Goal: Information Seeking & Learning: Learn about a topic

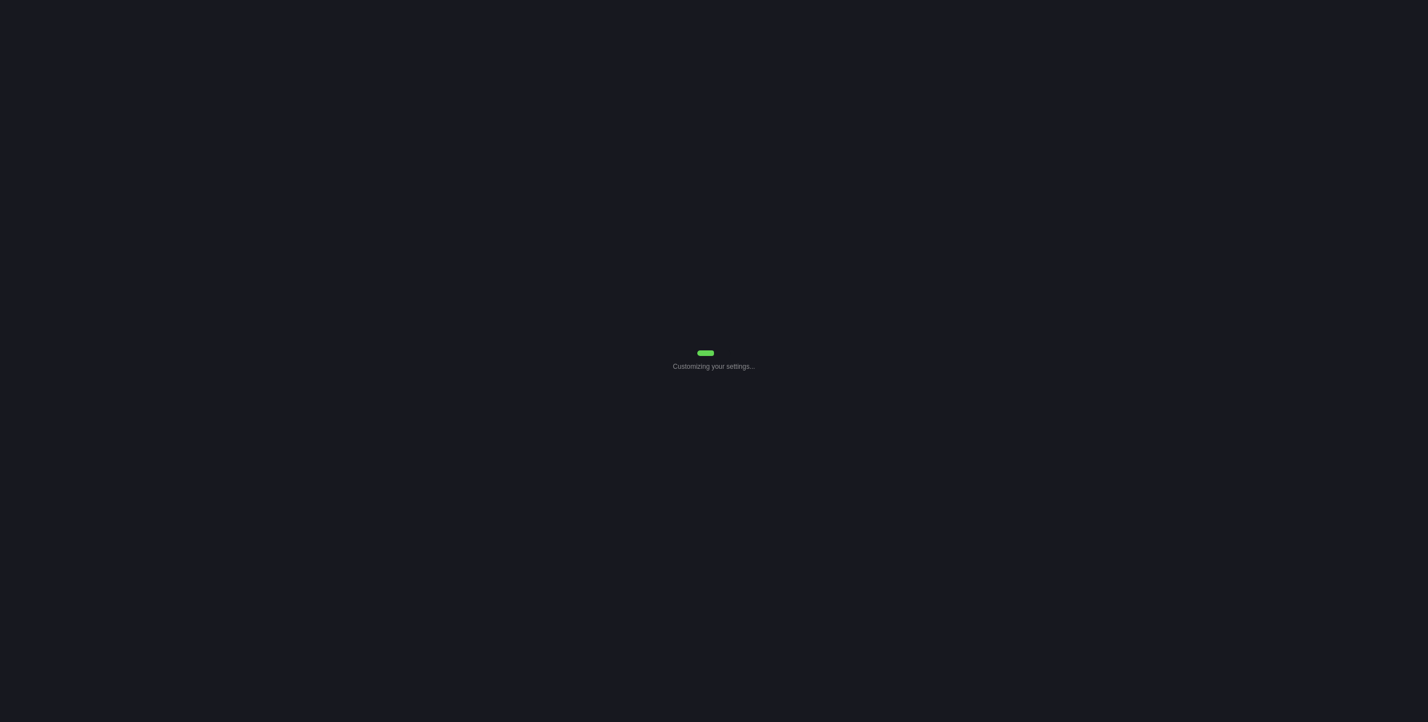
select select "Daily Throughput"
select select "0"
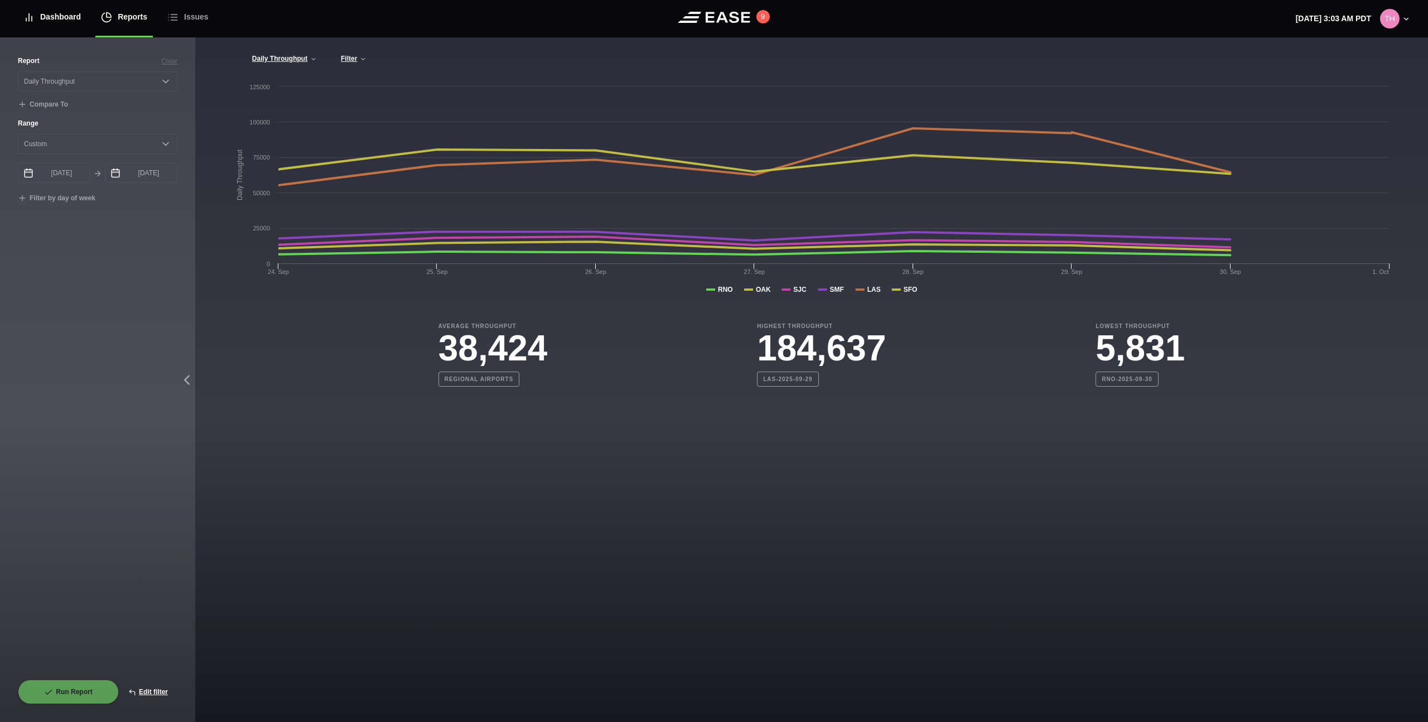
click at [76, 27] on div "Dashboard" at bounding box center [51, 16] width 57 height 37
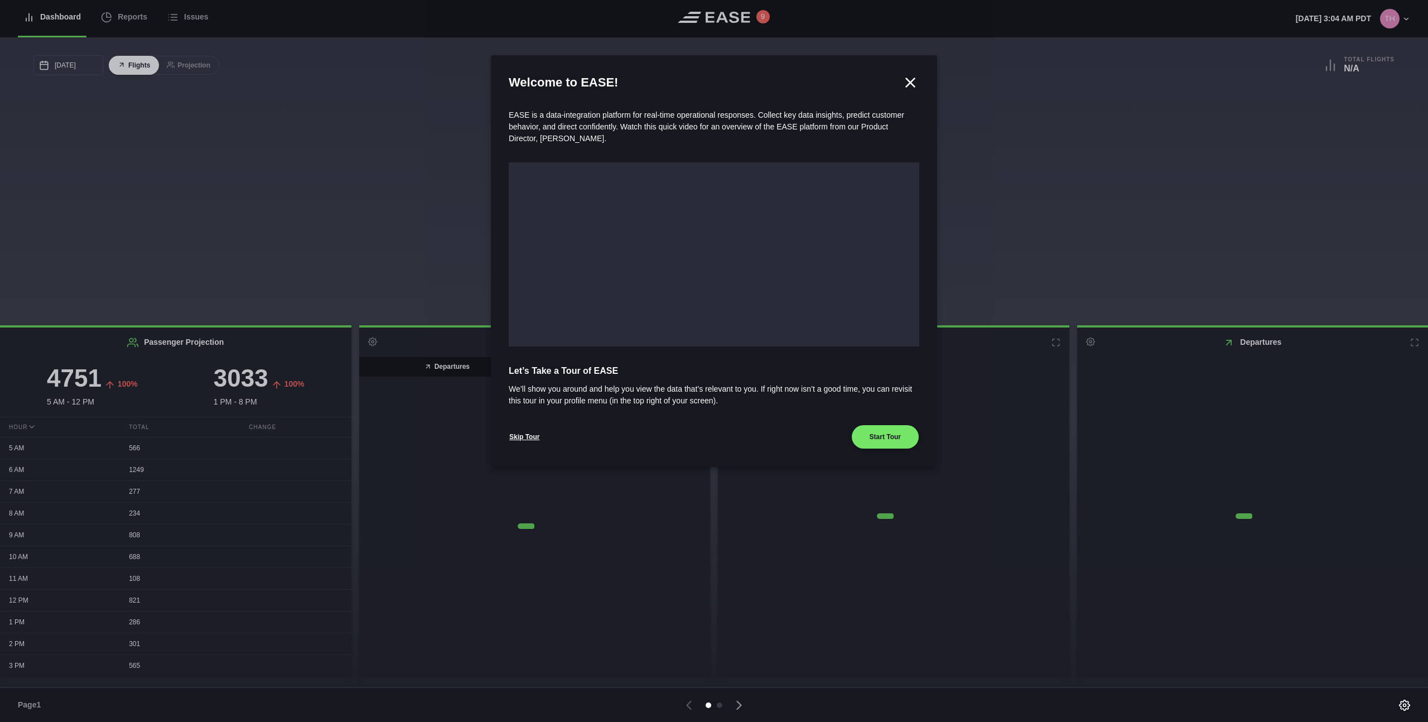
click at [909, 77] on icon at bounding box center [910, 82] width 17 height 17
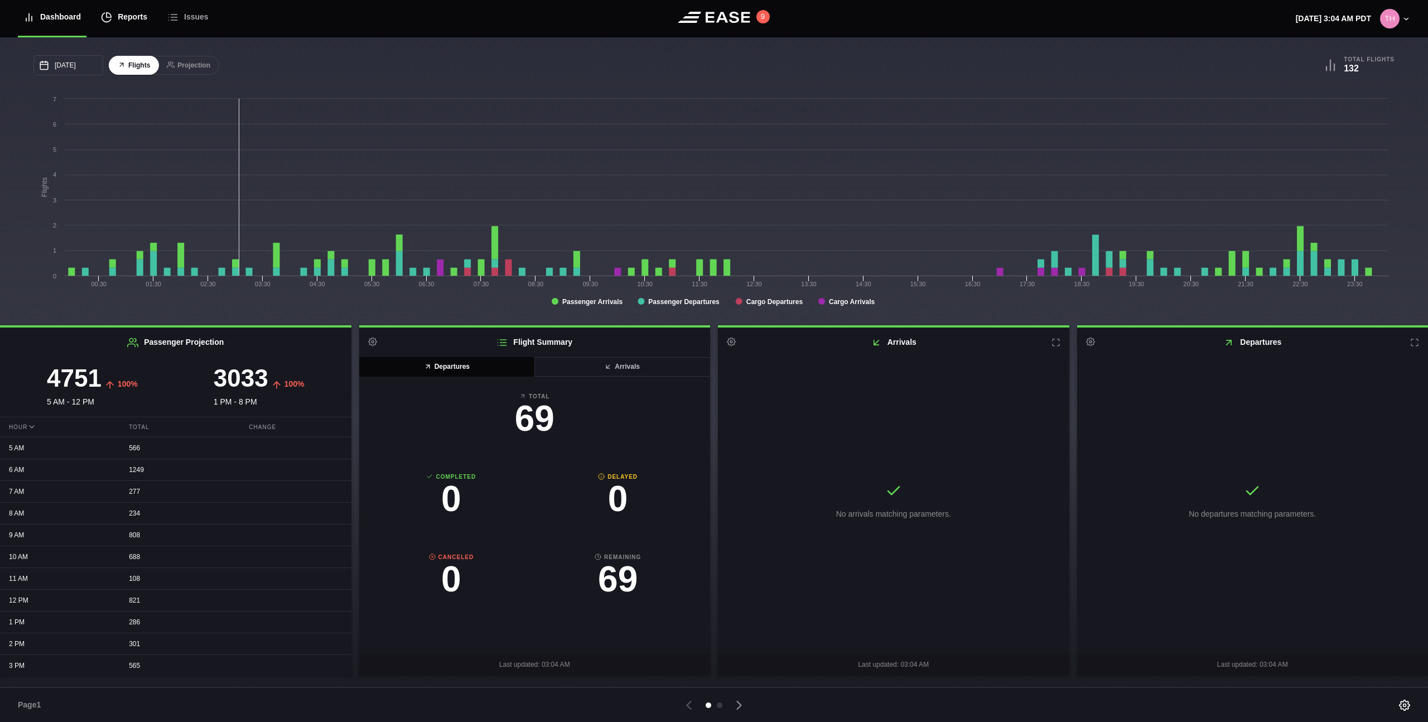
click at [152, 24] on link "Reports" at bounding box center [123, 17] width 57 height 39
select select "7"
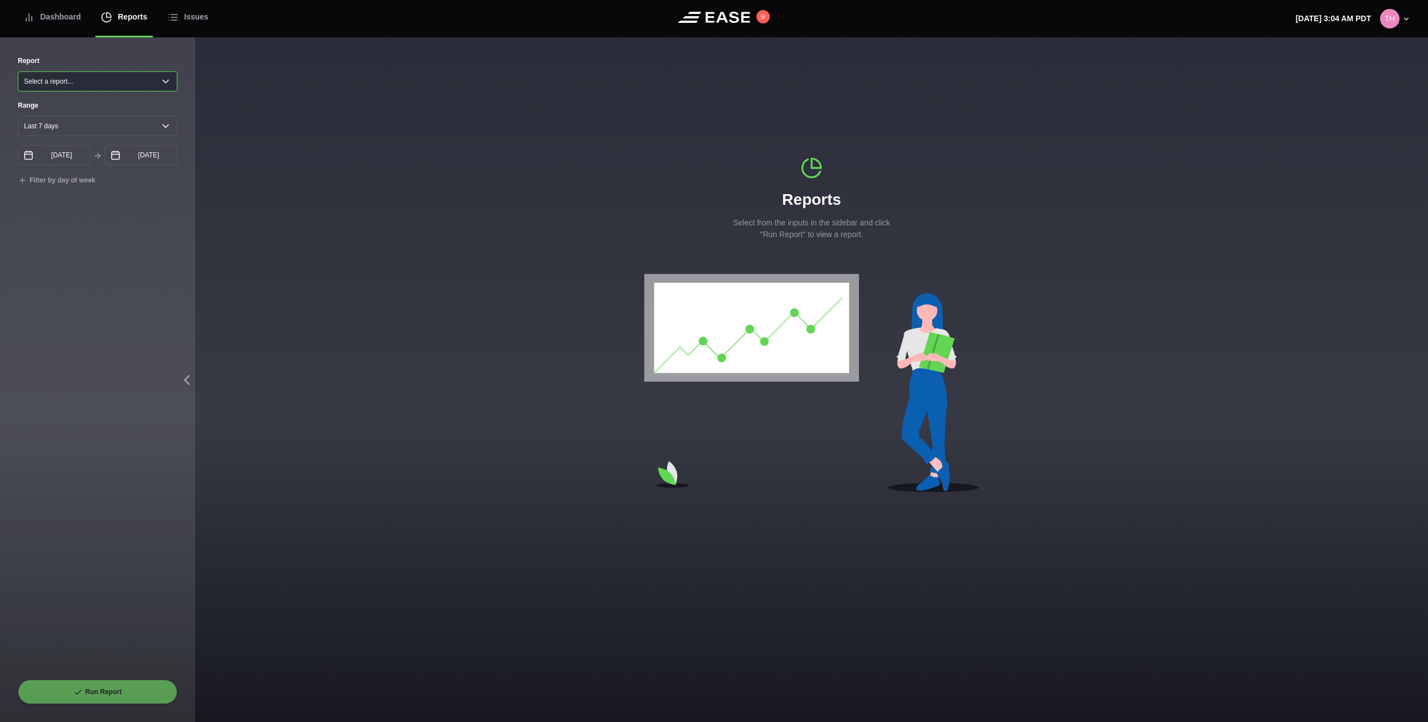
click at [127, 83] on select "Select a report... Arrivals Common Use Daily Throughput Departures Passenger Pr…" at bounding box center [98, 81] width 160 height 20
select select "Common Use"
click at [18, 71] on select "Select a report... Arrivals Common Use Daily Throughput Departures Passenger Pr…" at bounding box center [98, 81] width 160 height 20
click at [141, 684] on button "Run Report" at bounding box center [98, 691] width 160 height 25
select select "Common Use"
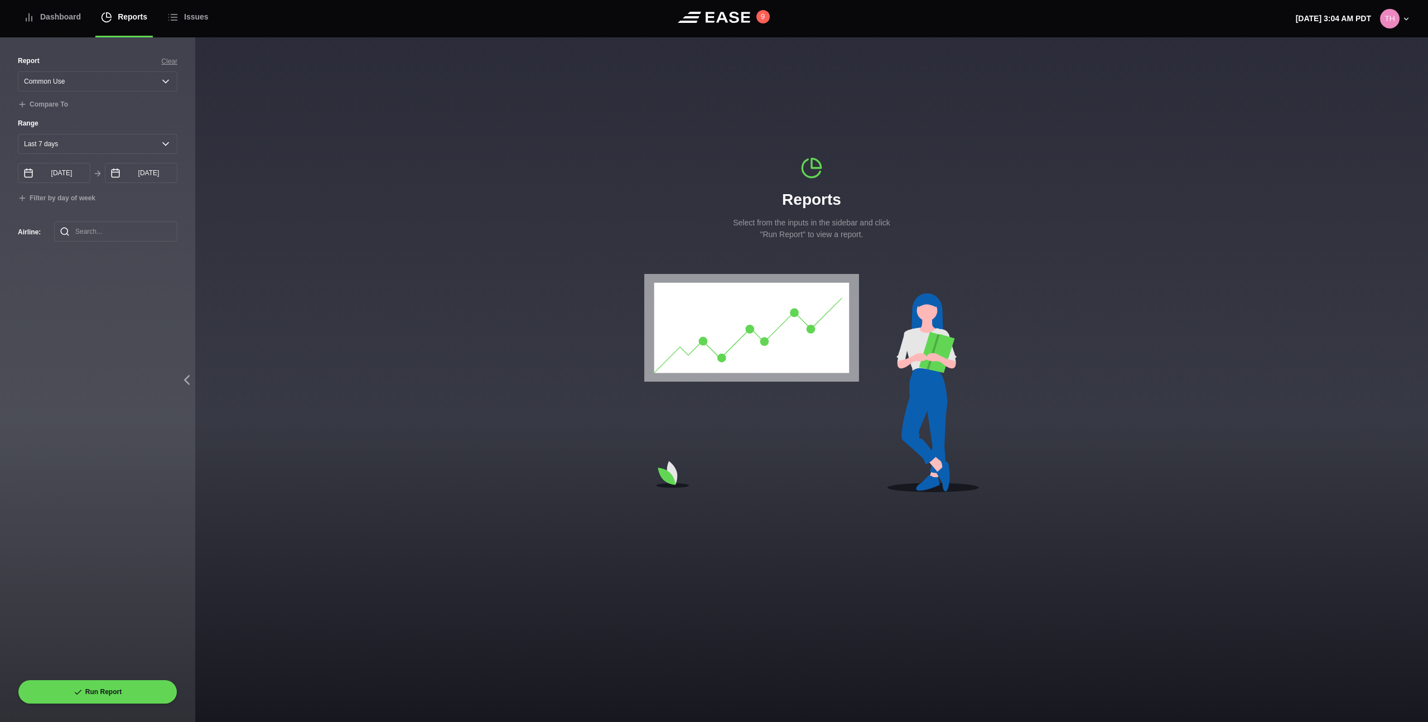
select select "7"
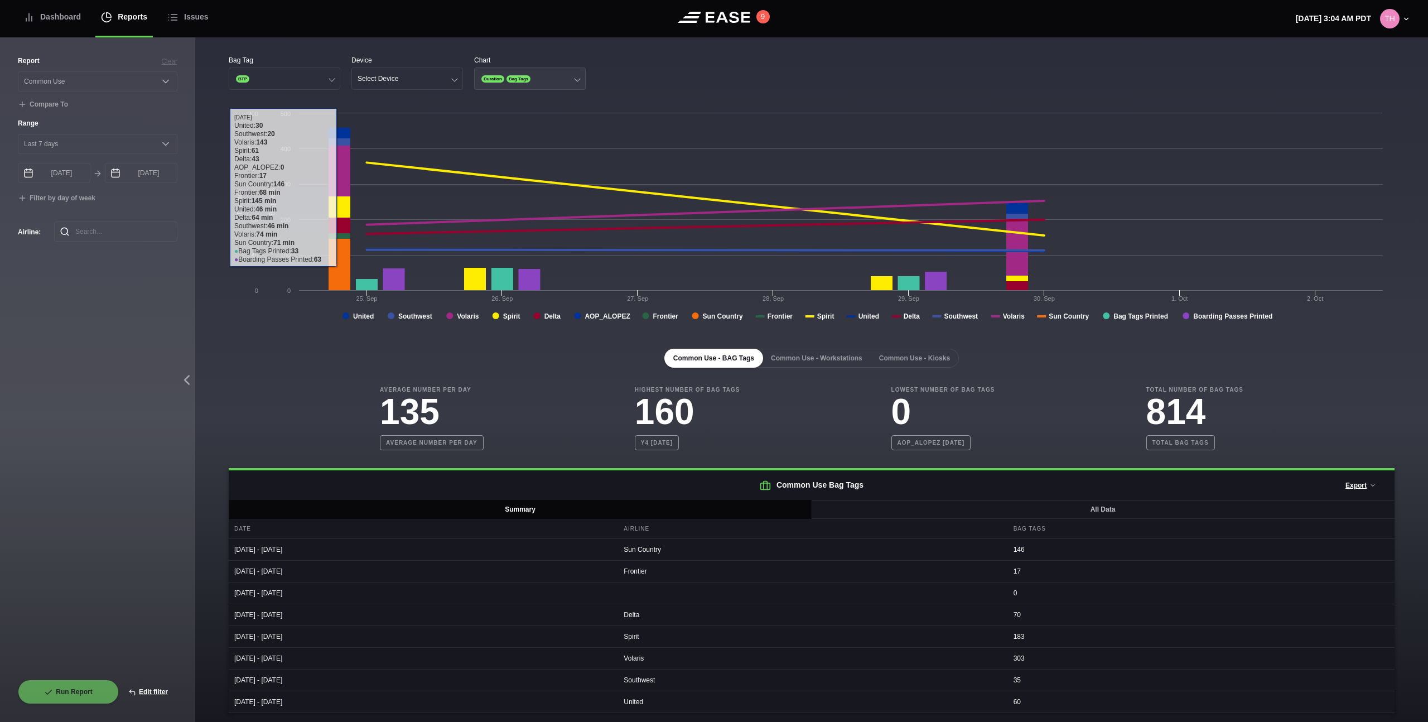
click at [522, 81] on span "Bag Tags" at bounding box center [518, 78] width 24 height 7
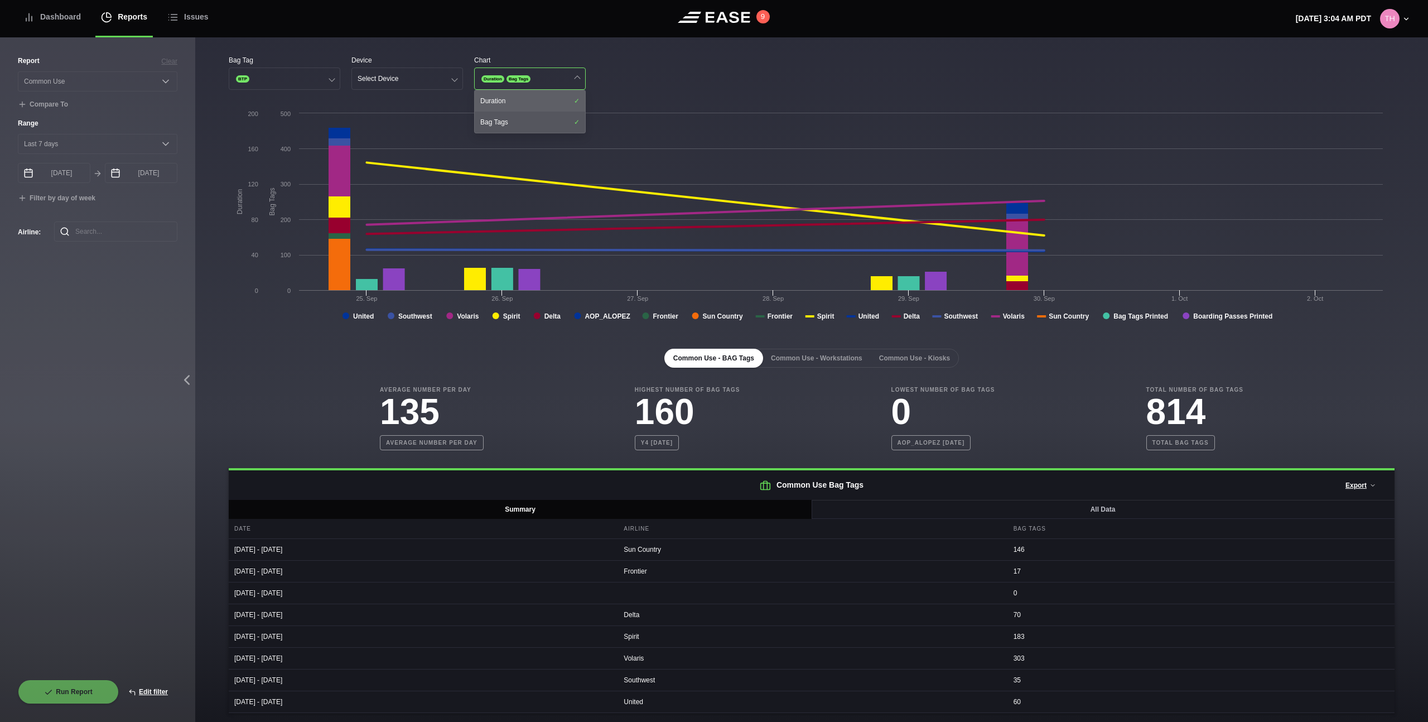
click at [519, 107] on div "Duration" at bounding box center [530, 100] width 110 height 21
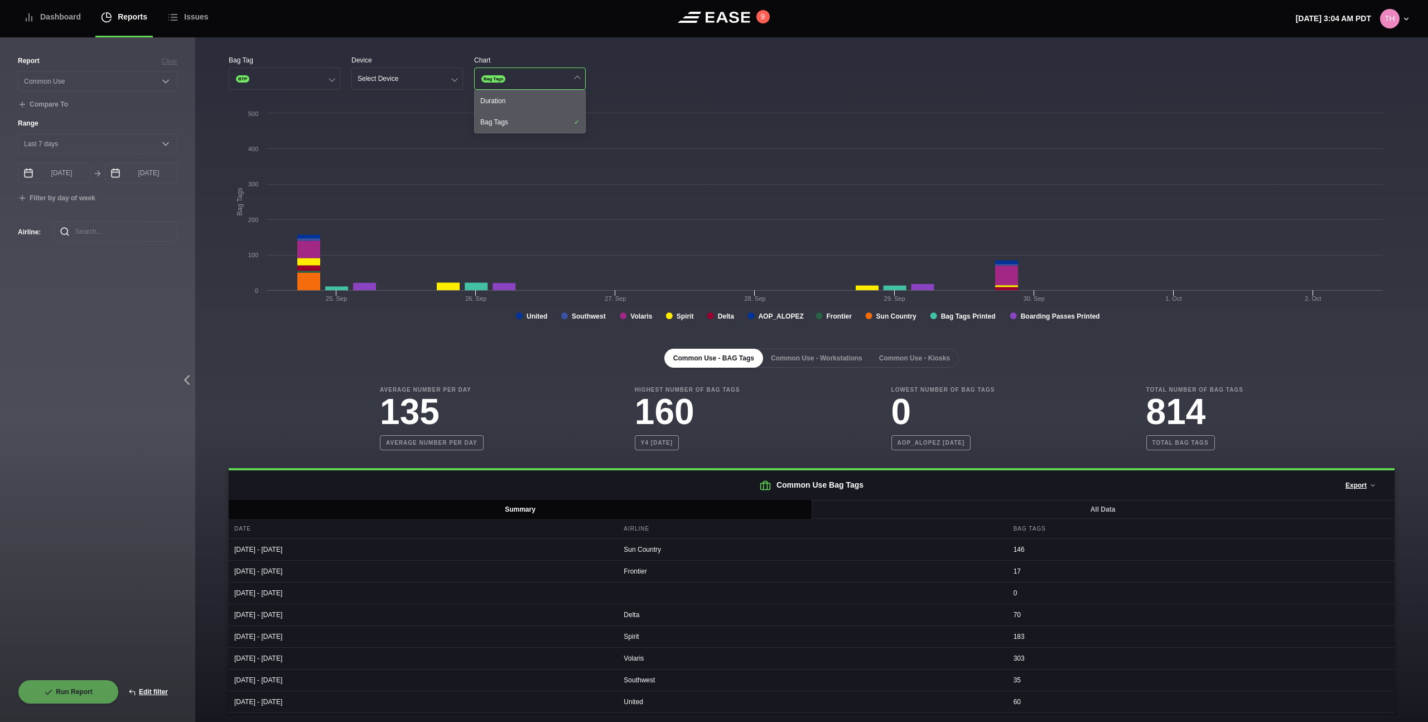
click at [645, 77] on div "Bag Tag BTP Device Select Device Chart Bag Tags Duration Bag Tags" at bounding box center [812, 72] width 1166 height 35
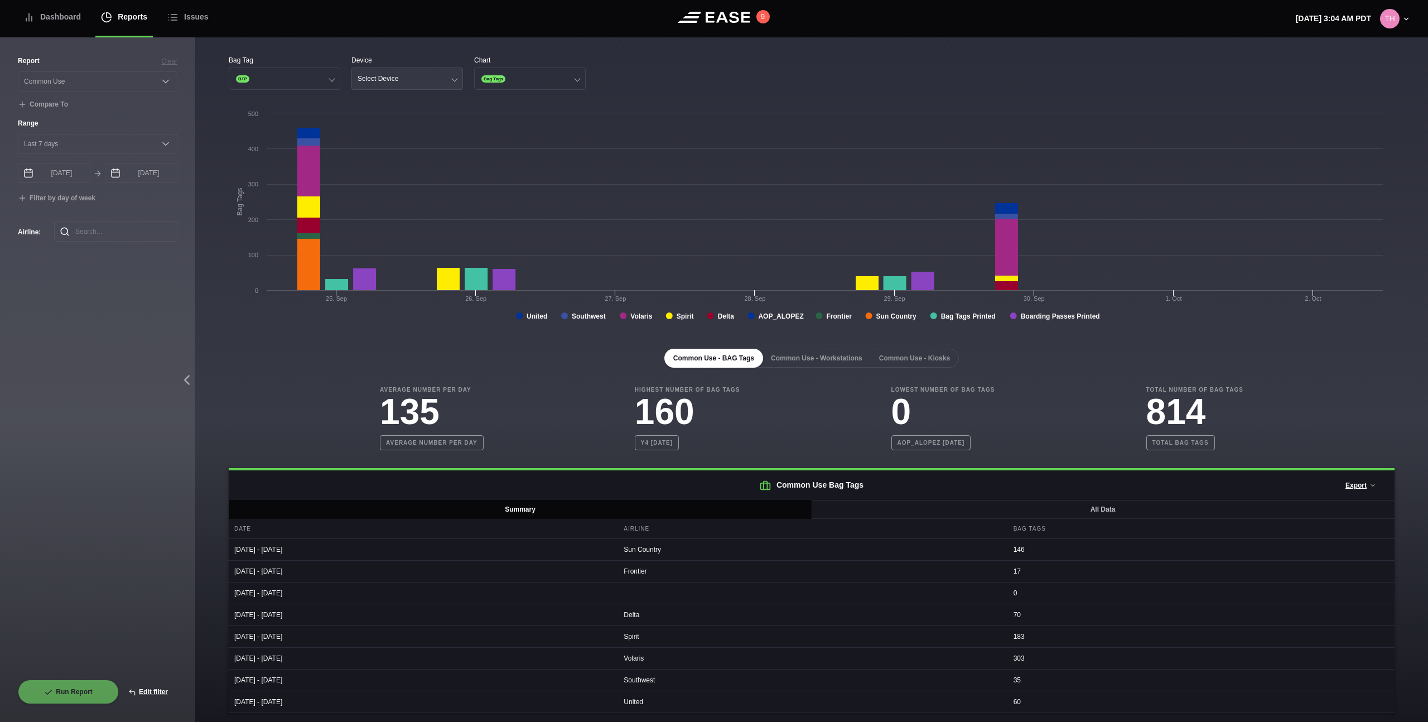
click at [435, 81] on button "Select Device" at bounding box center [407, 78] width 112 height 22
click at [412, 134] on div "Ticket" at bounding box center [407, 143] width 110 height 21
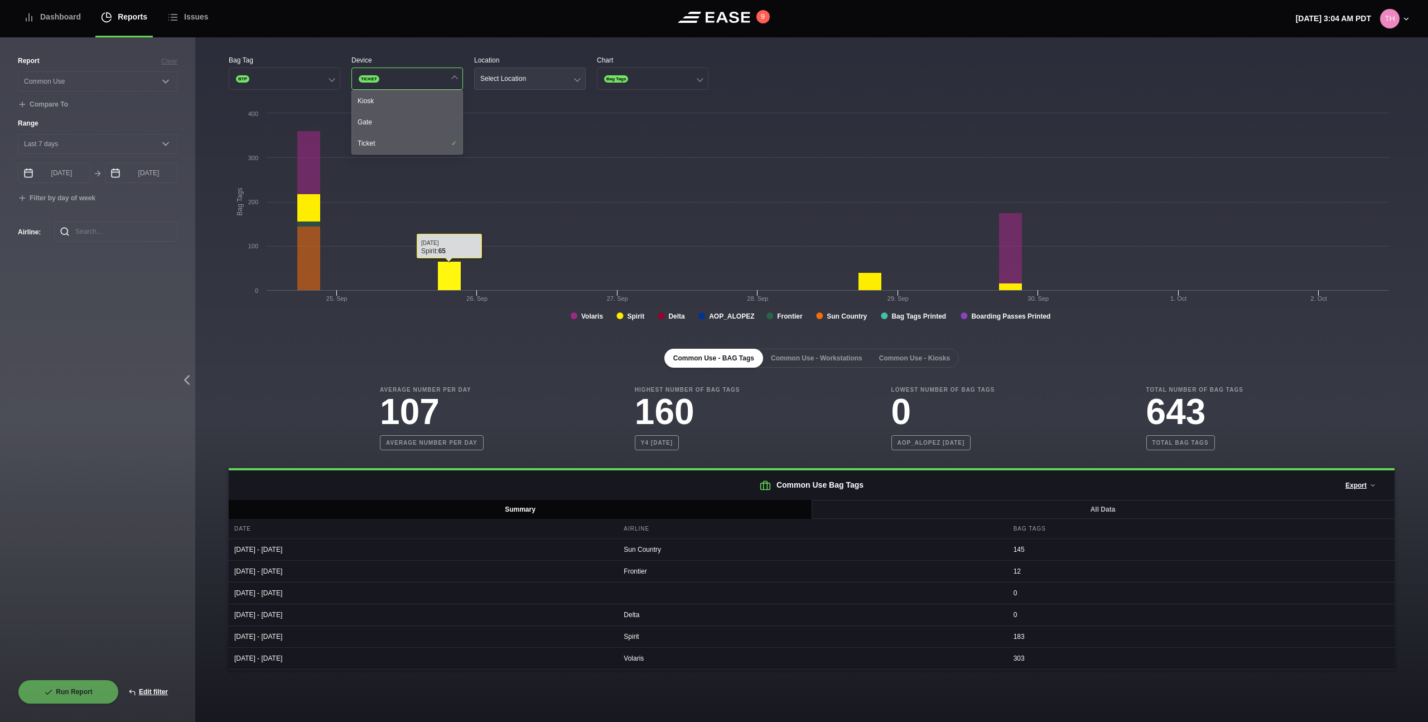
click at [523, 81] on div "Select Location" at bounding box center [503, 79] width 46 height 8
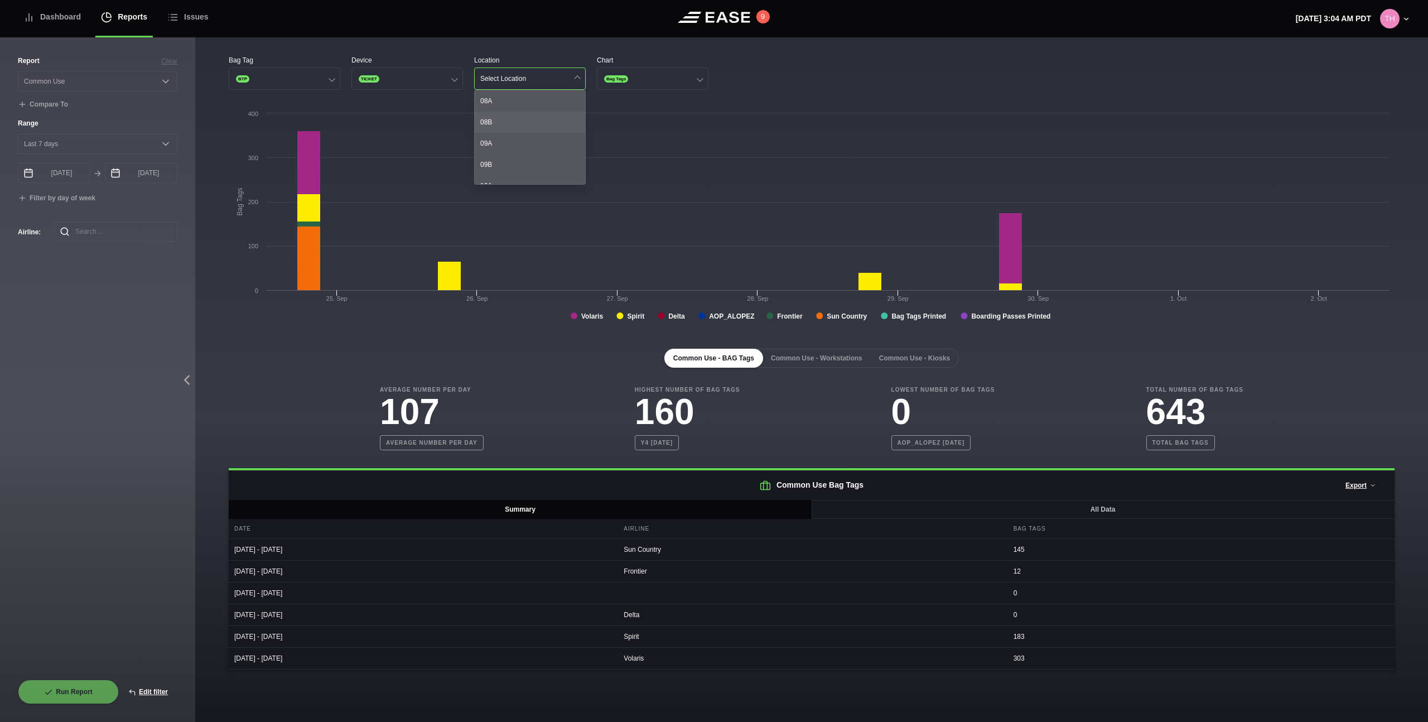
click at [515, 120] on div "08B" at bounding box center [530, 122] width 110 height 21
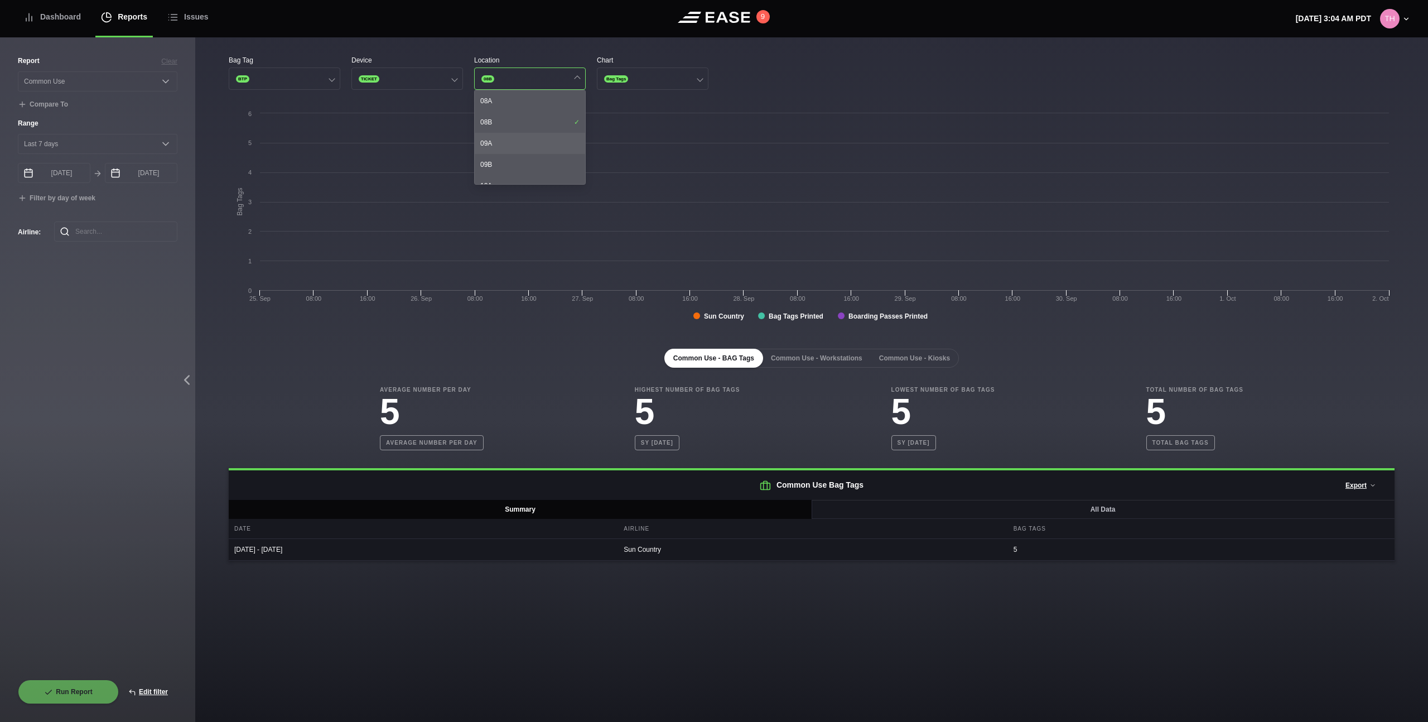
click at [532, 144] on div "09A" at bounding box center [530, 143] width 110 height 21
click at [530, 174] on div "09B" at bounding box center [530, 164] width 110 height 21
click at [541, 163] on div "11B" at bounding box center [530, 166] width 110 height 21
click at [534, 152] on div "11A" at bounding box center [530, 145] width 110 height 21
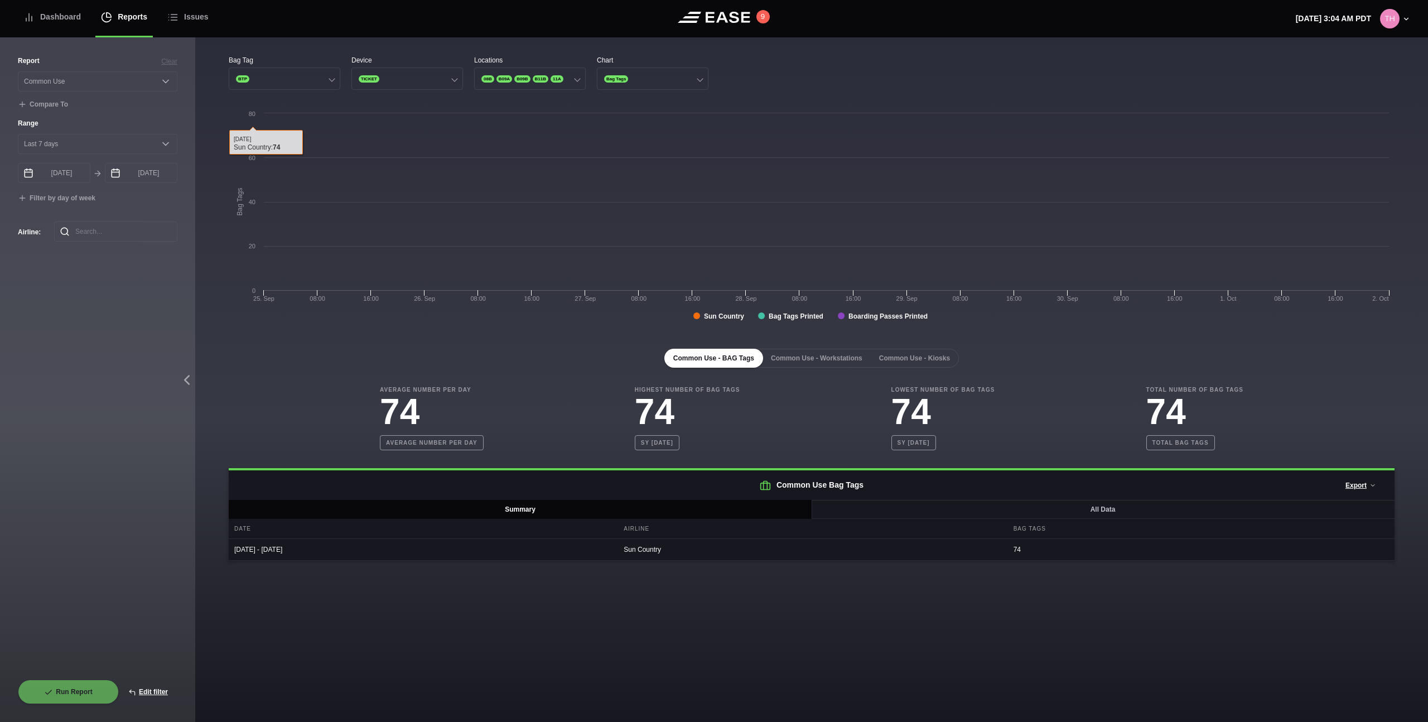
click at [378, 331] on div "Common Use - BAG Tags Common Use - Workstations Common Use - Kiosks Average Num…" at bounding box center [812, 446] width 1166 height 230
click at [78, 24] on div "Dashboard" at bounding box center [51, 16] width 57 height 37
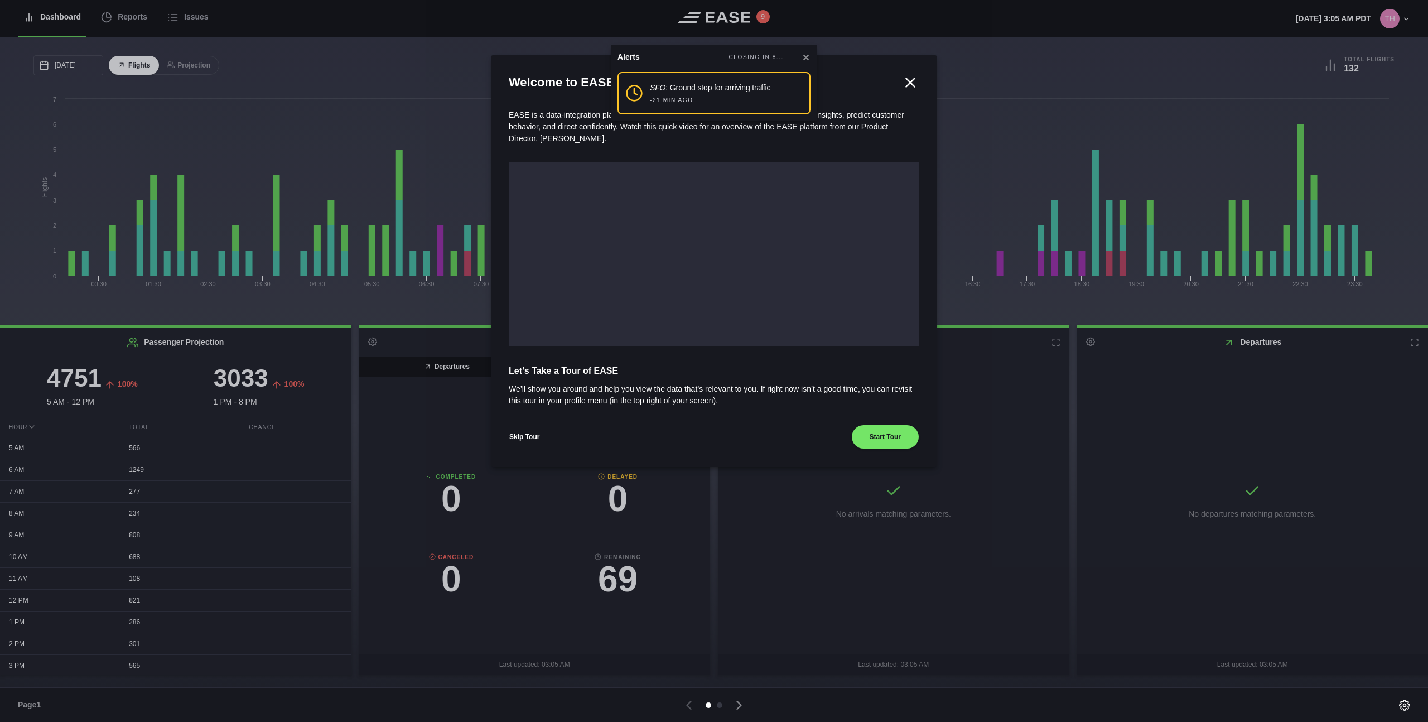
click at [915, 76] on icon at bounding box center [910, 82] width 17 height 17
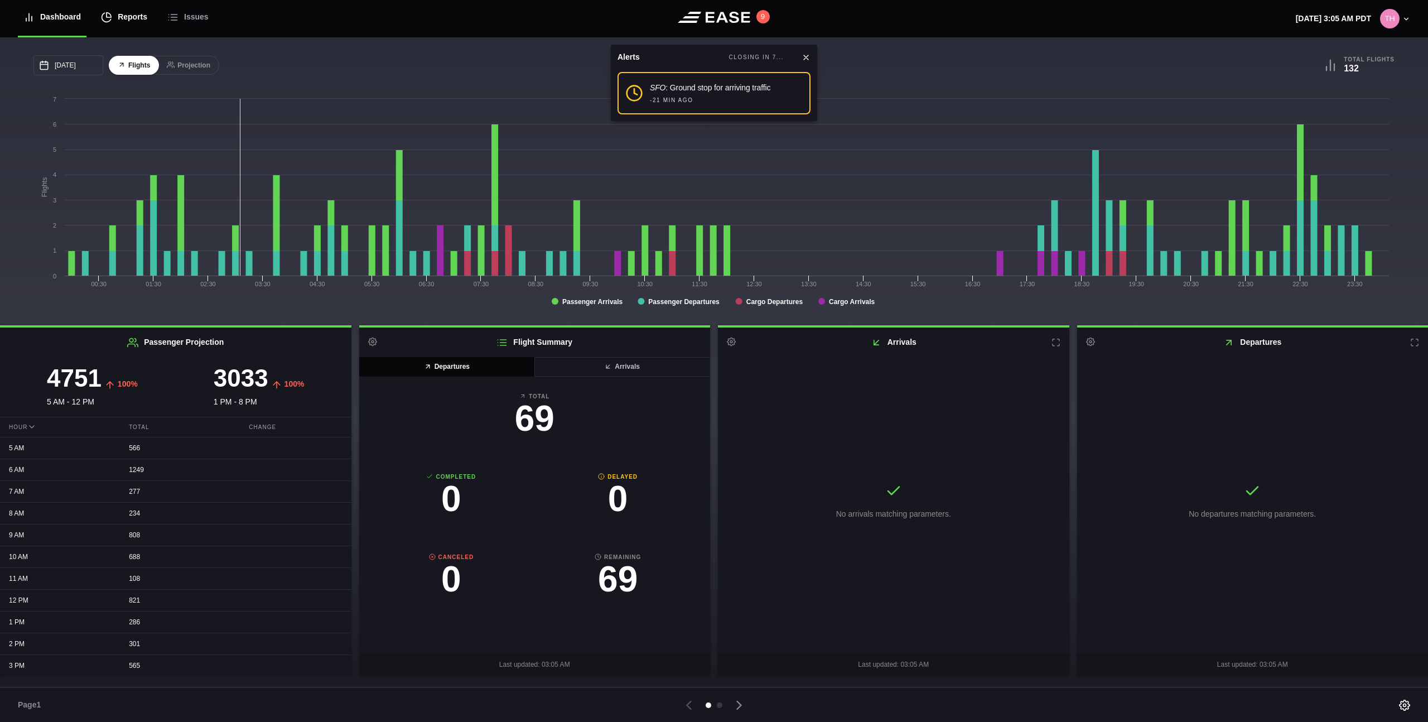
click at [141, 25] on div "Reports" at bounding box center [124, 16] width 46 height 37
select select "7"
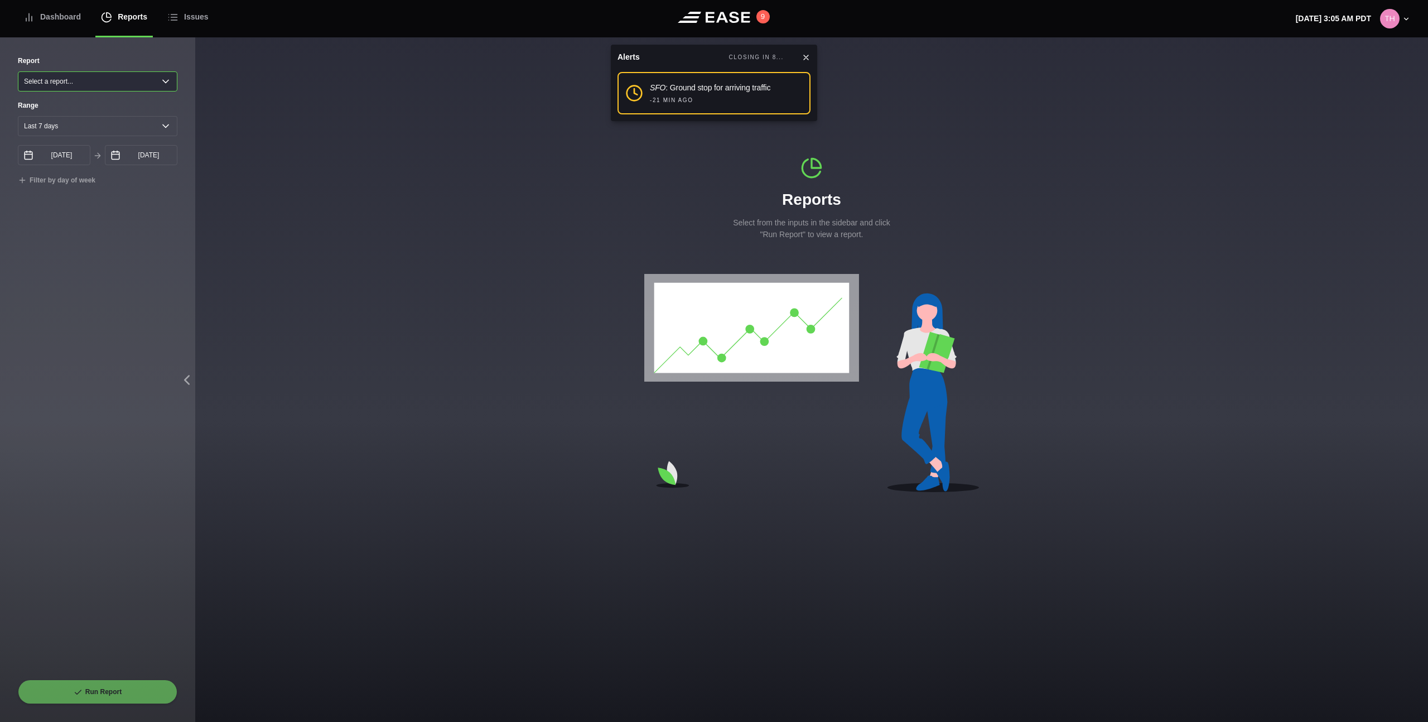
click at [93, 88] on select "Select a report... Arrivals Common Use Daily Throughput Departures Passenger Pr…" at bounding box center [98, 81] width 160 height 20
select select "Common Use"
click at [18, 71] on select "Select a report... Arrivals Common Use Daily Throughput Departures Passenger Pr…" at bounding box center [98, 81] width 160 height 20
click at [98, 685] on button "Run Report" at bounding box center [98, 691] width 160 height 25
select select "Common Use"
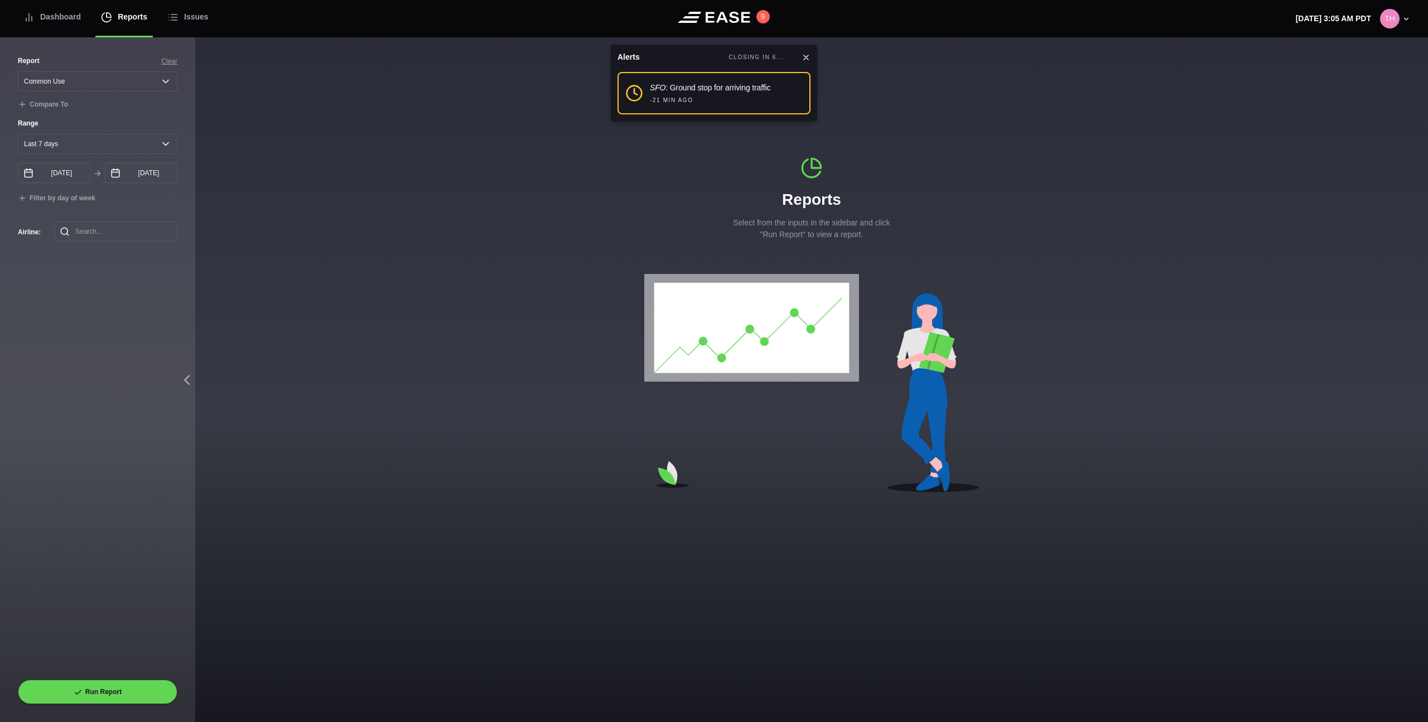
select select "7"
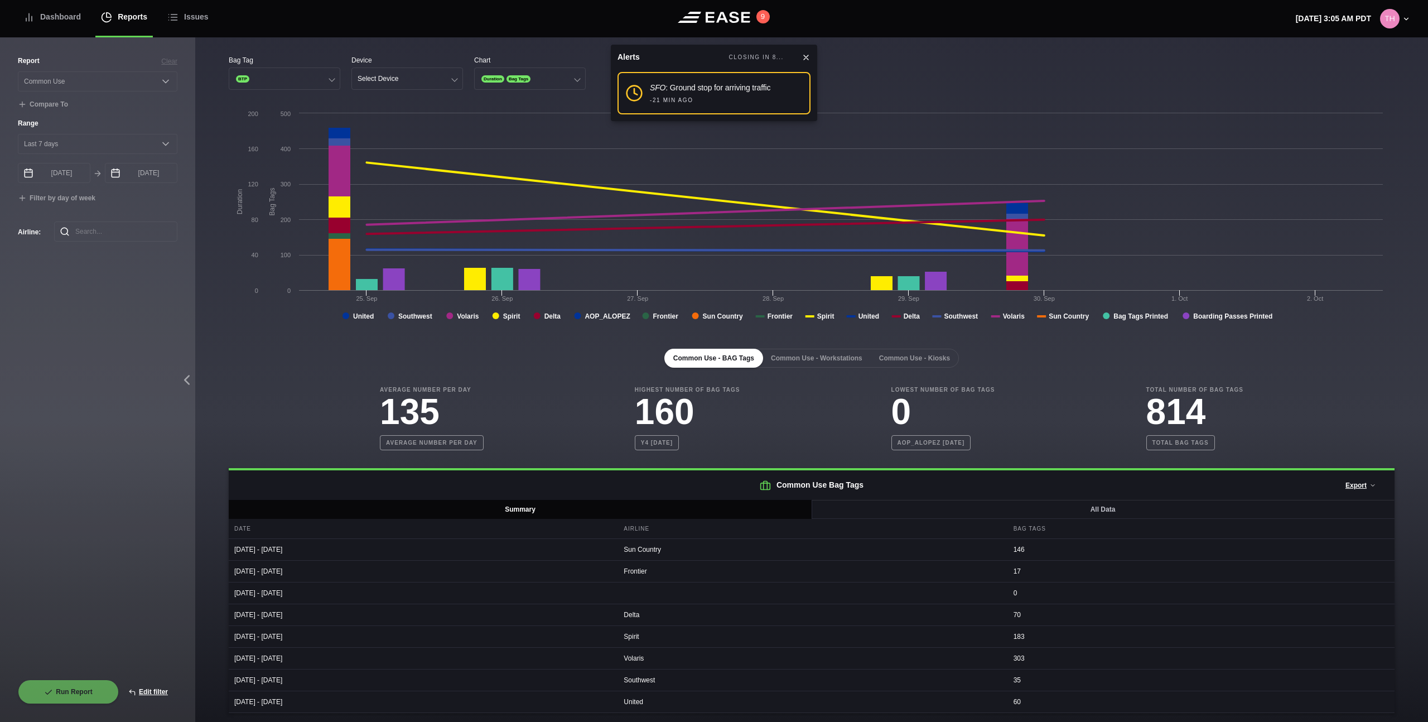
click at [808, 56] on icon at bounding box center [805, 57] width 9 height 9
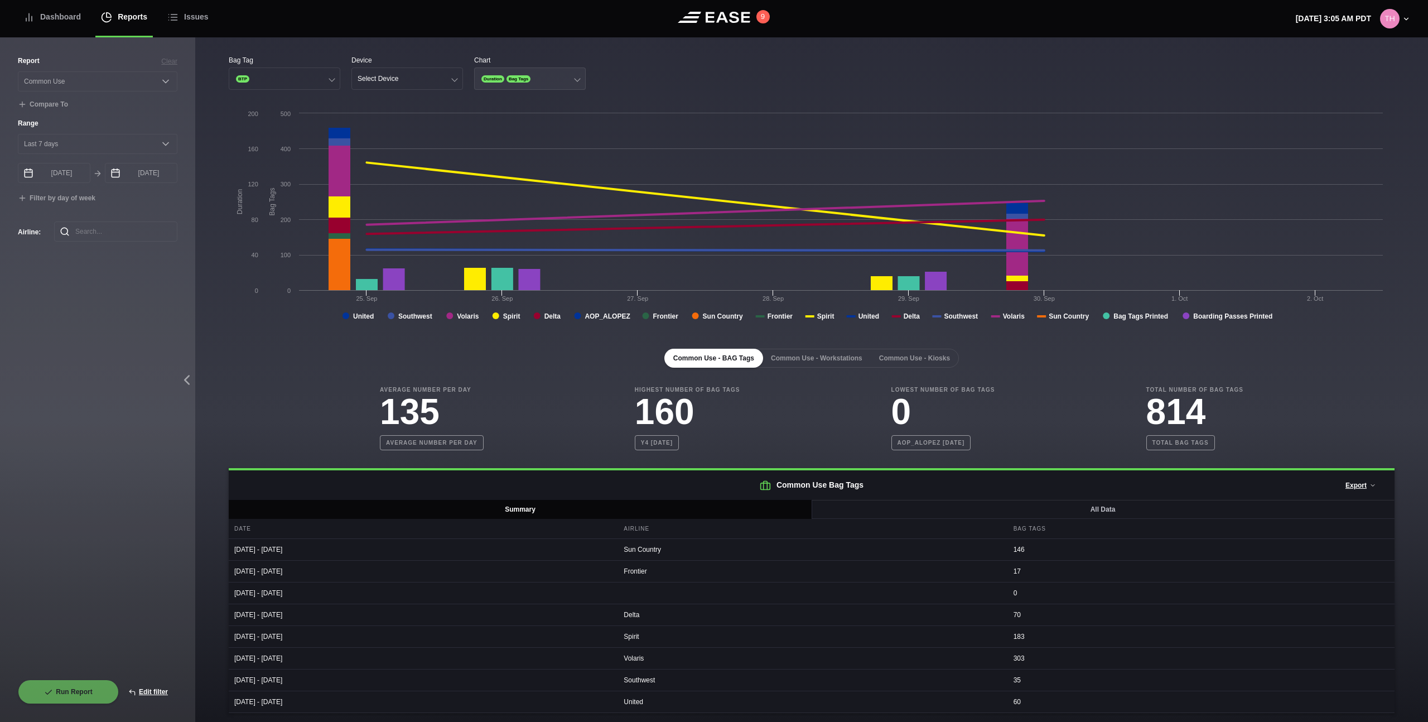
click at [543, 78] on button "Duration Bag Tags" at bounding box center [530, 78] width 112 height 22
click at [540, 104] on div "Duration" at bounding box center [530, 100] width 110 height 21
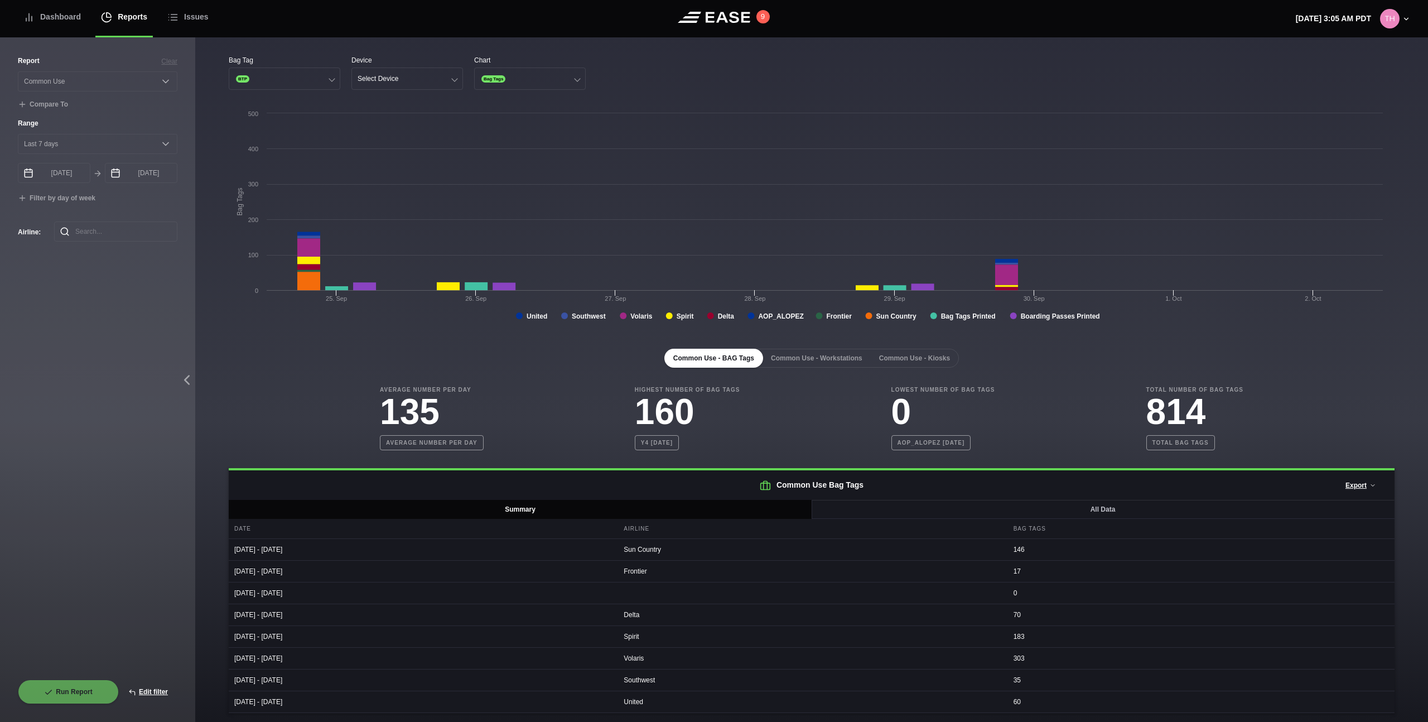
click at [689, 70] on div "Bag Tag BTP Device Select Device Chart Bag Tags" at bounding box center [812, 72] width 1166 height 35
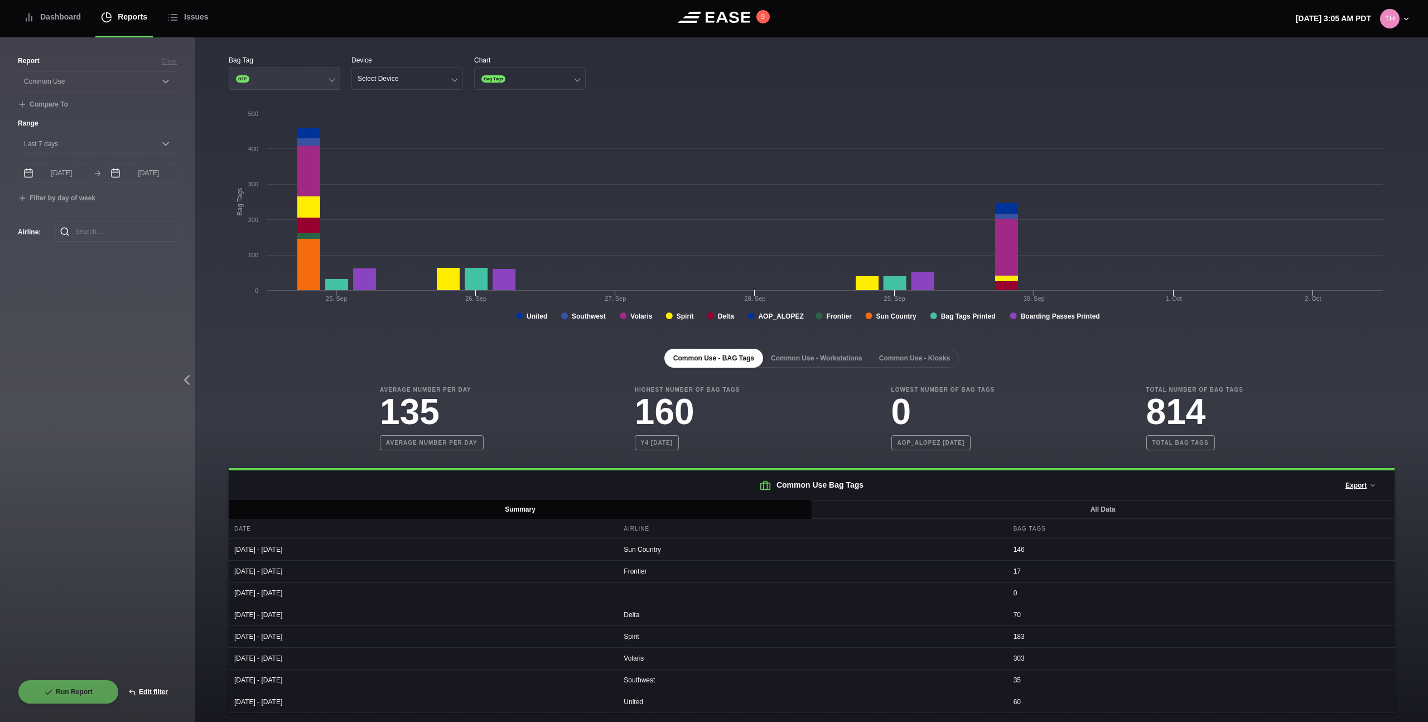
click at [320, 83] on button "BTP" at bounding box center [285, 78] width 112 height 22
click at [299, 138] on div "Bag Tags Printer" at bounding box center [284, 143] width 110 height 21
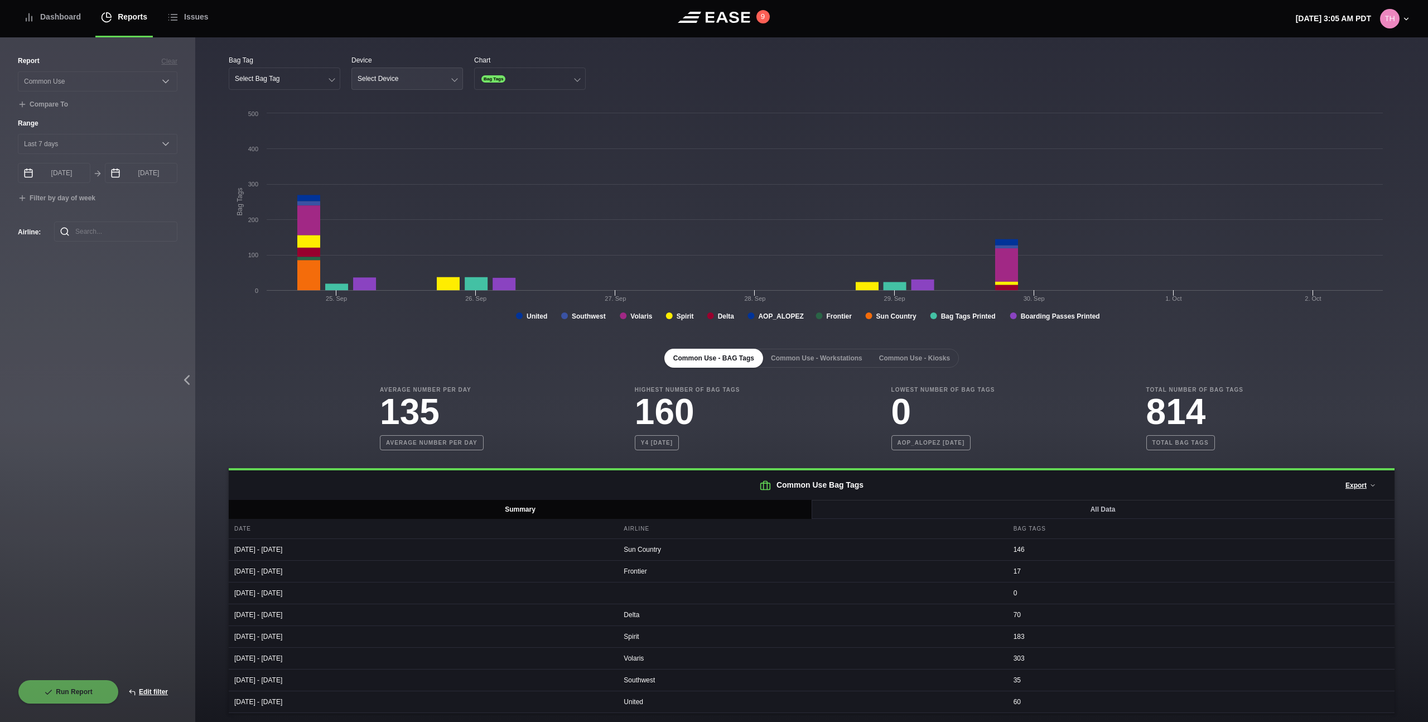
click at [391, 85] on button "Select Device" at bounding box center [407, 78] width 112 height 22
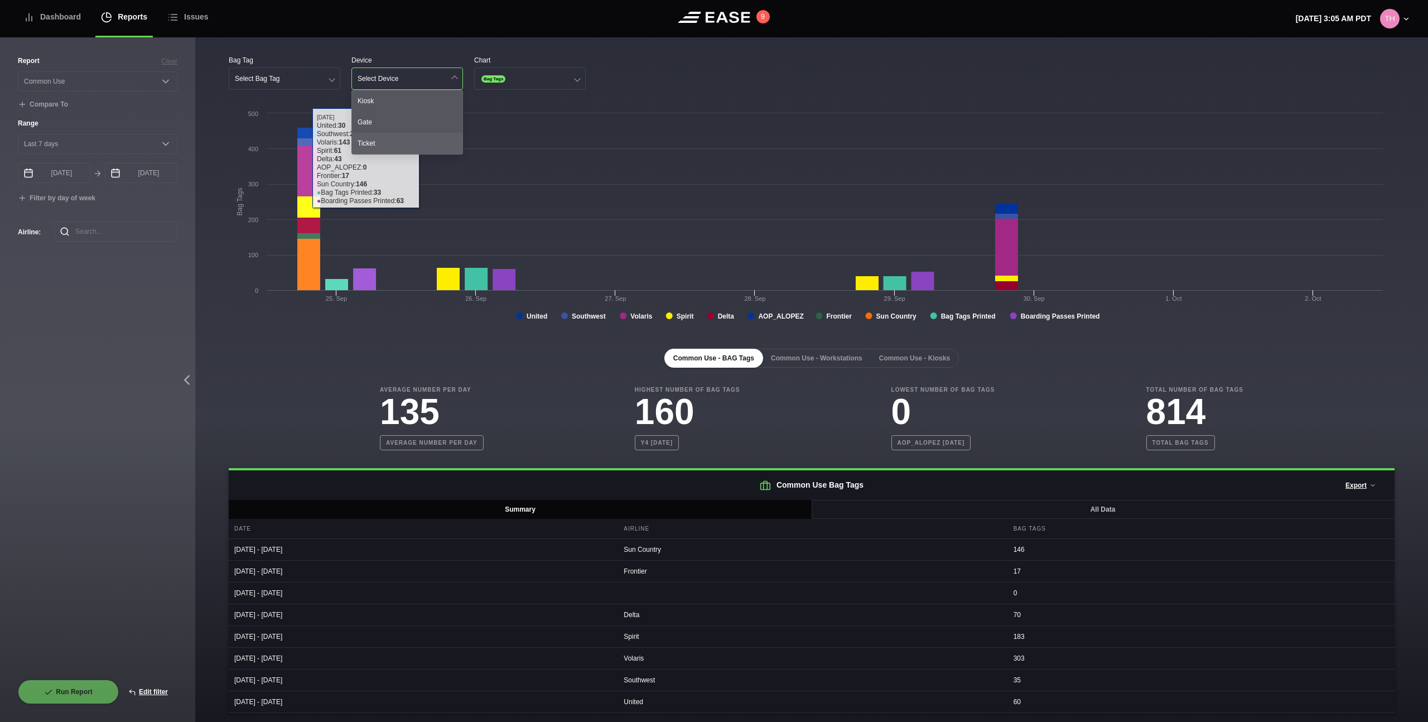
click at [393, 151] on div "Ticket" at bounding box center [407, 143] width 110 height 21
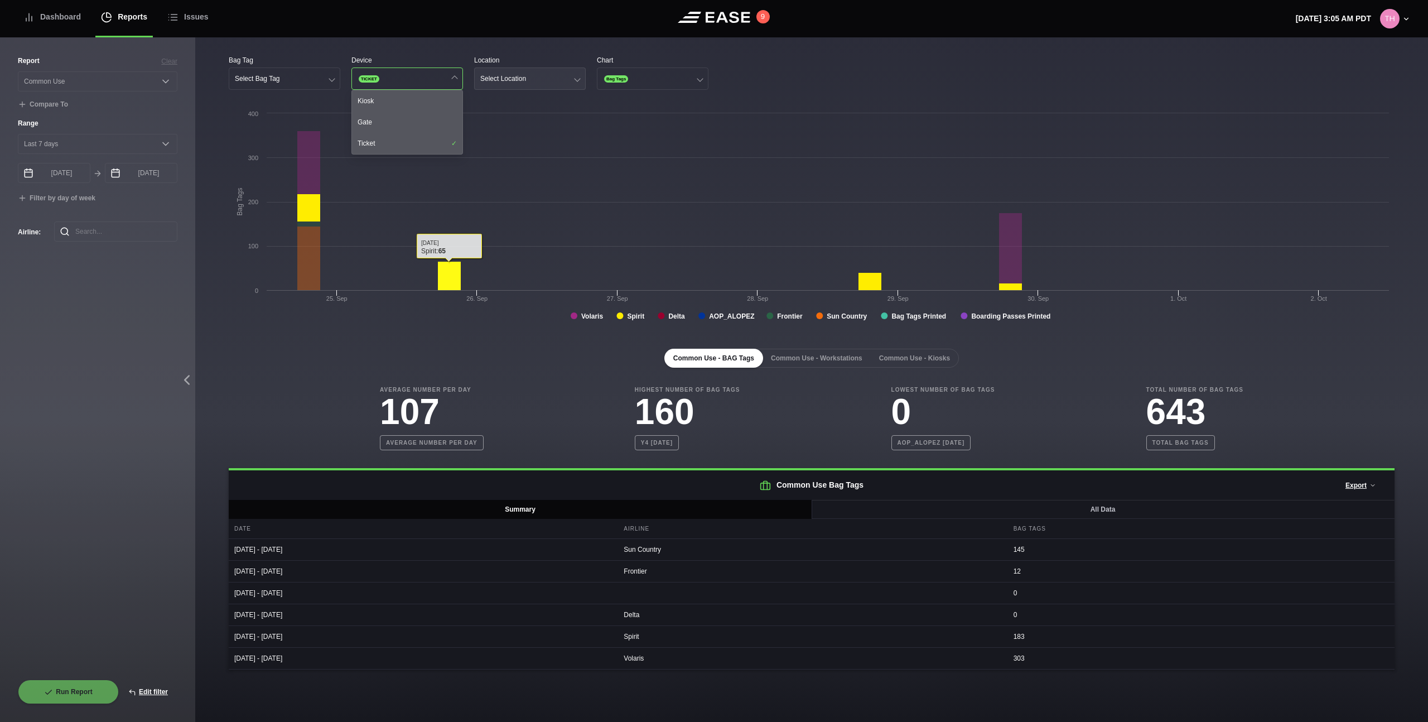
click at [510, 87] on button "Select Location" at bounding box center [530, 78] width 112 height 22
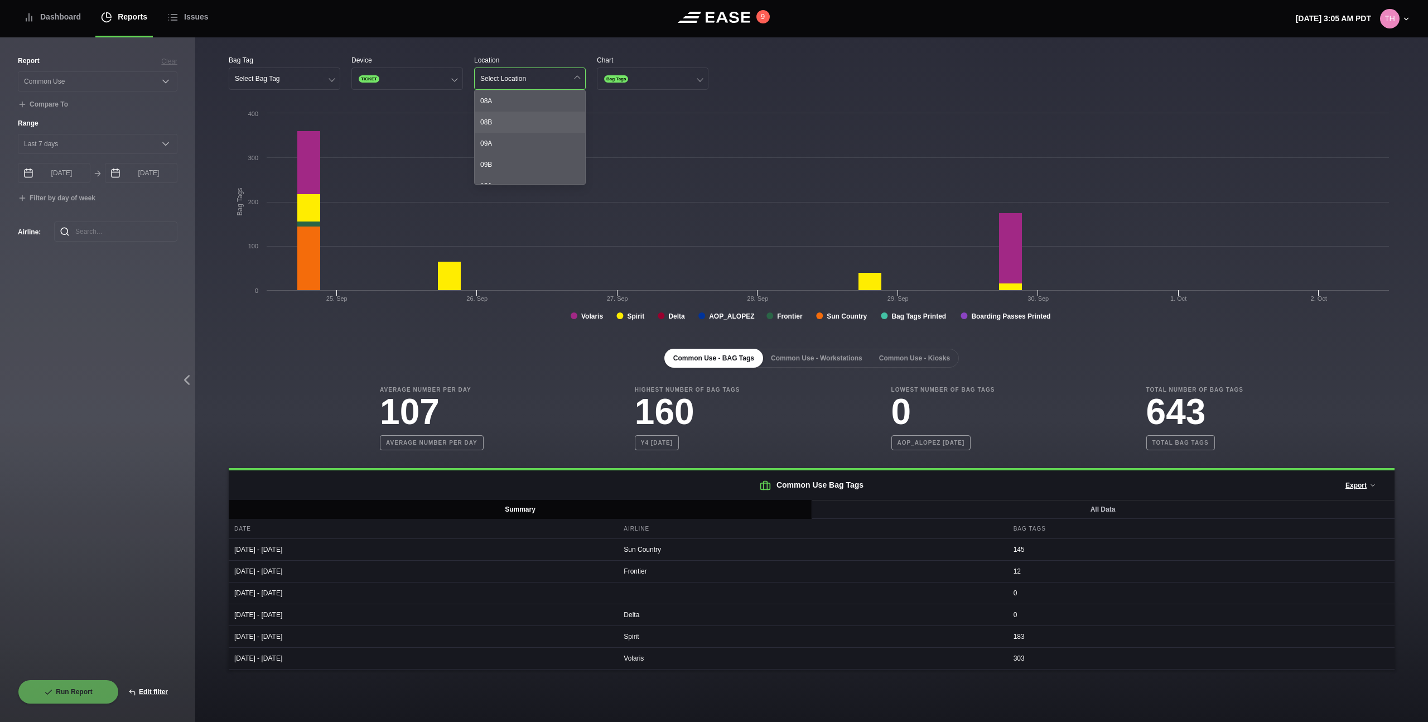
click at [514, 117] on div "08B" at bounding box center [530, 122] width 110 height 21
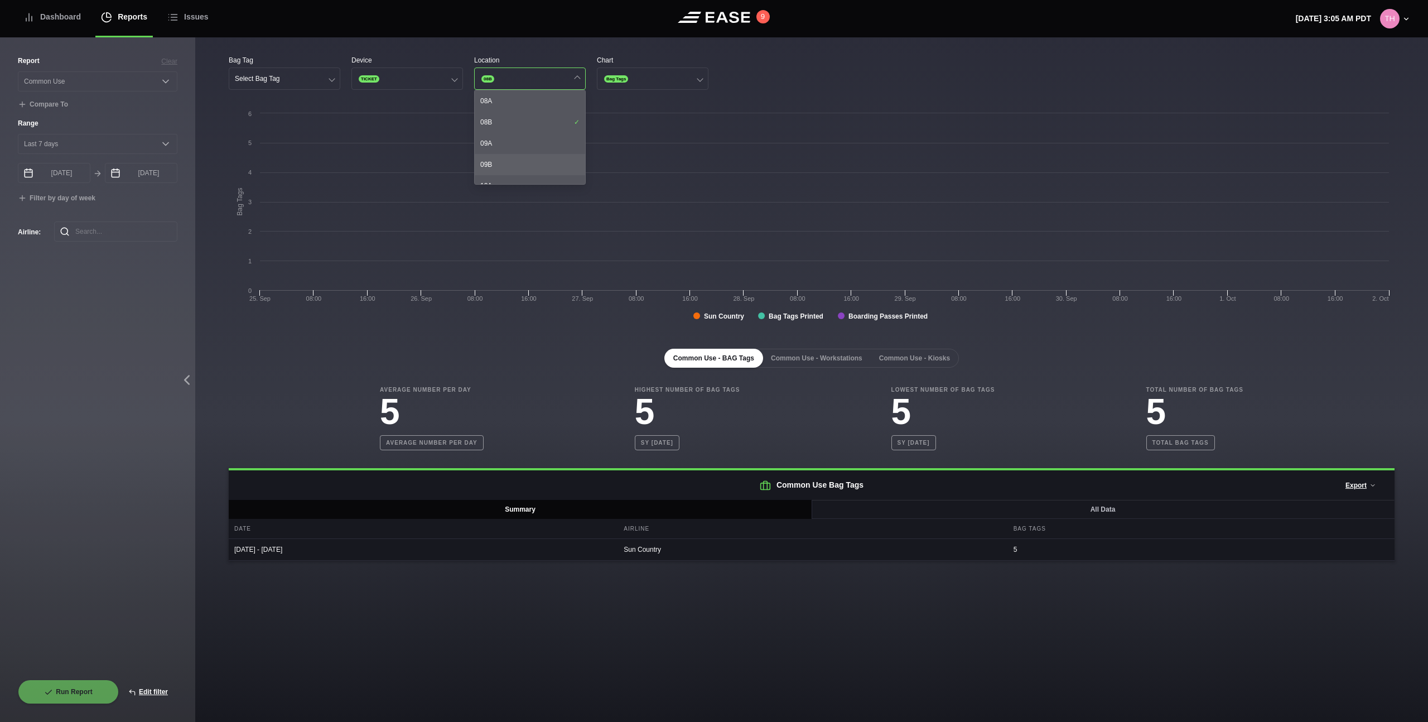
click at [529, 157] on div "09B" at bounding box center [530, 164] width 110 height 21
click at [533, 151] on div "36B" at bounding box center [530, 159] width 110 height 21
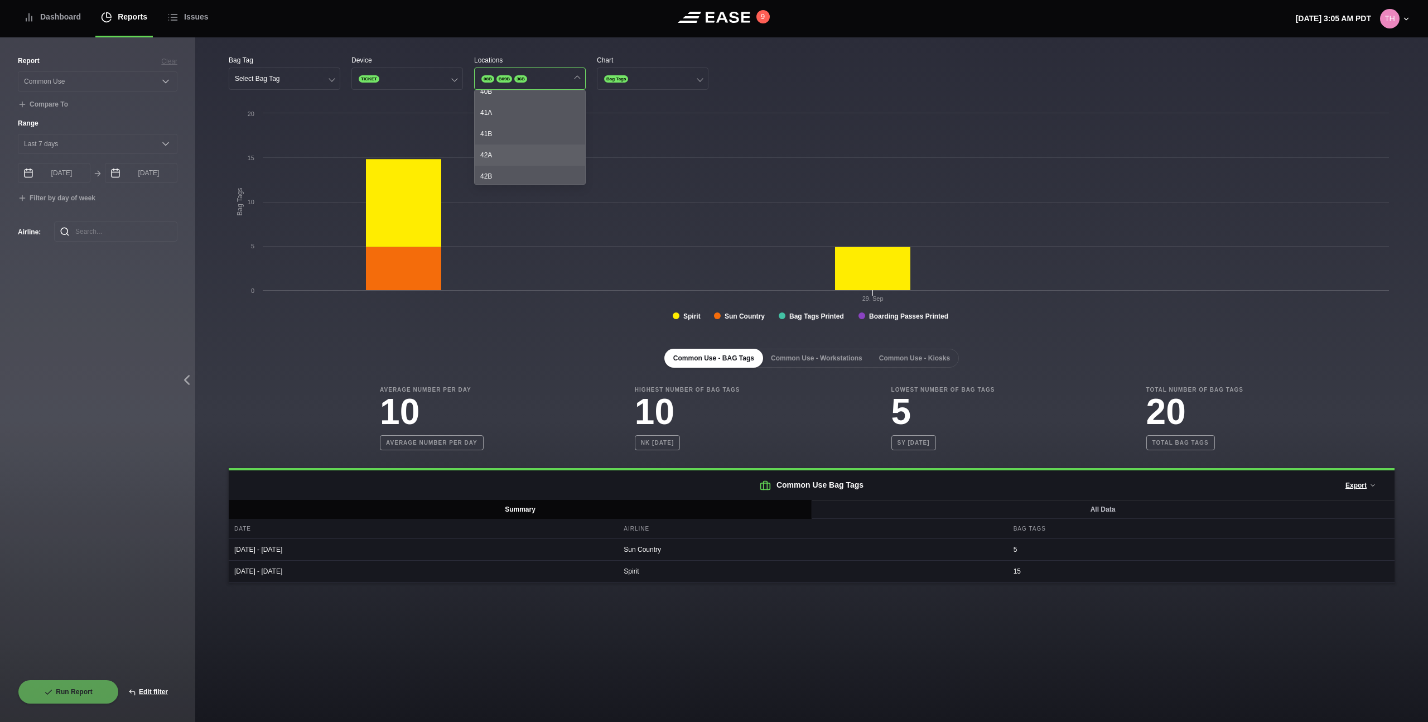
click at [532, 151] on div "42A" at bounding box center [530, 154] width 110 height 21
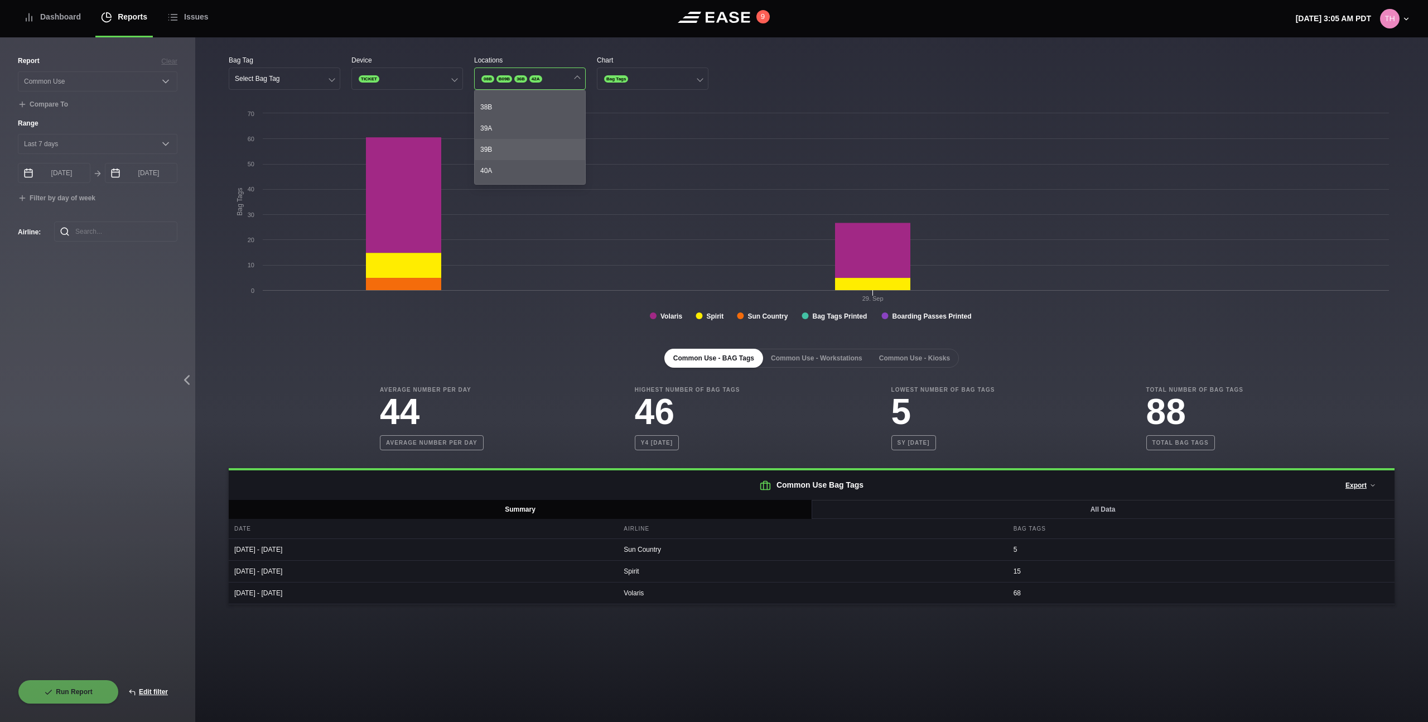
click at [532, 151] on div "39B" at bounding box center [530, 149] width 110 height 21
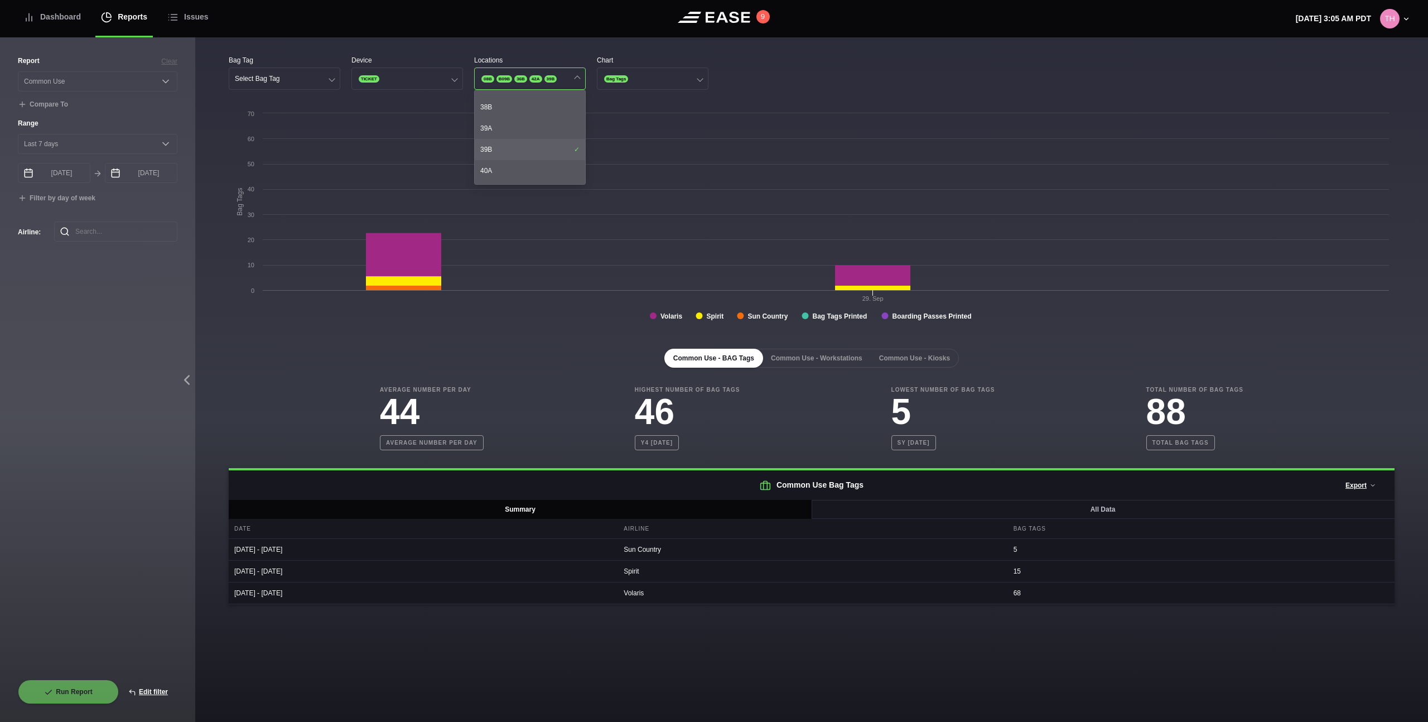
scroll to position [296, 0]
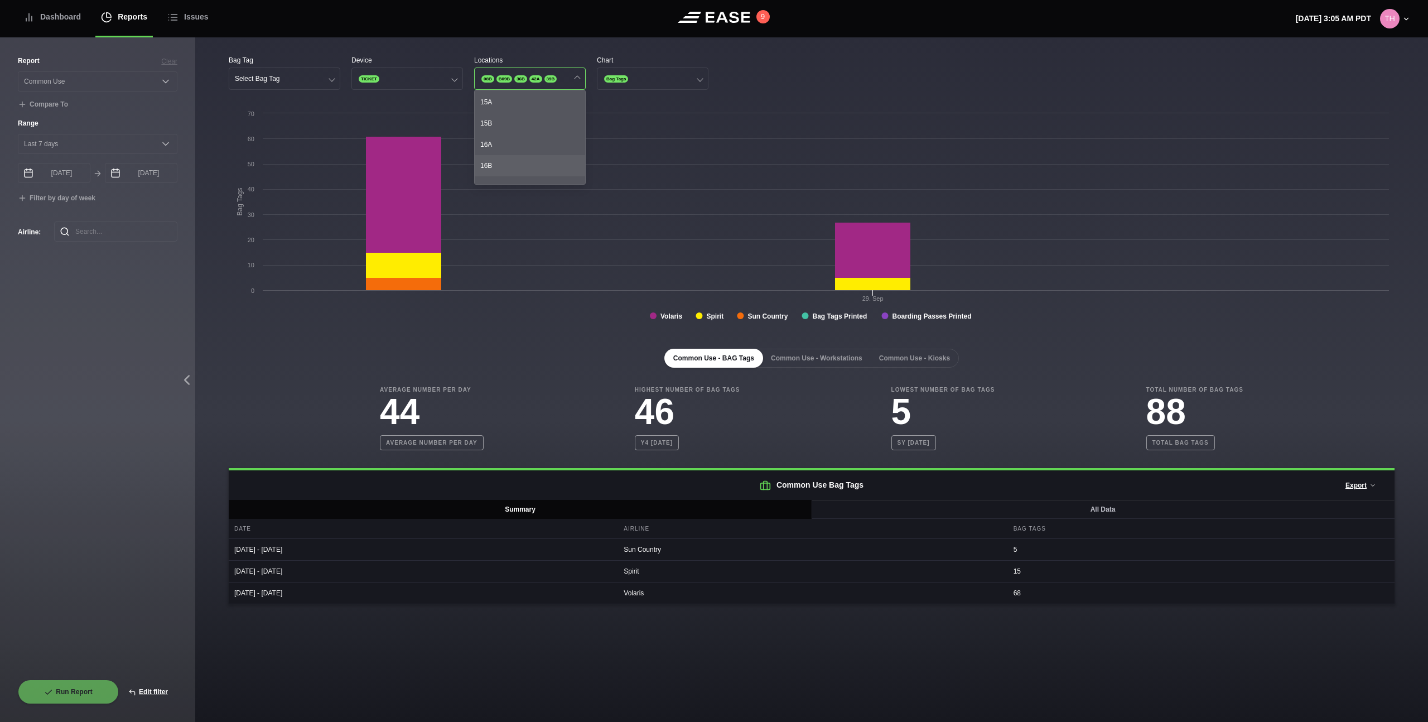
click at [543, 156] on div "16B" at bounding box center [530, 165] width 110 height 21
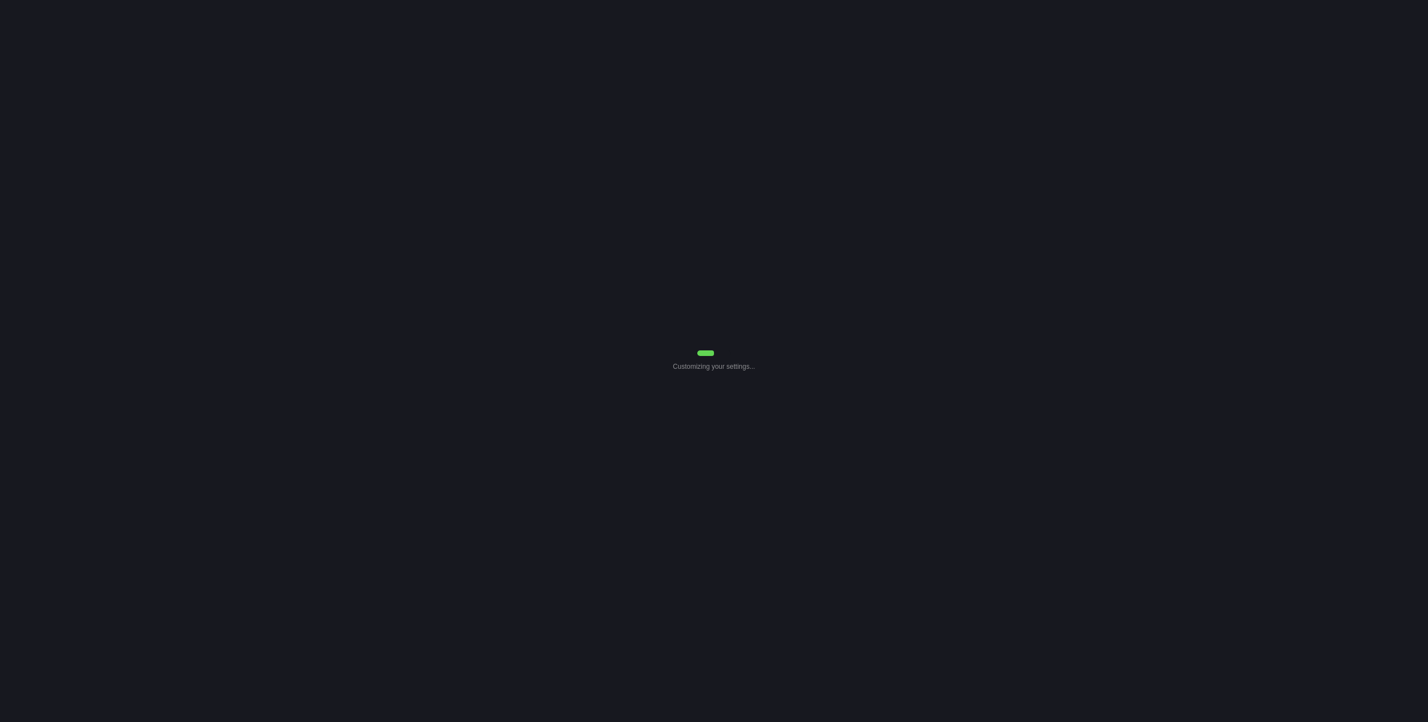
select select "Common Use"
select select "7"
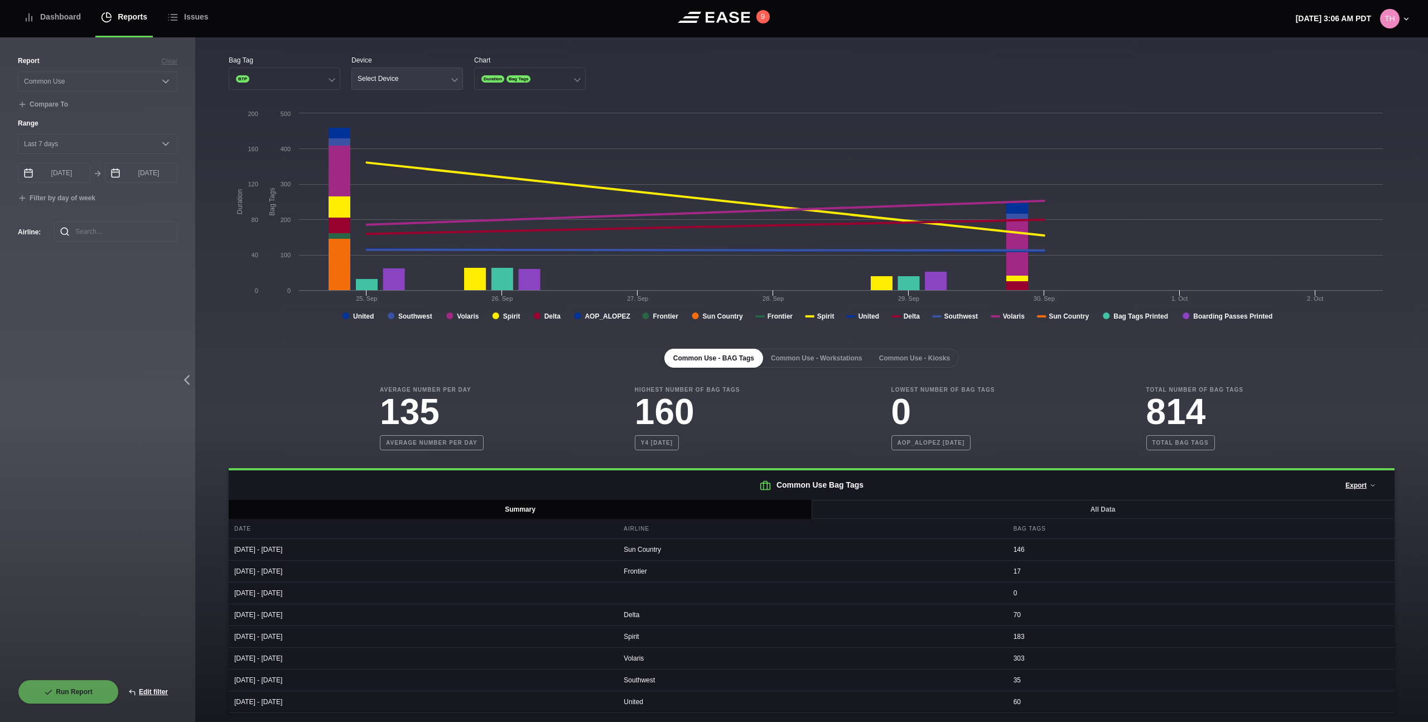
click at [382, 81] on div "Select Device" at bounding box center [377, 79] width 41 height 8
click at [398, 143] on div "Ticket" at bounding box center [407, 143] width 110 height 21
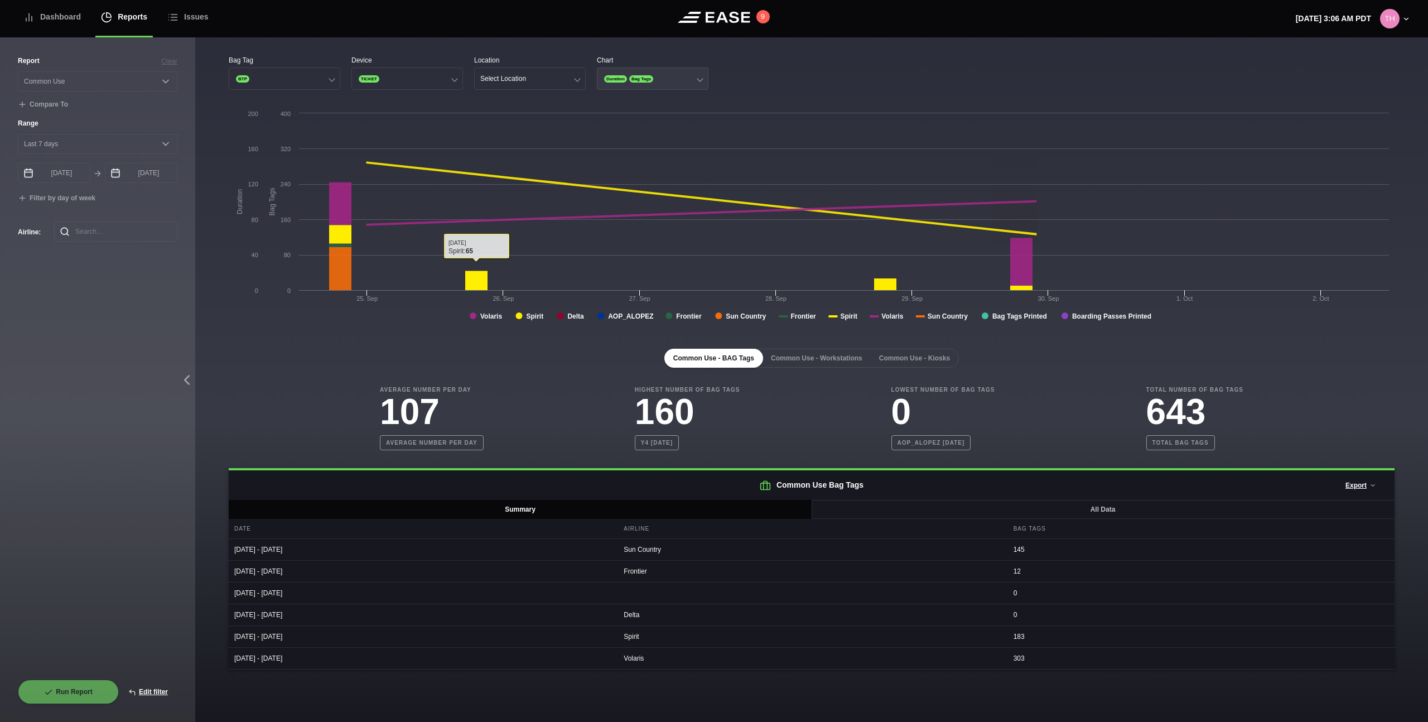
click at [627, 78] on span "Duration" at bounding box center [615, 78] width 23 height 7
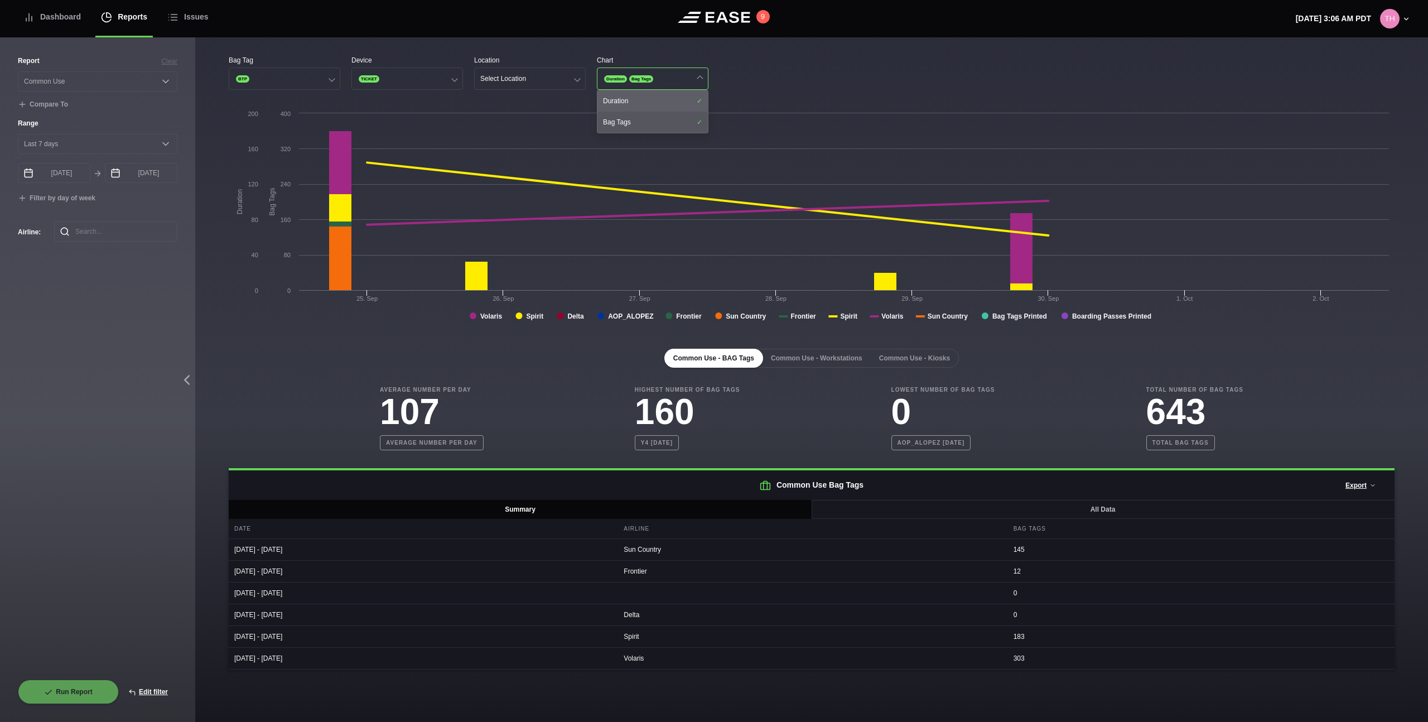
click at [629, 93] on div "Duration" at bounding box center [652, 100] width 110 height 21
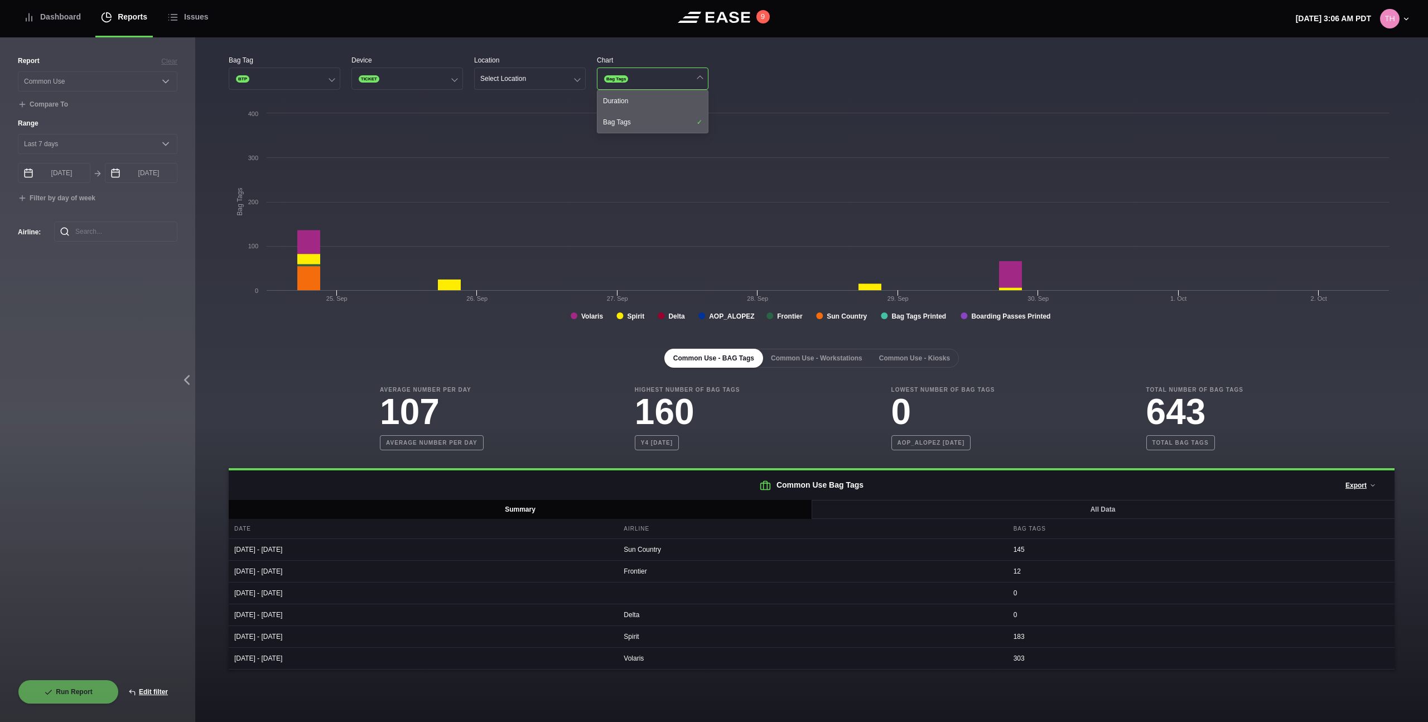
click at [755, 71] on div "Bag Tag BTP Device TICKET Location Select Location Chart Bag Tags Duration Bag …" at bounding box center [812, 72] width 1166 height 35
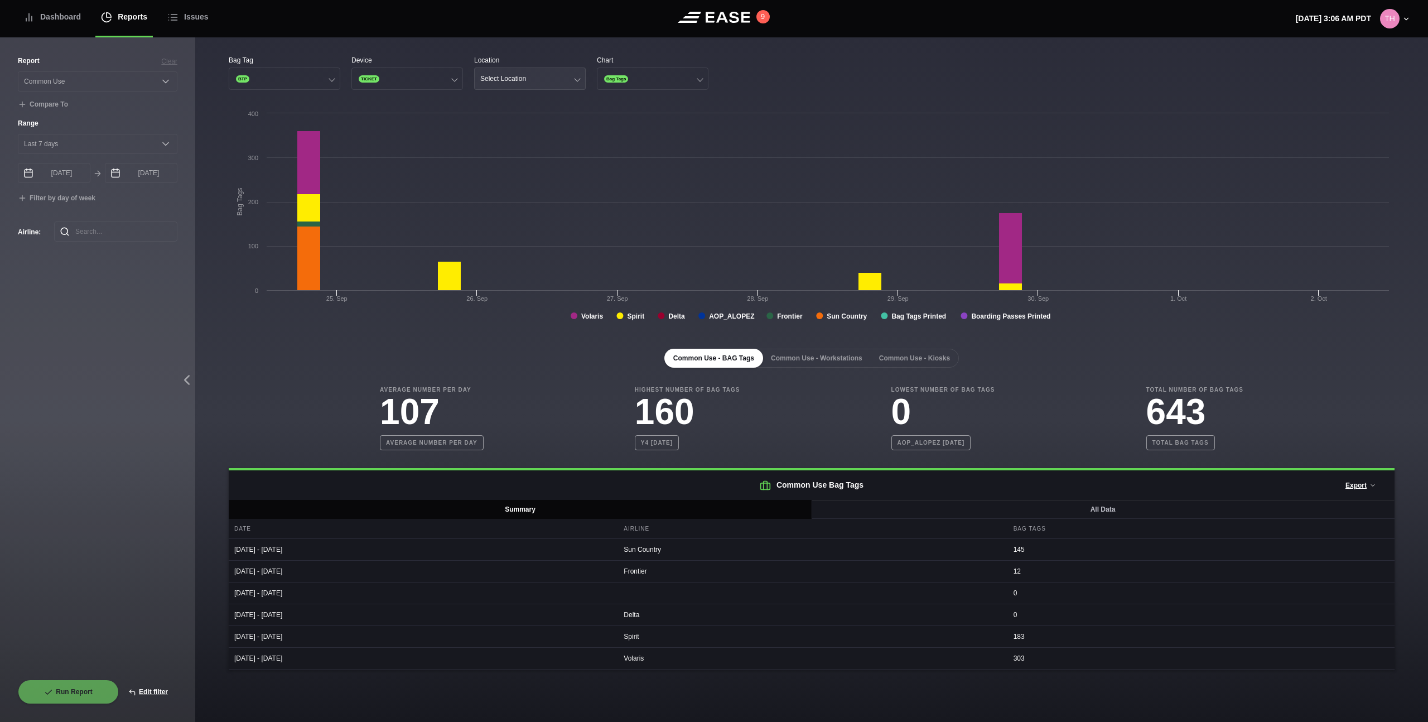
click at [571, 79] on button "Select Location" at bounding box center [530, 78] width 112 height 22
click at [545, 124] on div "08B" at bounding box center [530, 122] width 110 height 21
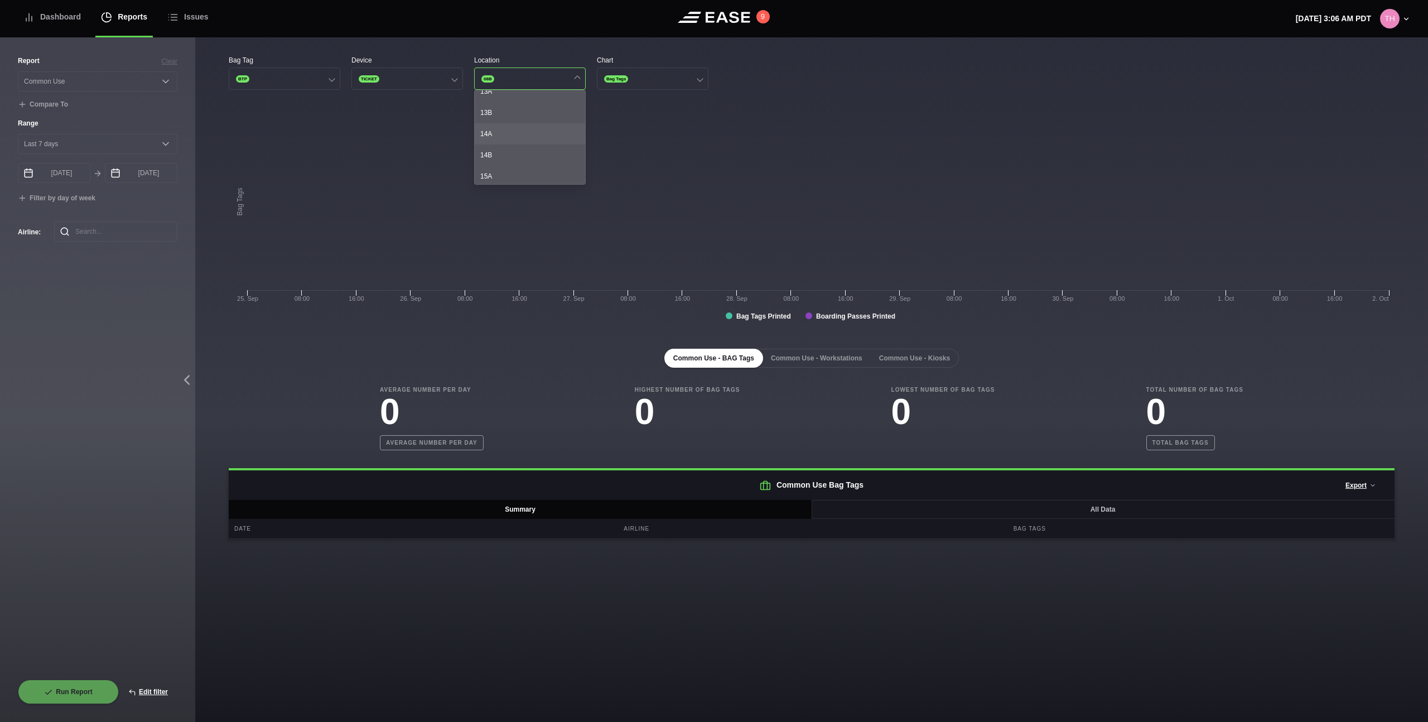
click at [542, 131] on div "14A" at bounding box center [530, 133] width 110 height 21
click at [542, 131] on div "40B" at bounding box center [530, 128] width 110 height 21
click at [542, 130] on div "46A" at bounding box center [530, 130] width 110 height 21
click at [529, 141] on div "46A" at bounding box center [530, 130] width 110 height 21
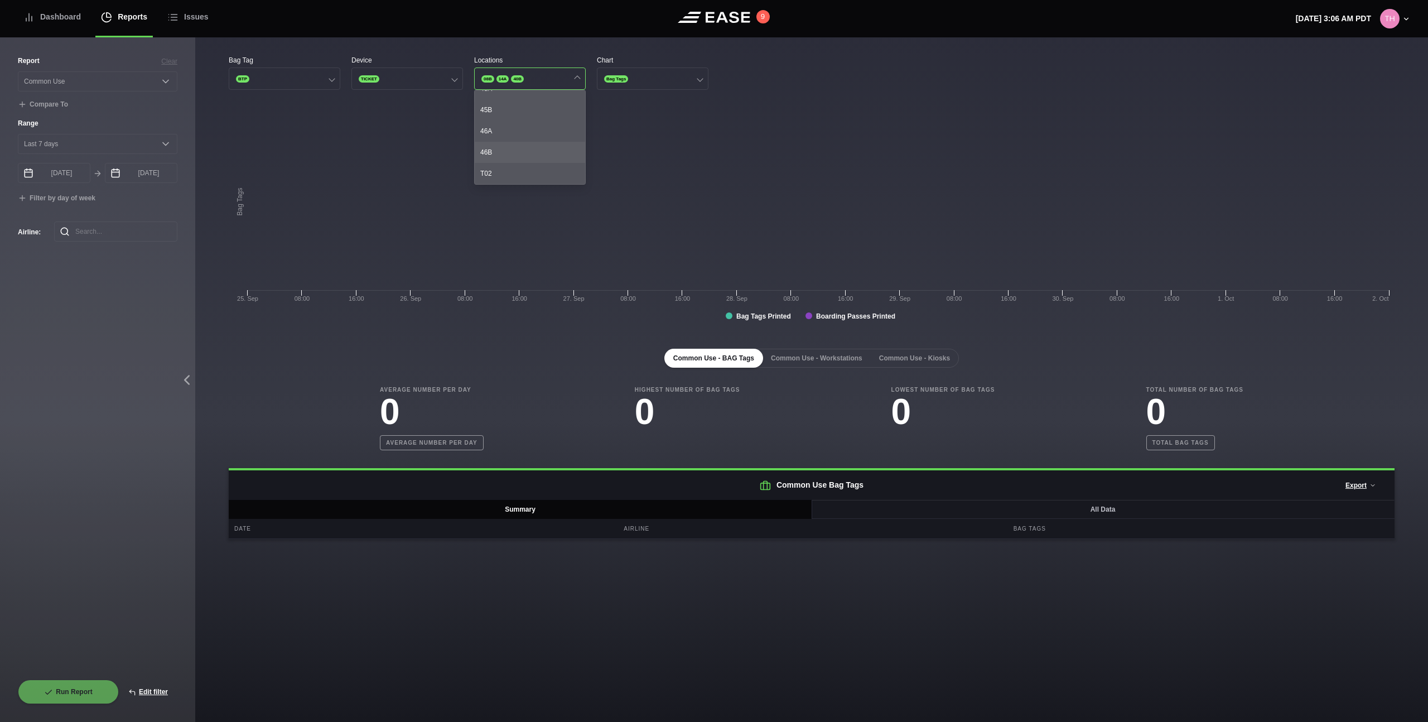
click at [525, 148] on div "46B" at bounding box center [530, 152] width 110 height 21
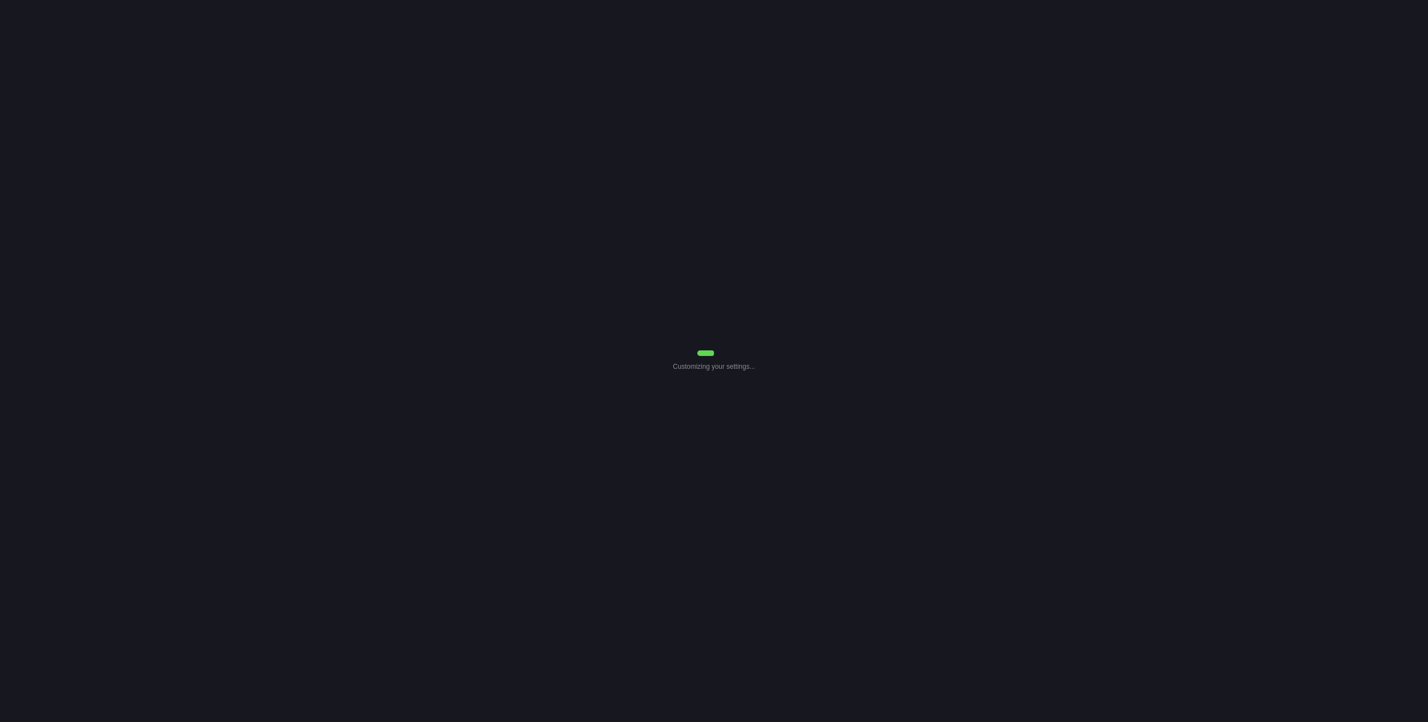
select select "Common Use"
select select "7"
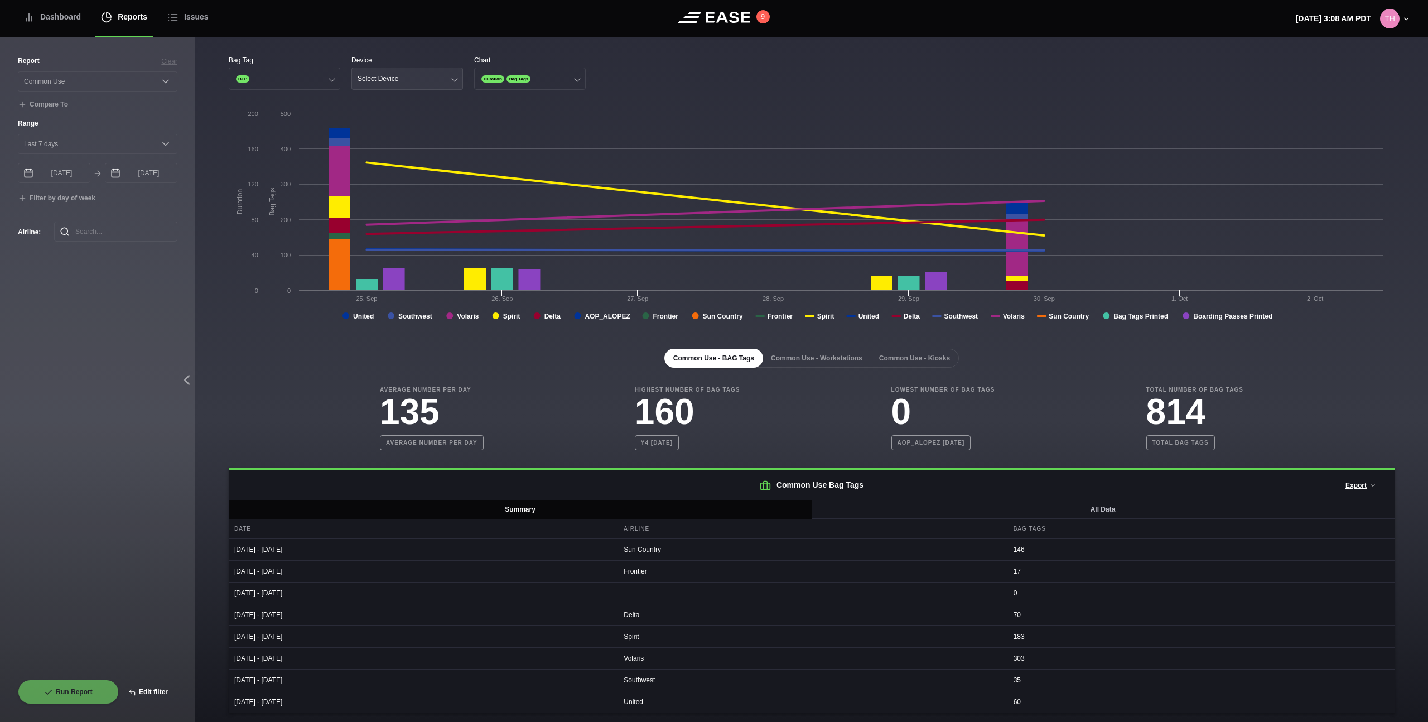
click at [398, 74] on button "Select Device" at bounding box center [407, 78] width 112 height 22
click at [378, 139] on div "Ticket" at bounding box center [407, 143] width 110 height 21
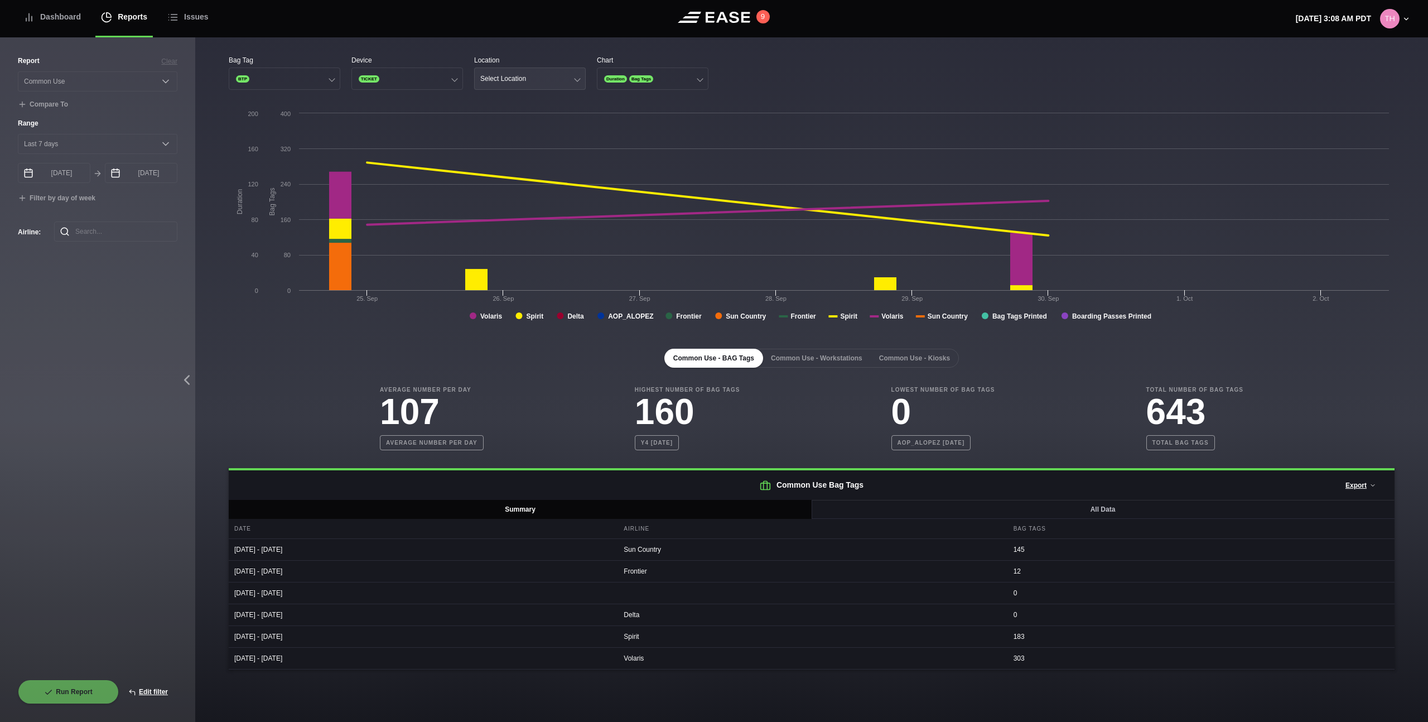
click at [491, 82] on div "Select Location" at bounding box center [503, 79] width 46 height 8
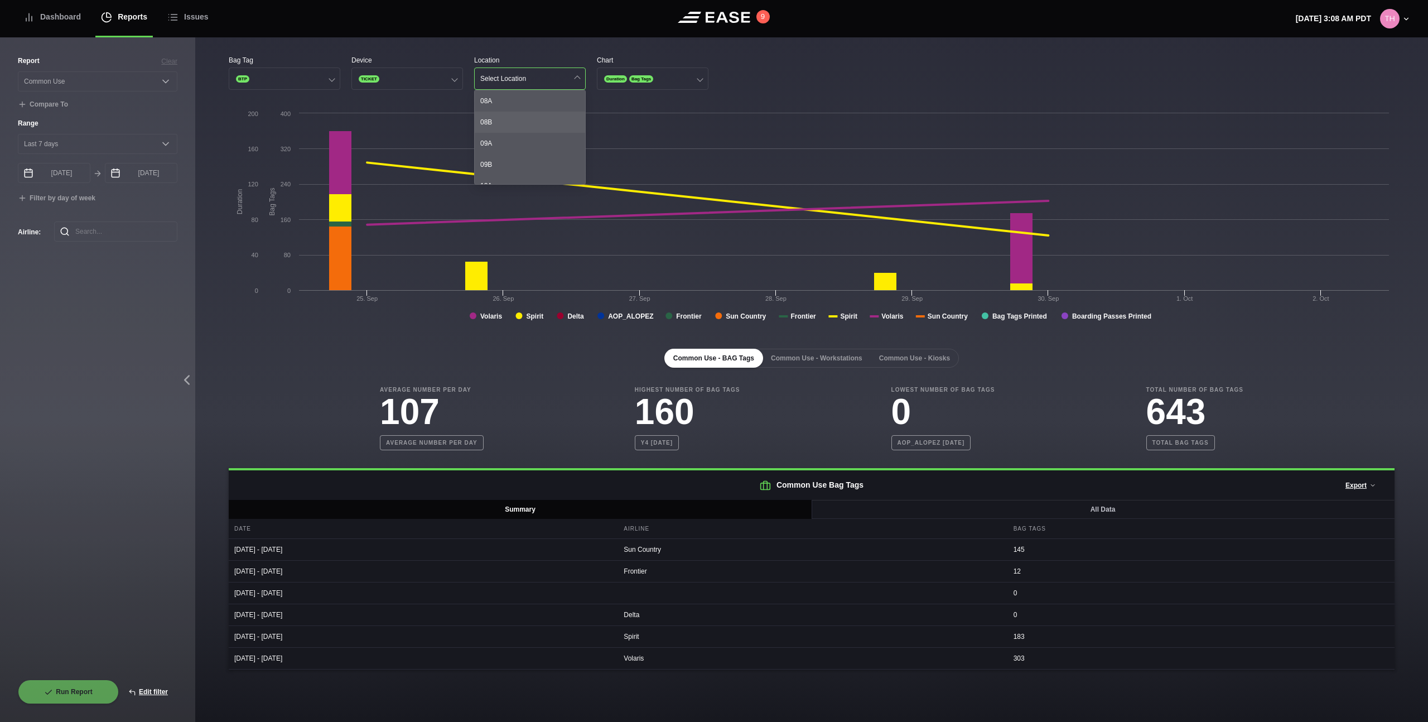
click at [500, 119] on div "08B" at bounding box center [530, 122] width 110 height 21
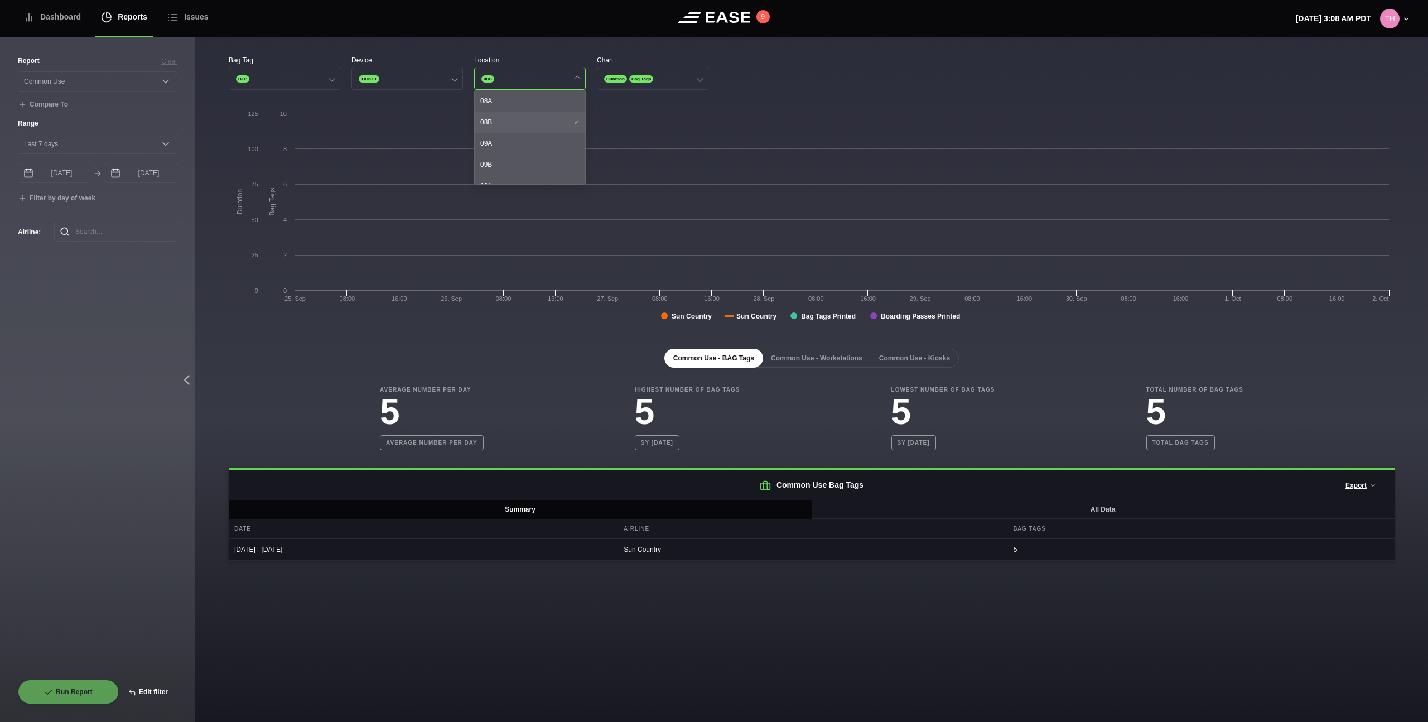
scroll to position [235, 0]
click at [499, 124] on div "14A" at bounding box center [530, 120] width 110 height 21
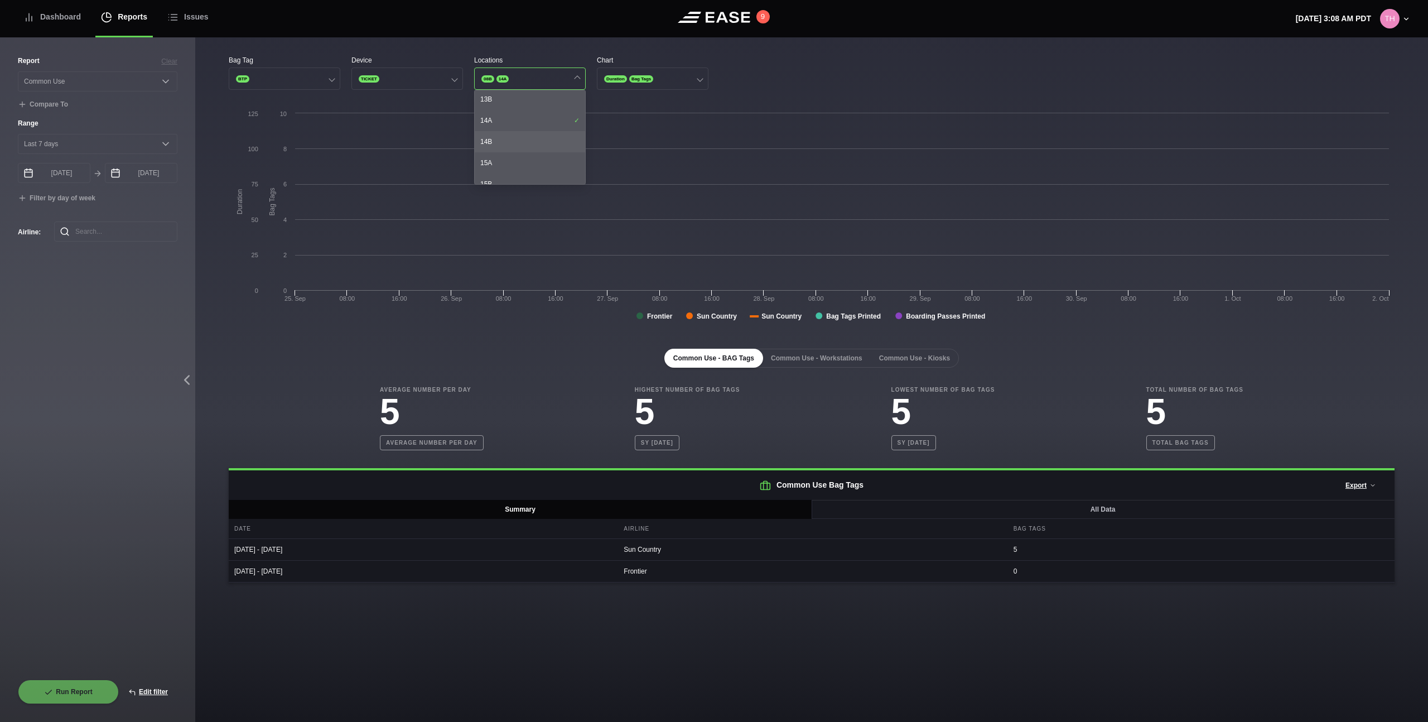
click at [501, 138] on div "14B" at bounding box center [530, 141] width 110 height 21
click at [503, 151] on div "35A" at bounding box center [530, 144] width 110 height 21
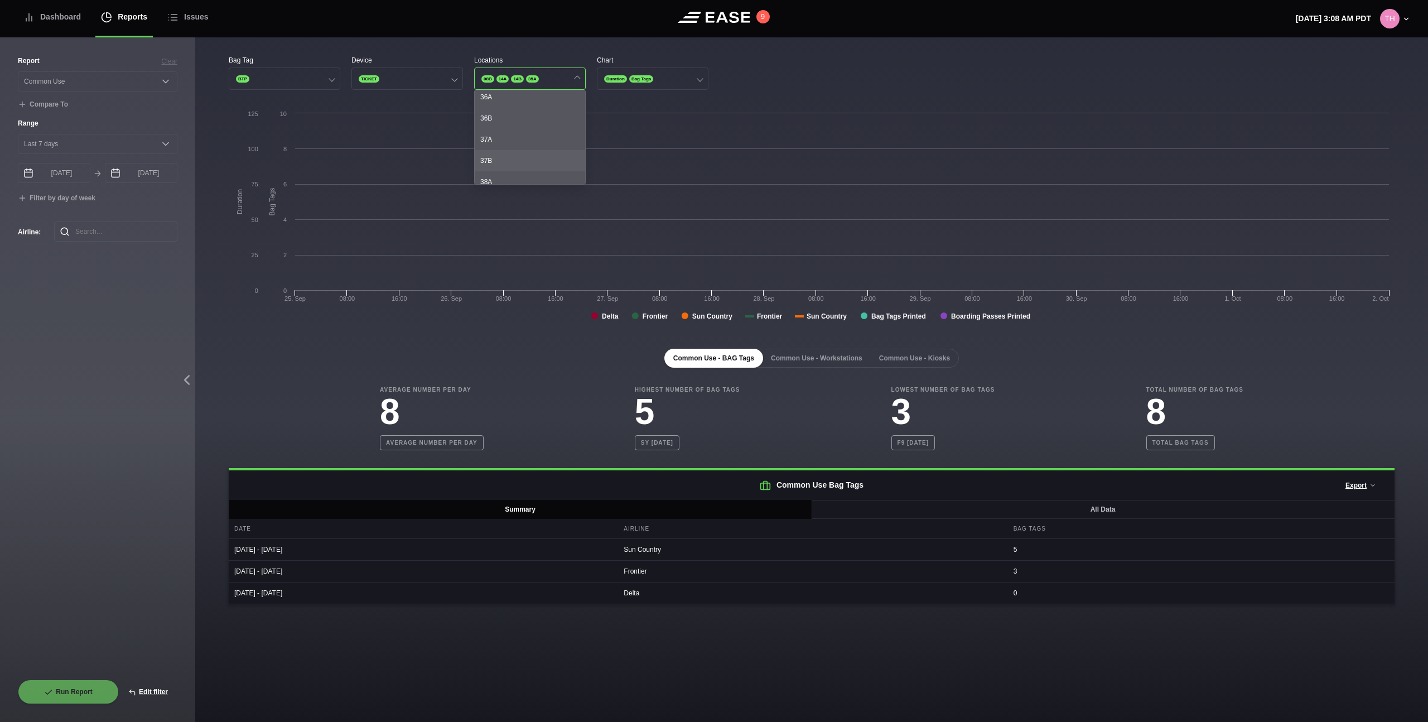
scroll to position [429, 0]
click at [505, 161] on div "37B" at bounding box center [530, 159] width 110 height 21
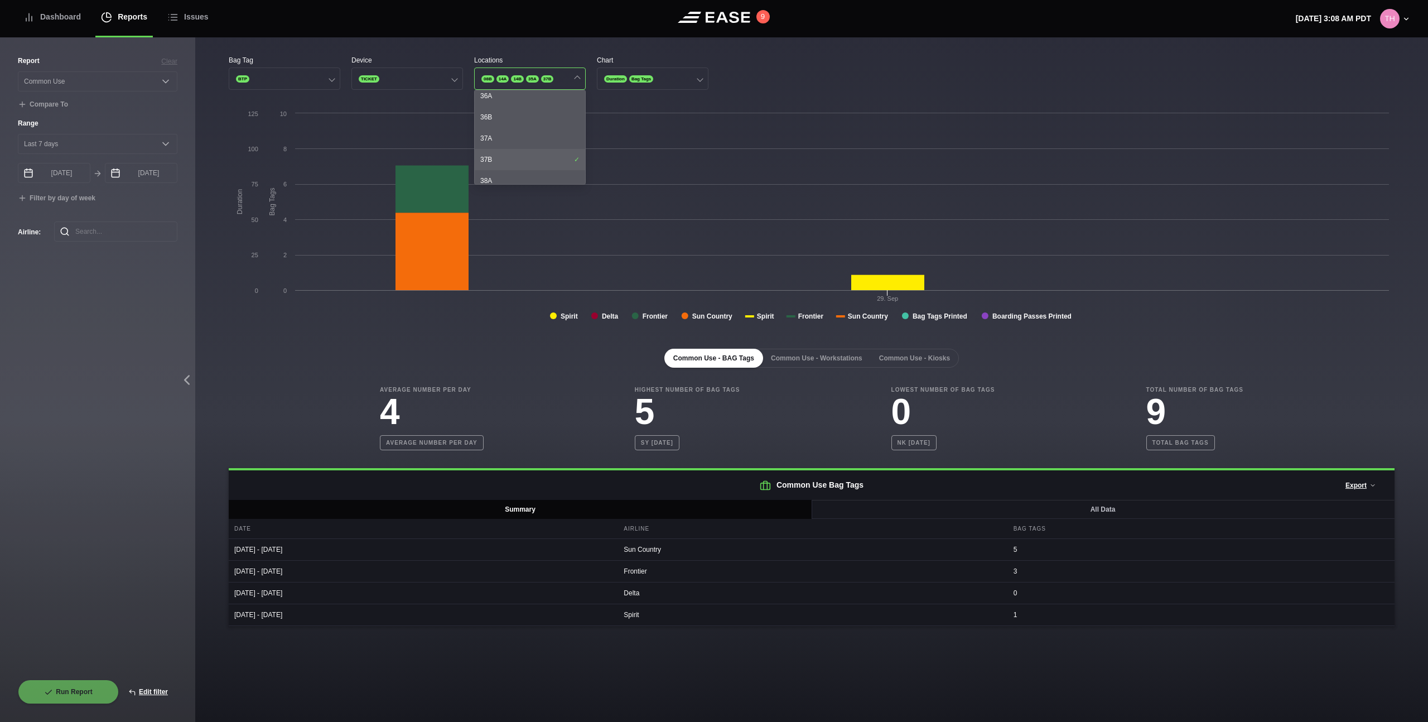
scroll to position [524, 0]
click at [506, 162] on div "40A" at bounding box center [530, 170] width 110 height 21
click at [516, 159] on div "39B" at bounding box center [530, 148] width 110 height 21
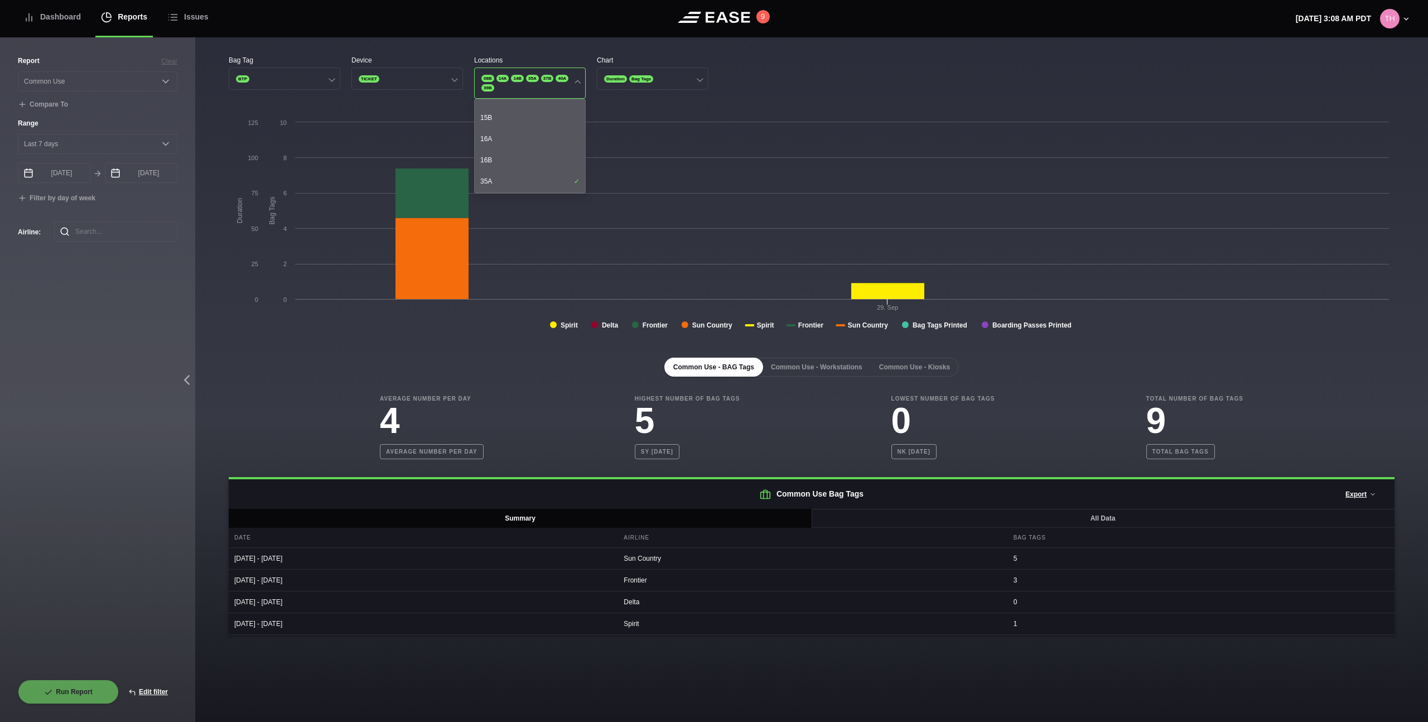
scroll to position [310, 0]
click at [516, 160] on div "16B" at bounding box center [530, 160] width 110 height 21
click at [516, 160] on div "09A" at bounding box center [530, 152] width 110 height 21
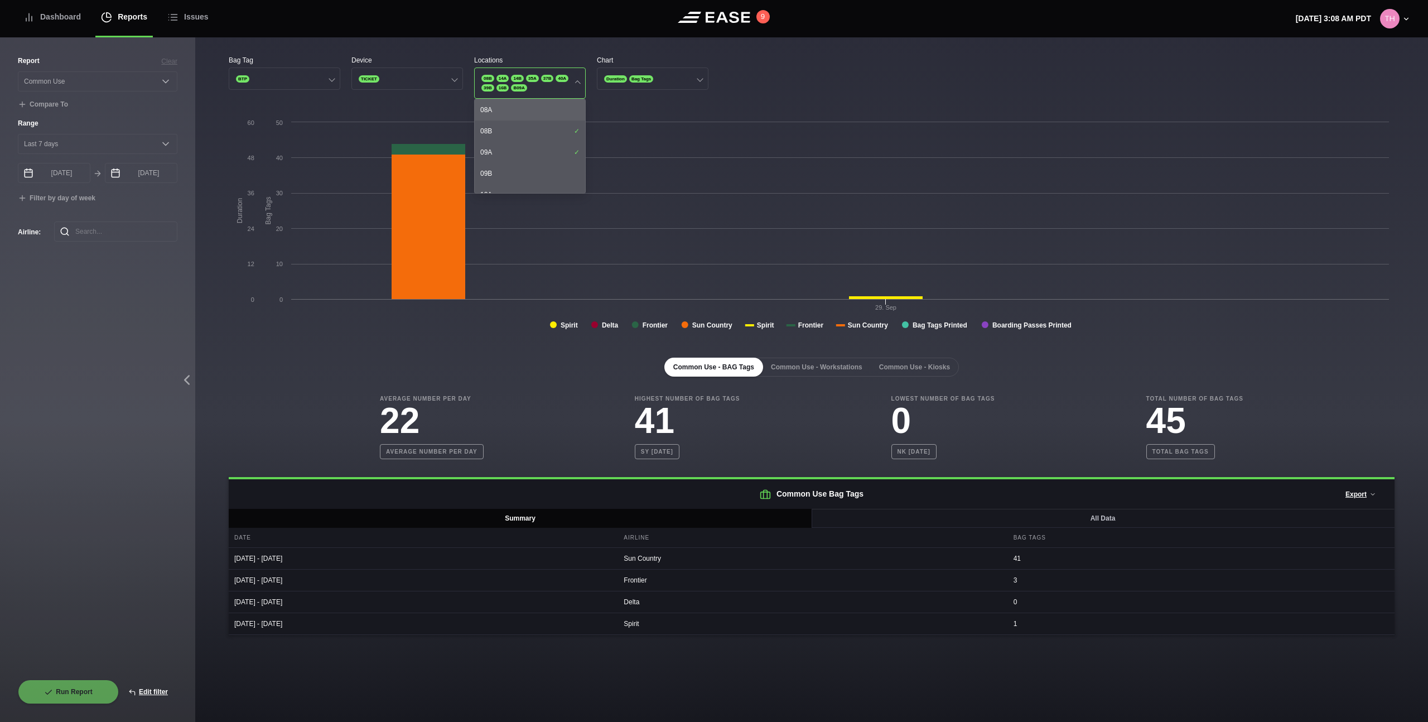
click at [535, 110] on div "08A" at bounding box center [530, 109] width 110 height 21
click at [530, 162] on div "09A" at bounding box center [530, 152] width 110 height 21
click at [528, 168] on div "46B" at bounding box center [530, 161] width 110 height 21
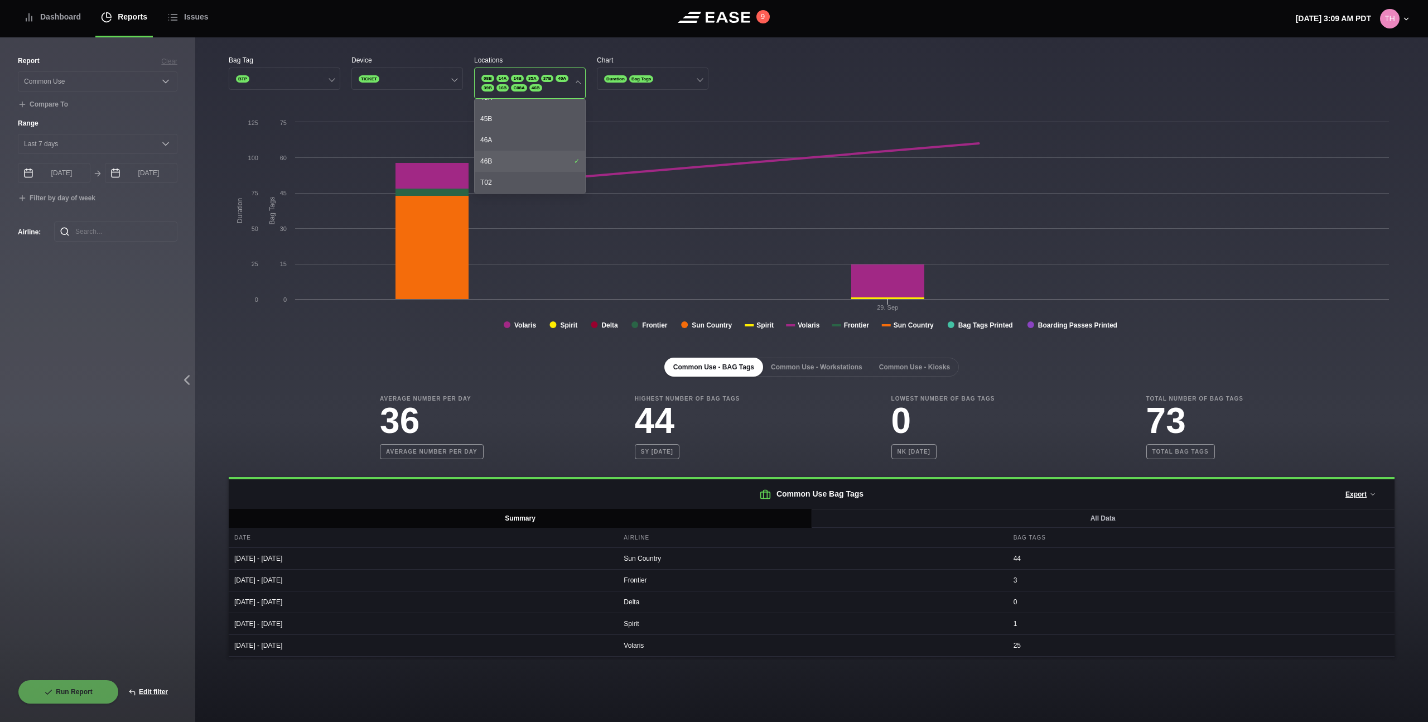
click at [532, 161] on div "46B" at bounding box center [530, 161] width 110 height 21
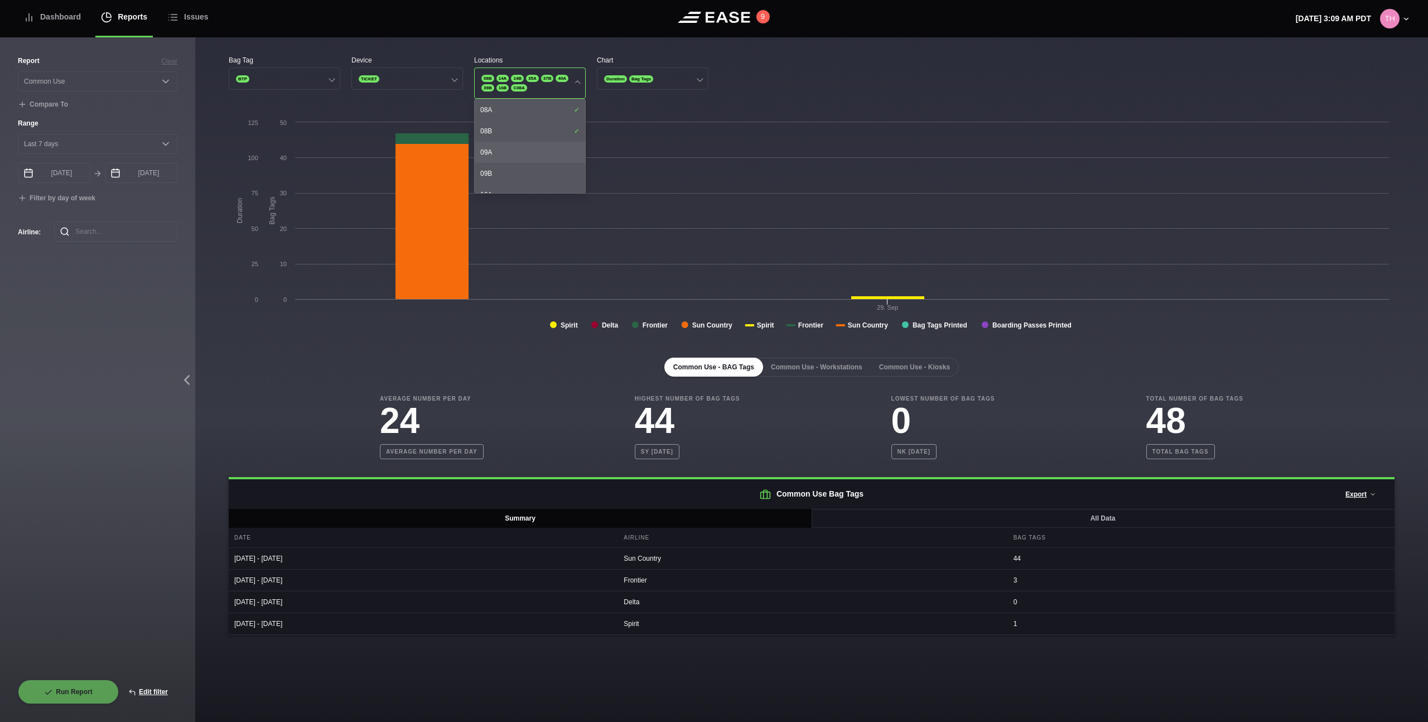
scroll to position [0, 0]
click at [523, 113] on div "08A" at bounding box center [530, 109] width 110 height 21
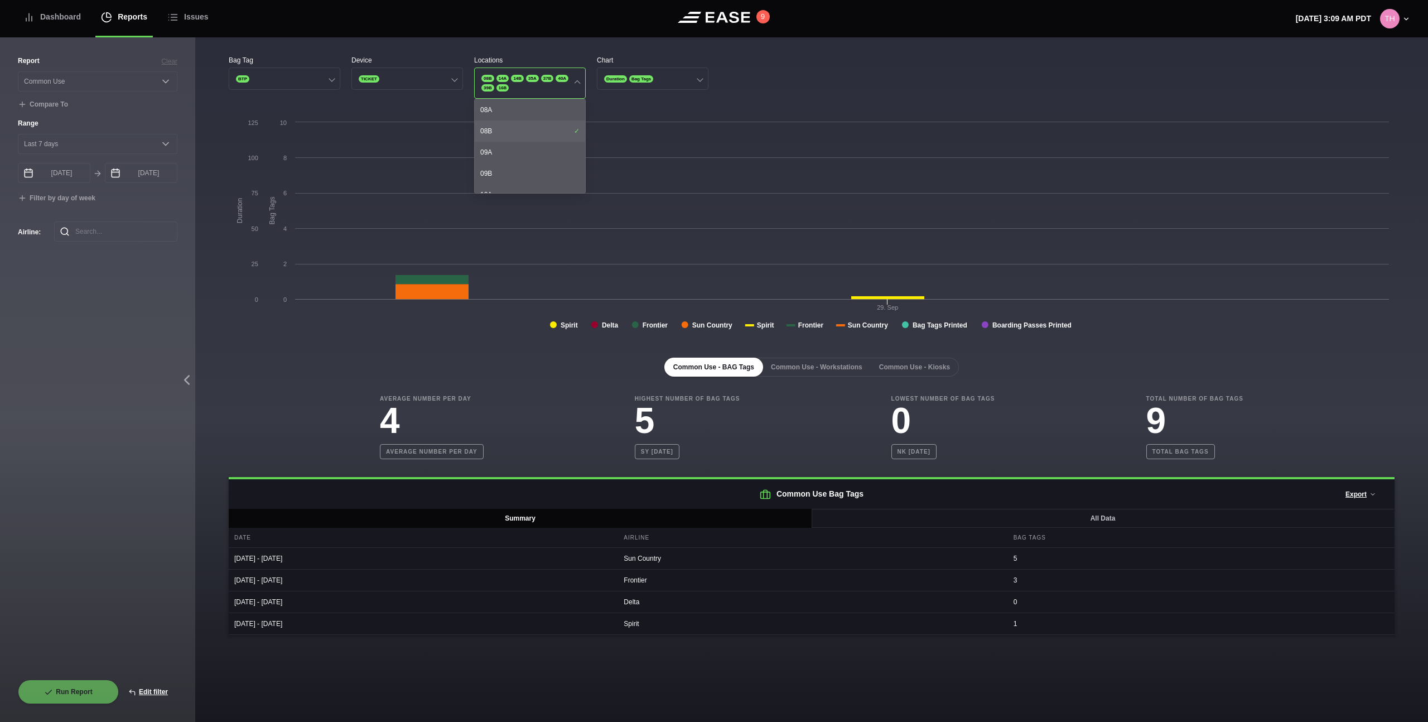
click at [535, 130] on div "08B" at bounding box center [530, 130] width 110 height 21
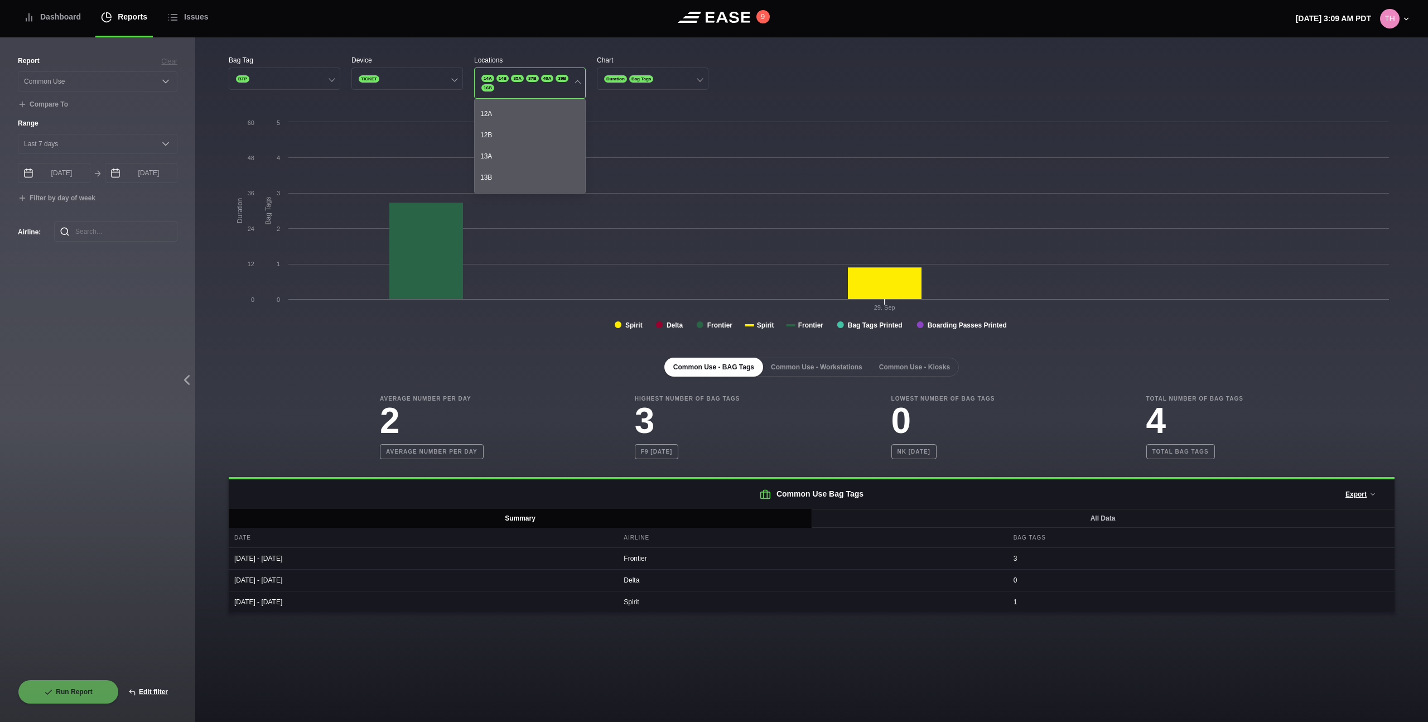
scroll to position [187, 0]
click at [530, 173] on div "14A" at bounding box center [530, 176] width 110 height 21
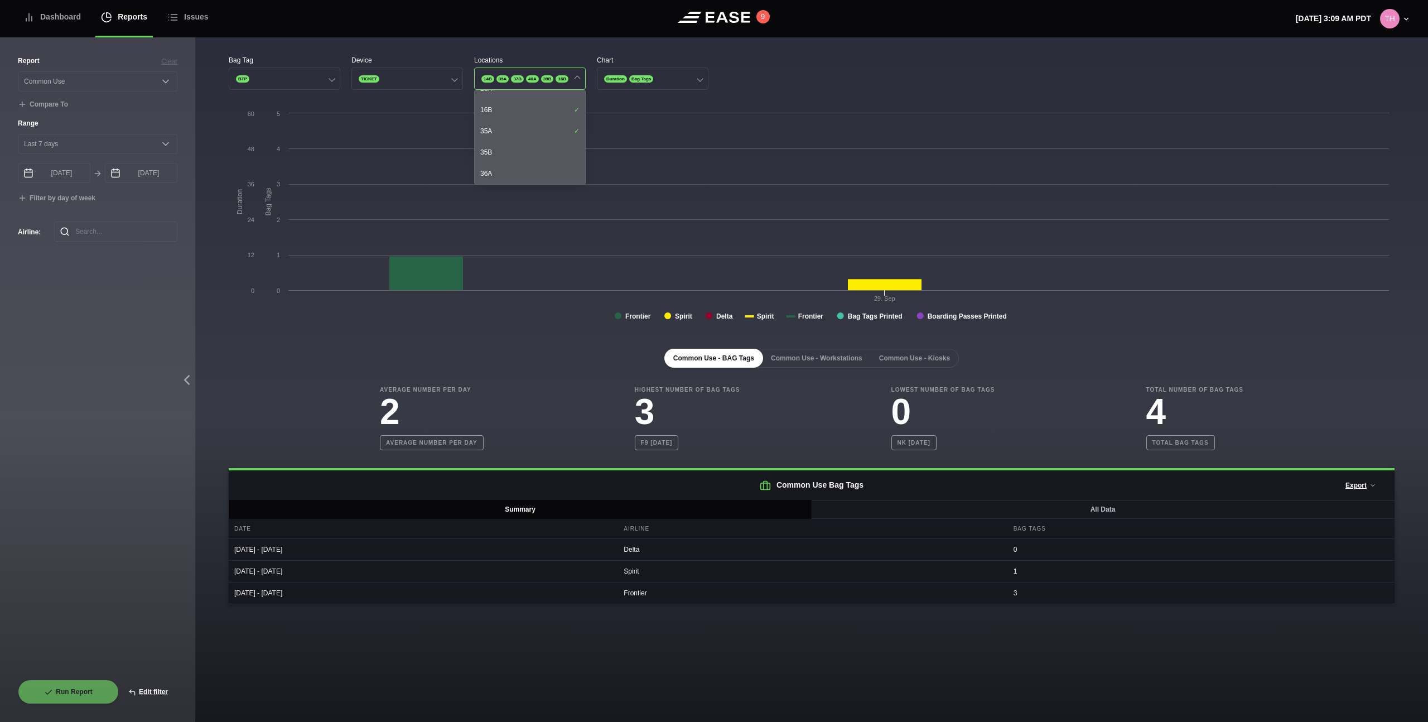
scroll to position [373, 0]
drag, startPoint x: 540, startPoint y: 119, endPoint x: 540, endPoint y: 131, distance: 11.2
click at [540, 119] on div "35A" at bounding box center [530, 109] width 110 height 21
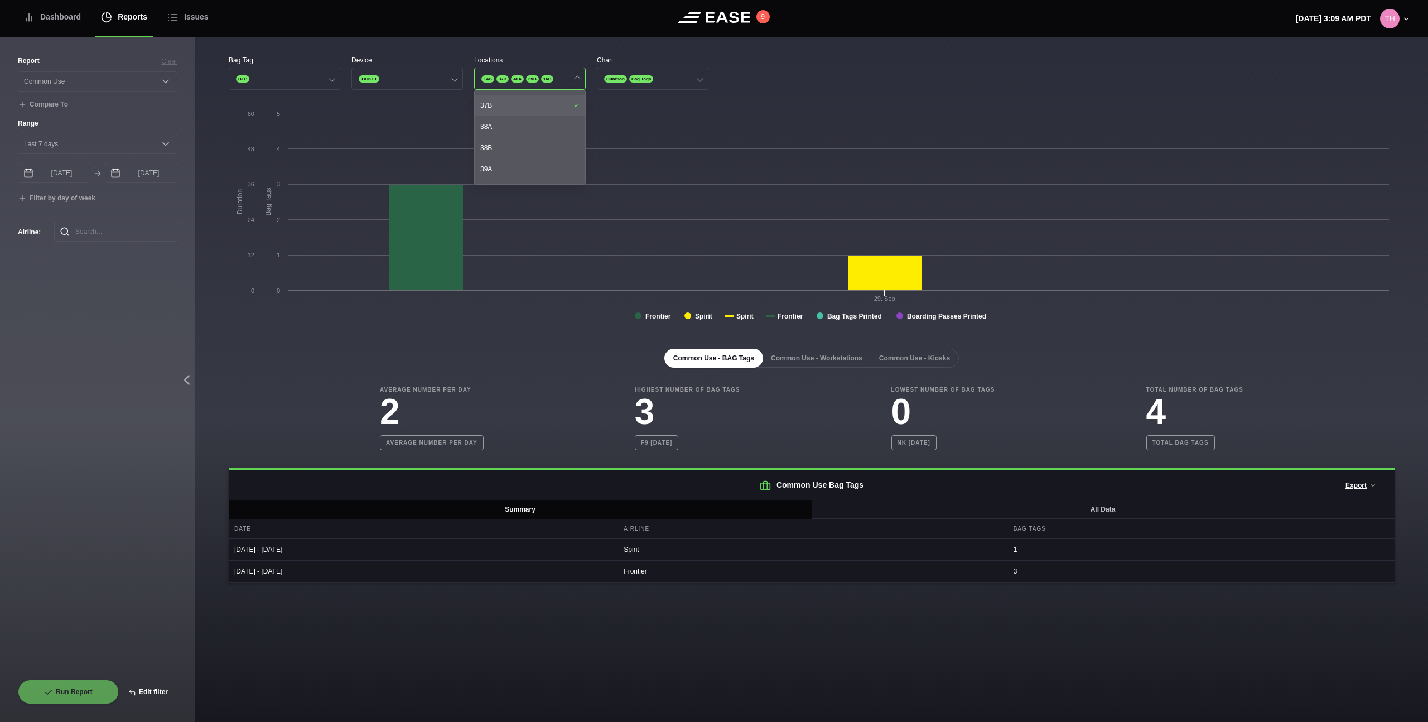
click at [560, 110] on div "37B" at bounding box center [530, 105] width 110 height 21
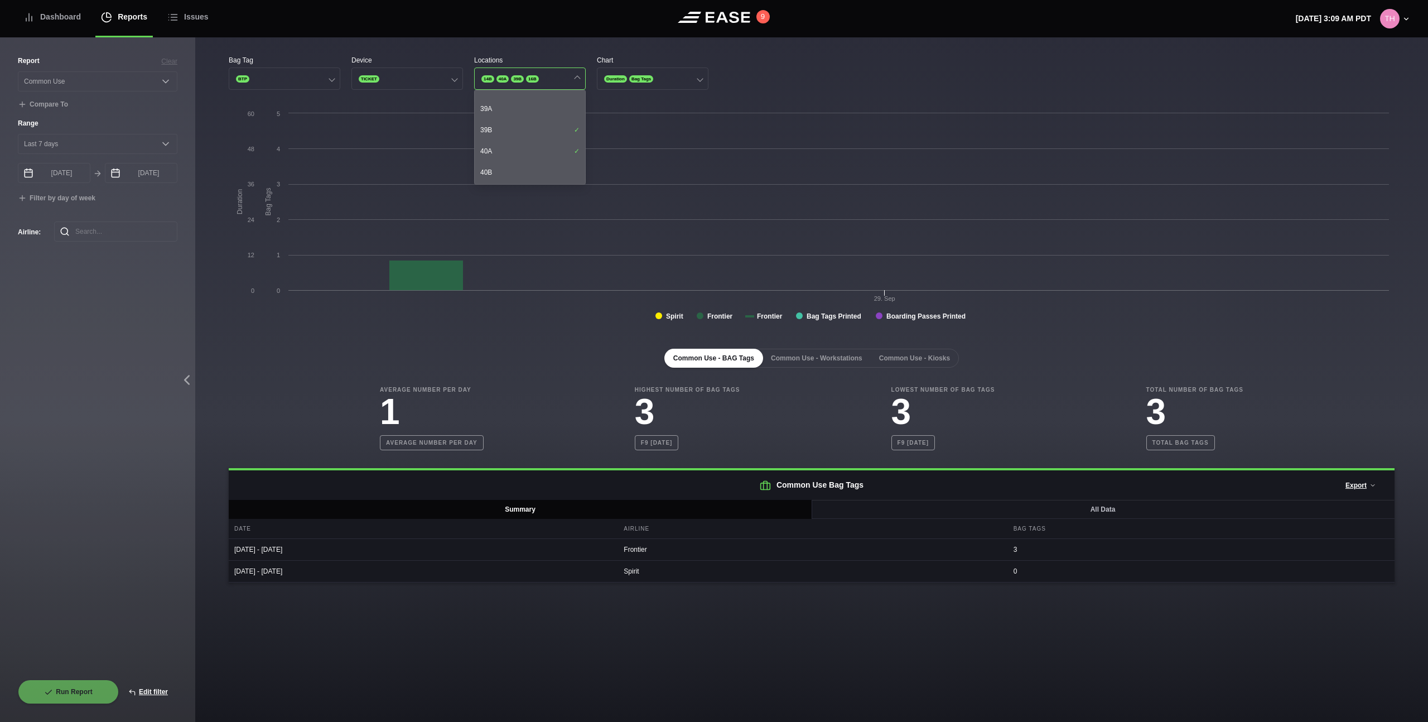
scroll to position [546, 0]
click at [554, 128] on div "39B" at bounding box center [530, 127] width 110 height 21
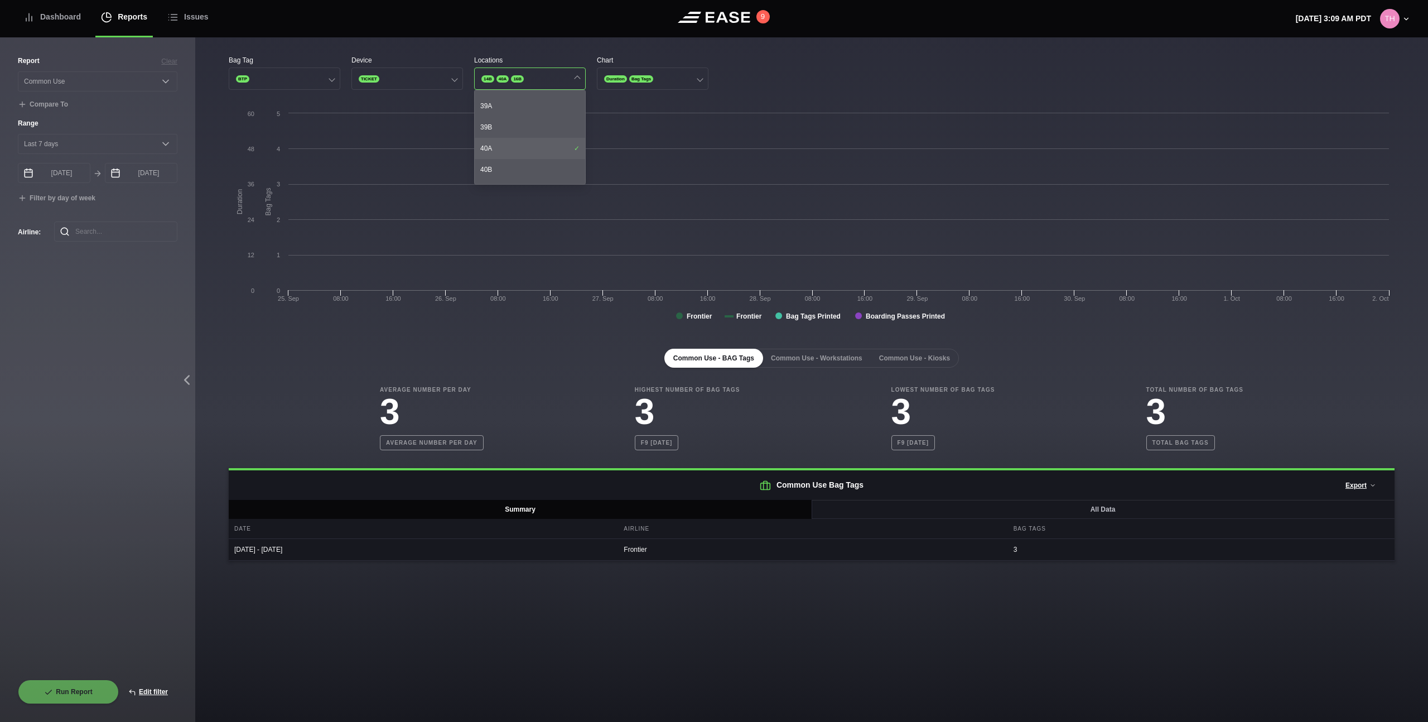
click at [554, 141] on div "40A" at bounding box center [530, 148] width 110 height 21
click at [558, 154] on div "14B" at bounding box center [530, 161] width 110 height 21
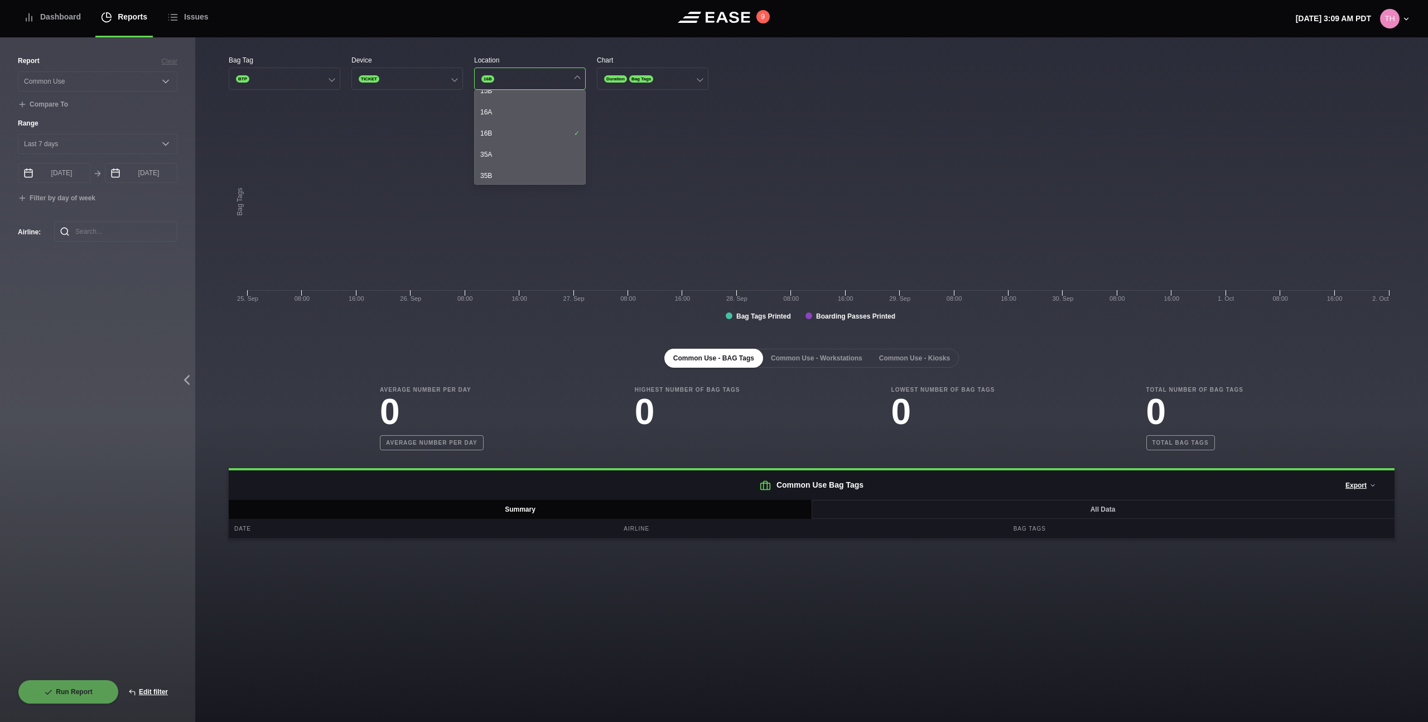
scroll to position [326, 0]
click at [562, 139] on div "16B" at bounding box center [530, 135] width 110 height 21
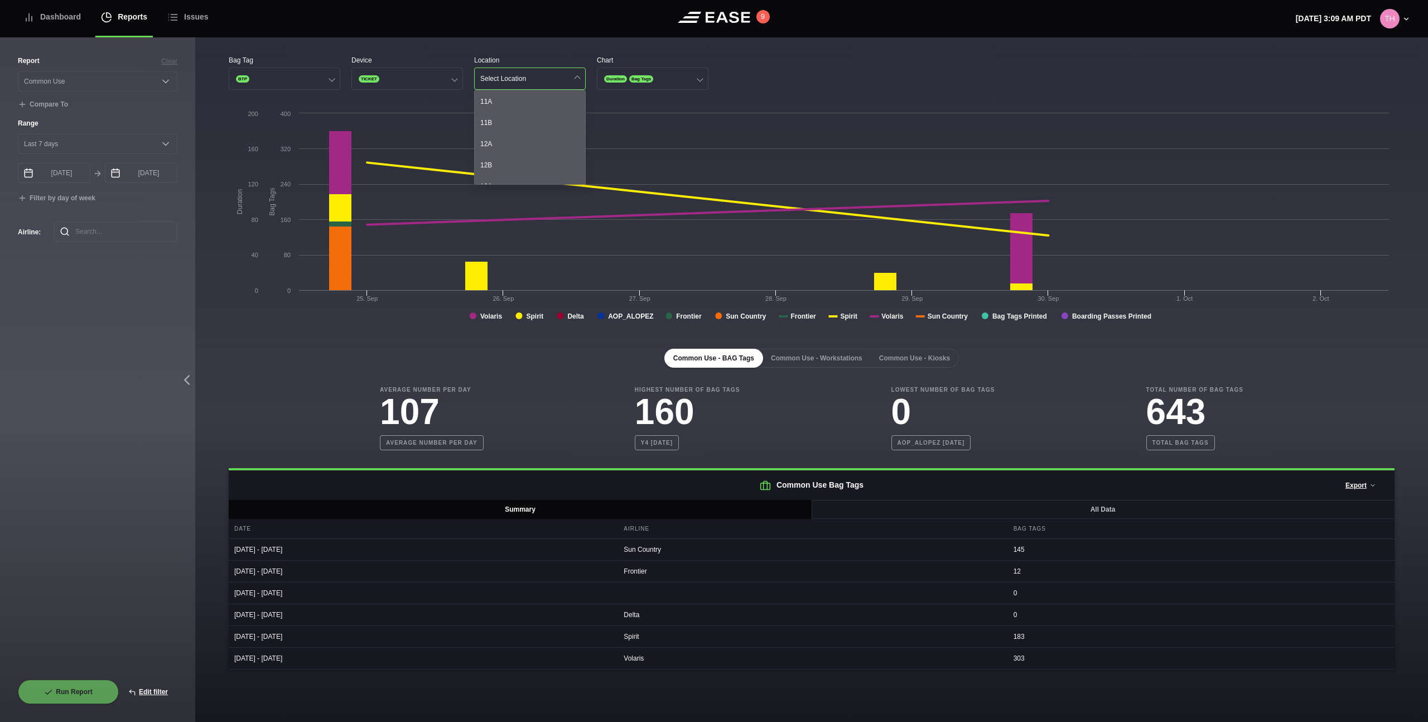
scroll to position [131, 0]
click at [526, 99] on div "11A" at bounding box center [530, 97] width 110 height 21
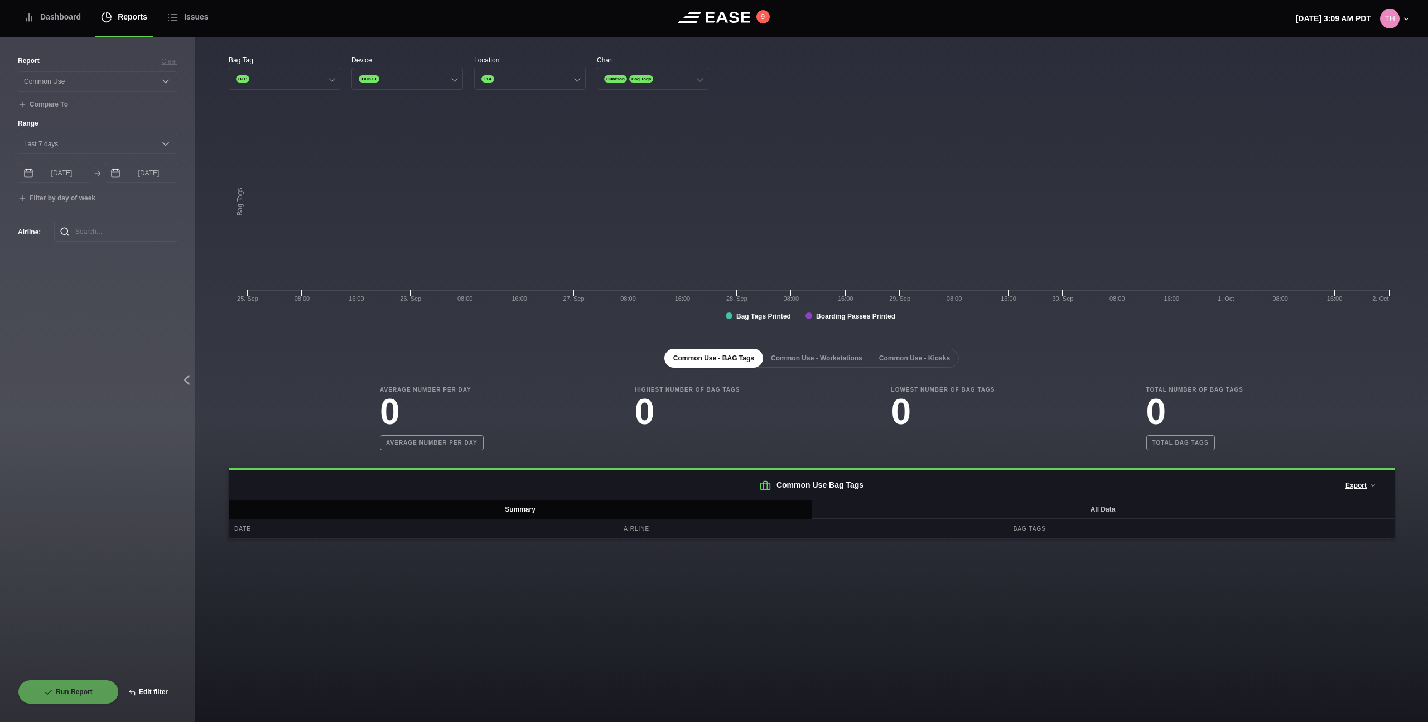
click at [658, 113] on rect at bounding box center [812, 219] width 1166 height 223
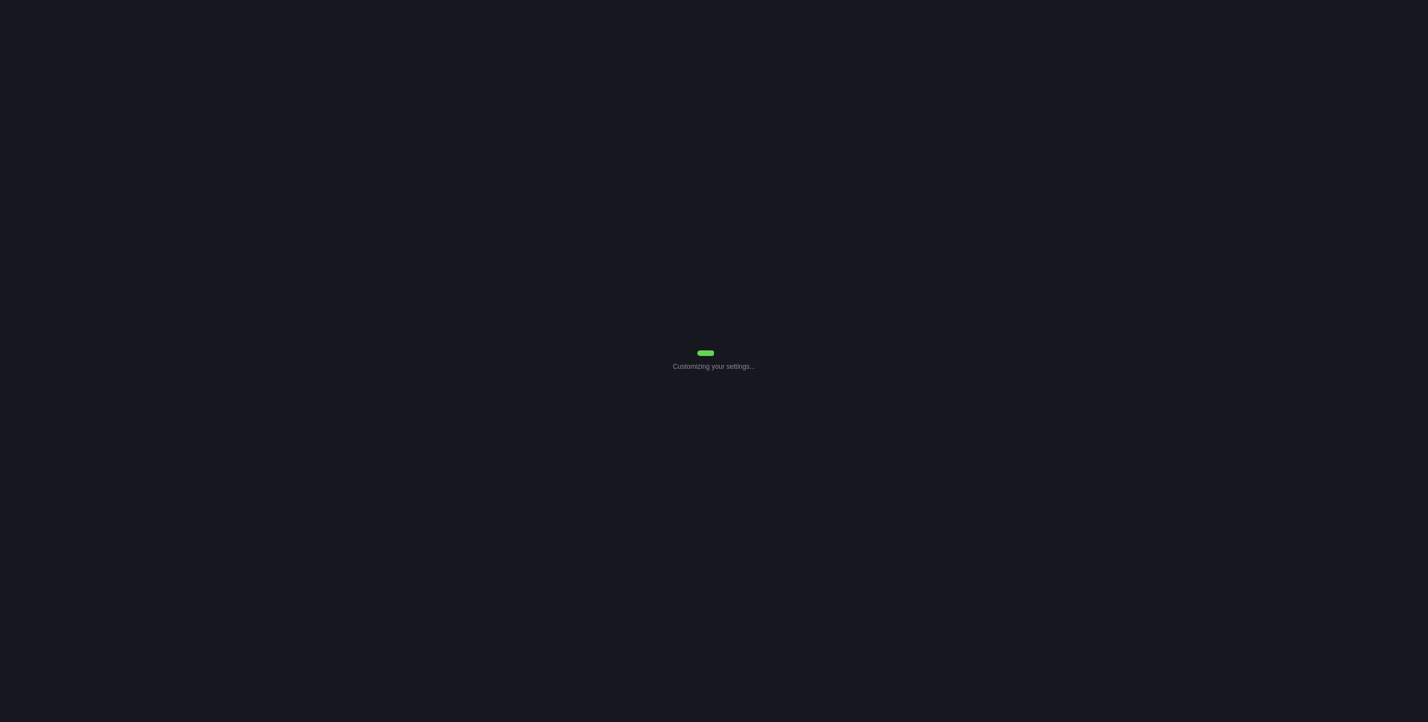
select select "Common Use"
select select "7"
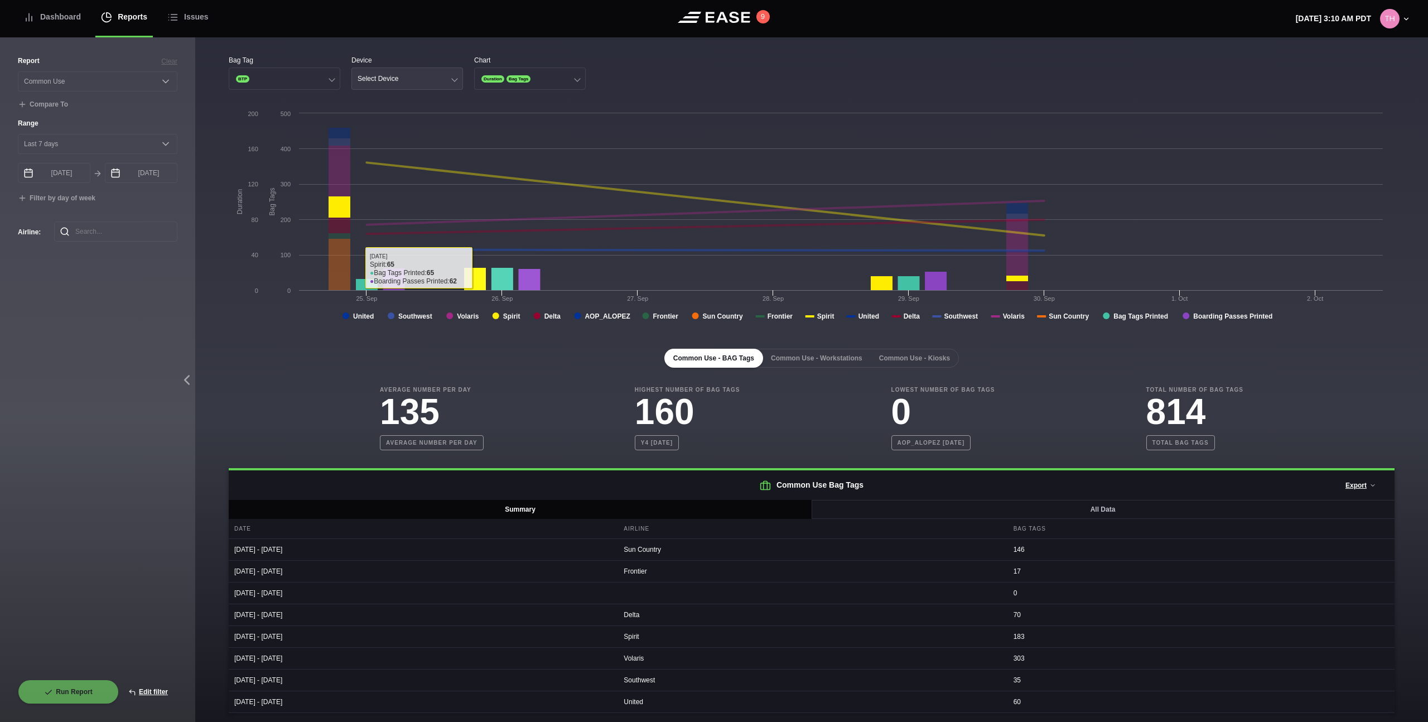
click at [423, 83] on button "Select Device" at bounding box center [407, 78] width 112 height 22
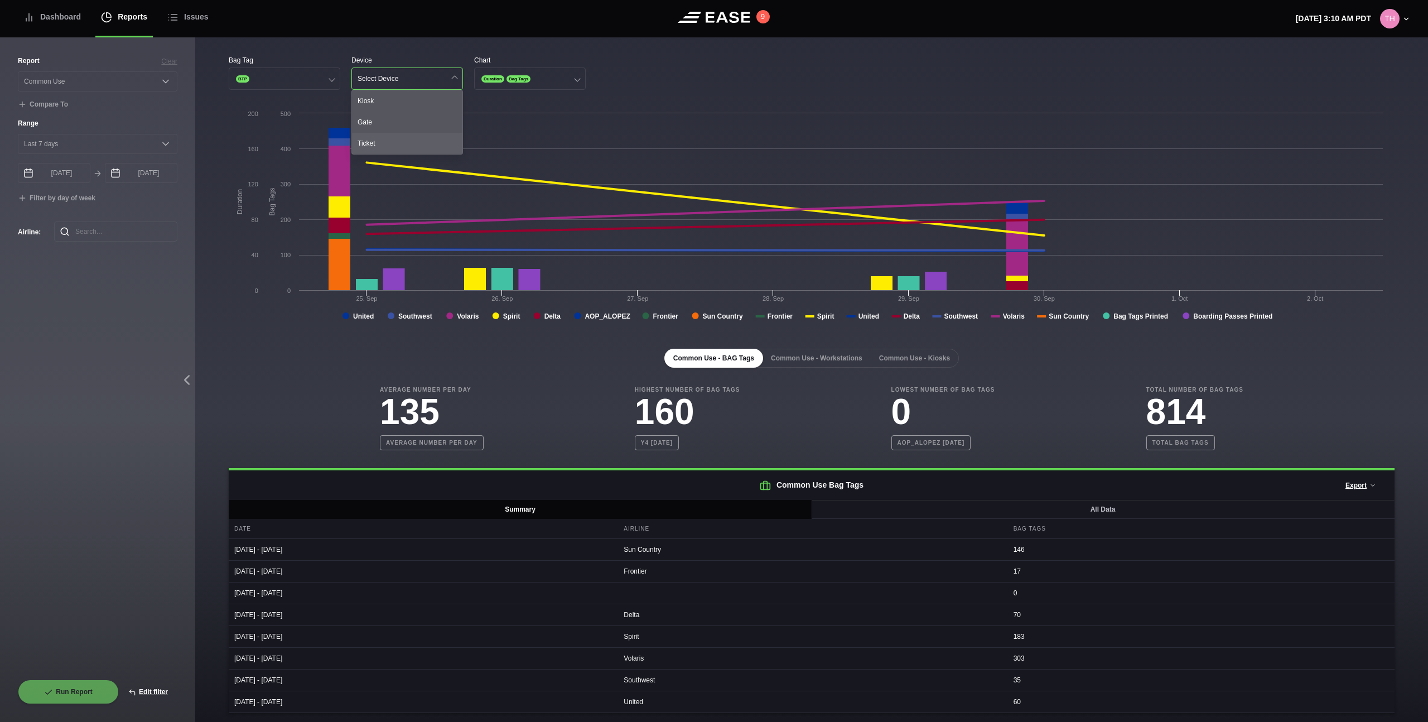
click at [399, 146] on div "Ticket" at bounding box center [407, 143] width 110 height 21
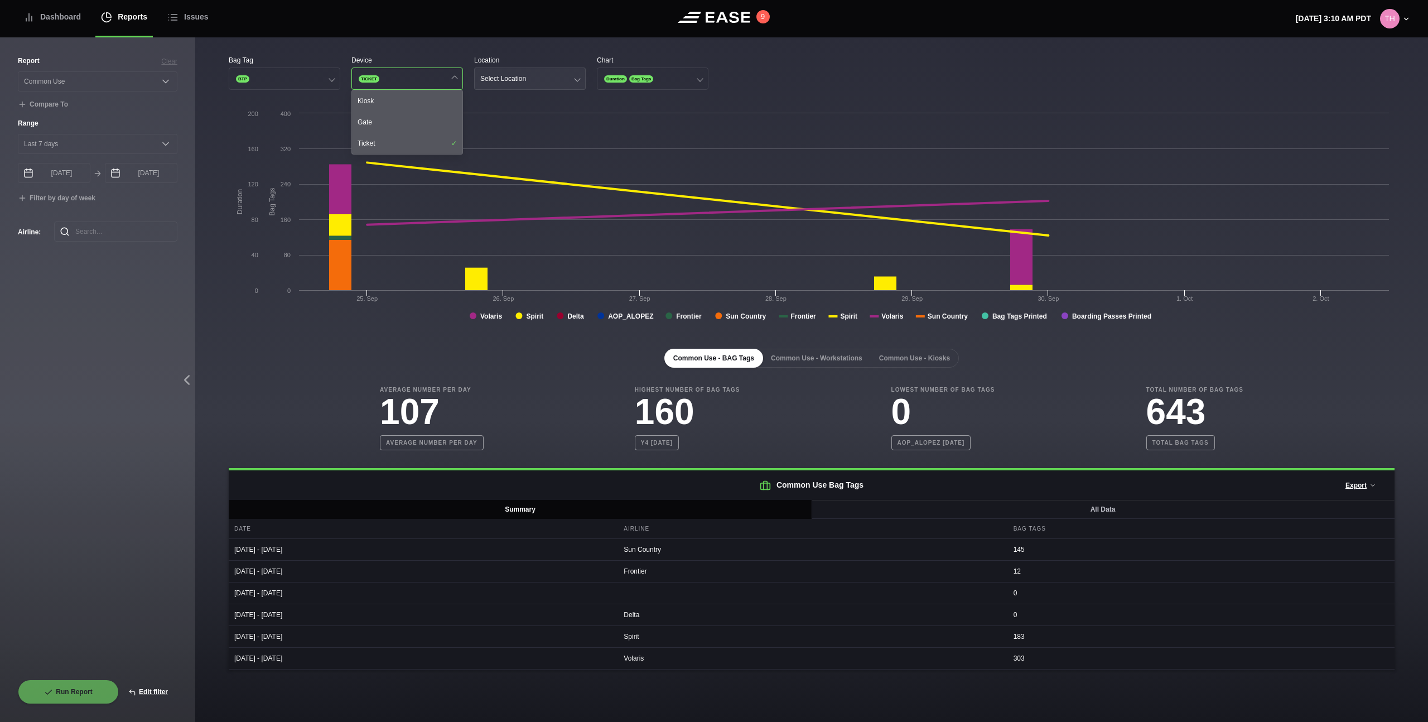
click at [501, 80] on div "Select Location" at bounding box center [503, 79] width 46 height 8
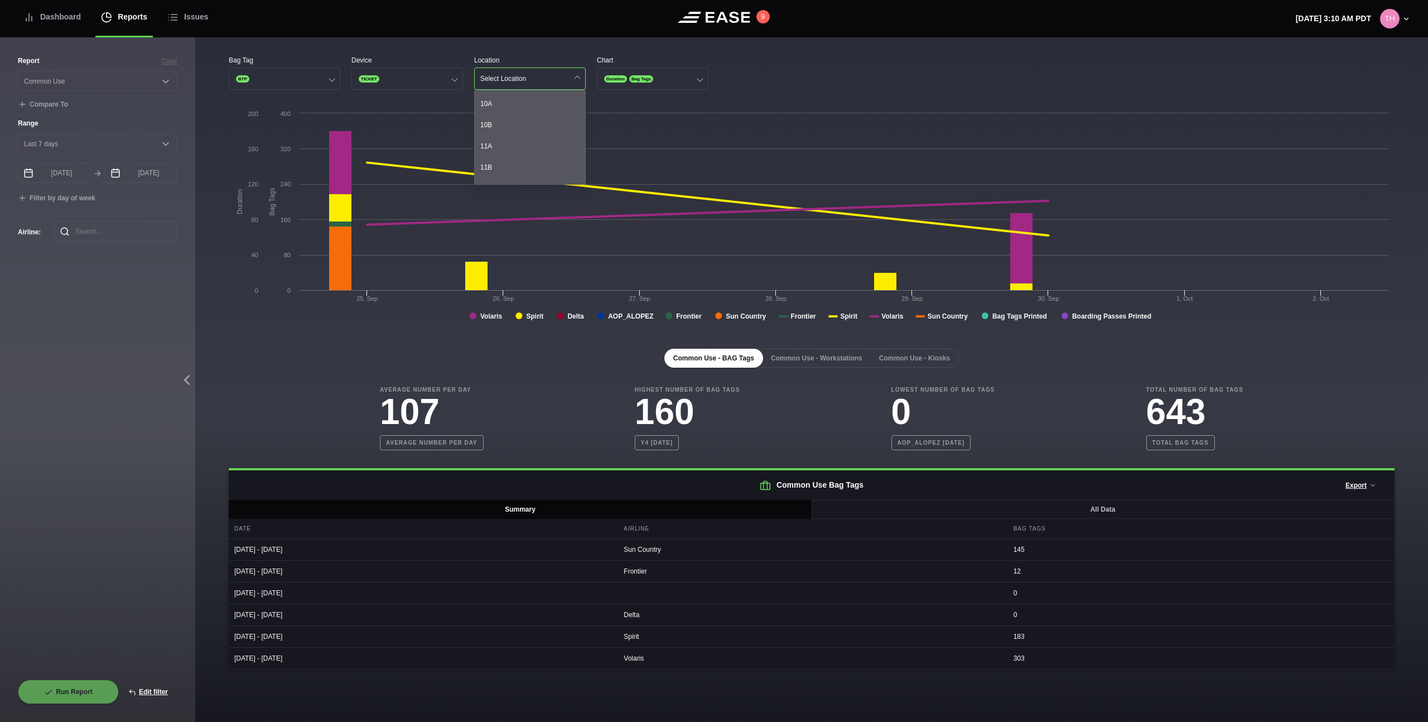
scroll to position [88, 0]
click at [547, 132] on div "11A" at bounding box center [530, 140] width 110 height 21
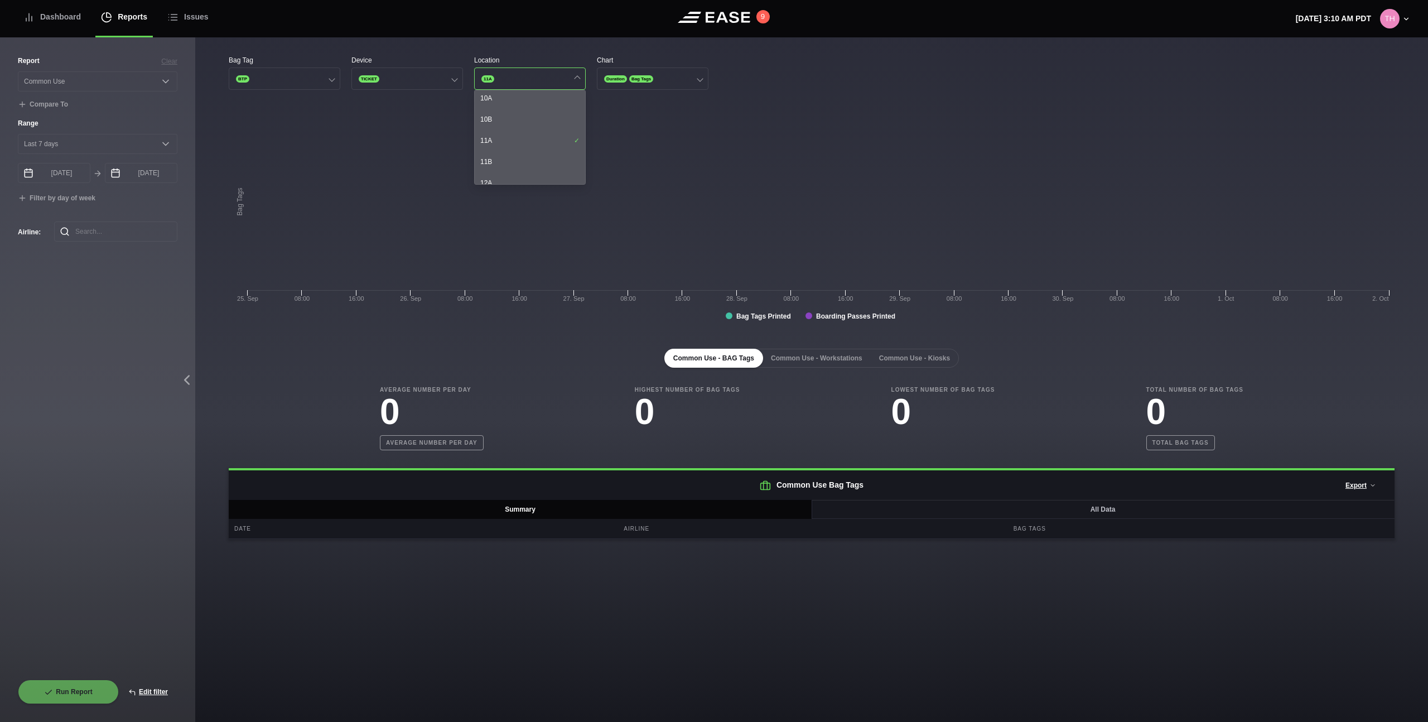
click at [461, 333] on div "Common Use - BAG Tags Common Use - Workstations Common Use - Kiosks Average Num…" at bounding box center [812, 435] width 1166 height 208
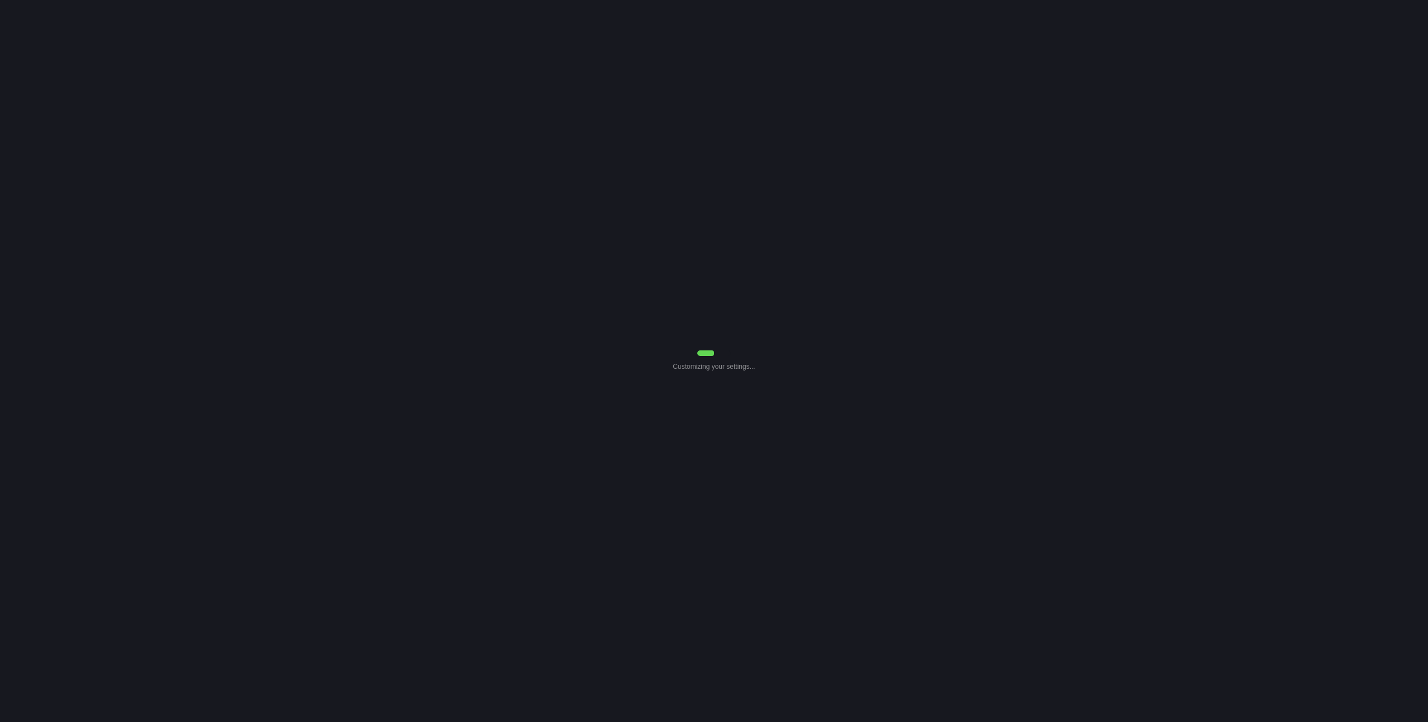
select select "Common Use"
select select "7"
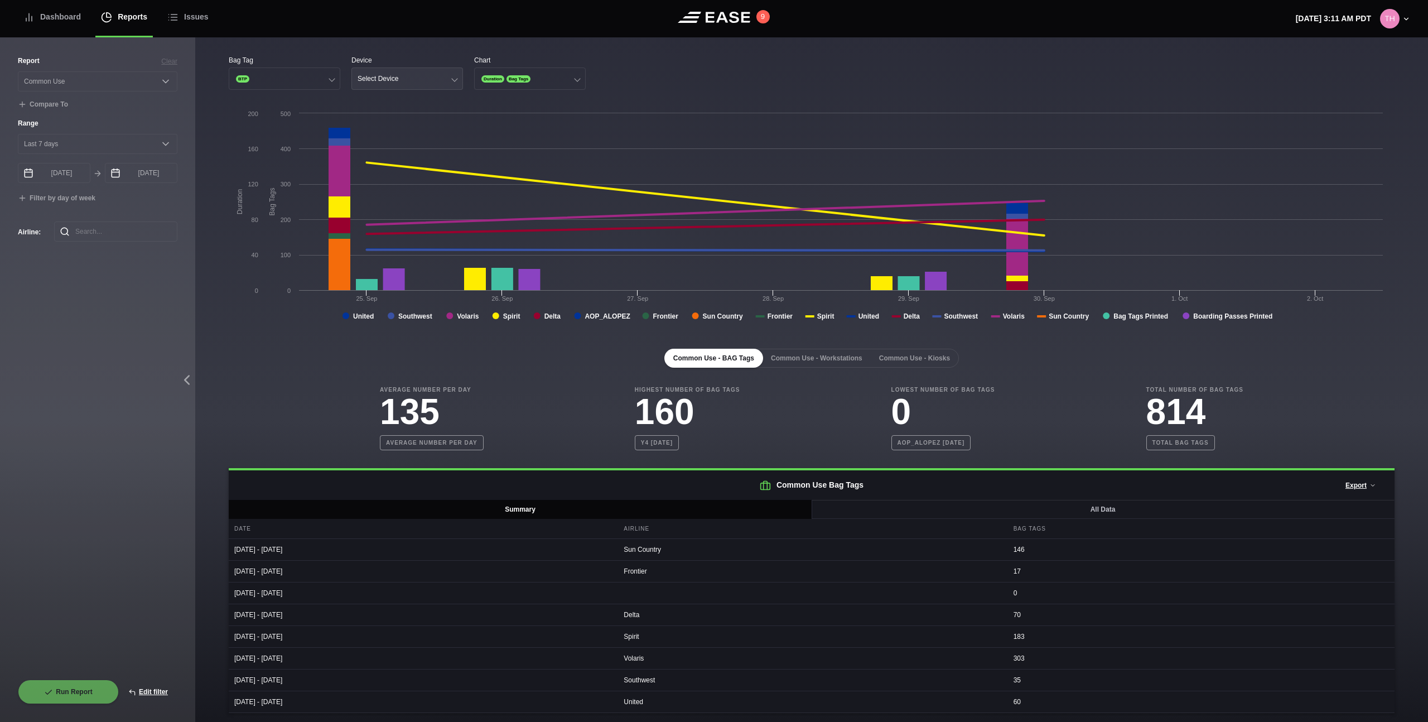
click at [436, 81] on button "Select Device" at bounding box center [407, 78] width 112 height 22
click at [404, 144] on div "Ticket" at bounding box center [407, 143] width 110 height 21
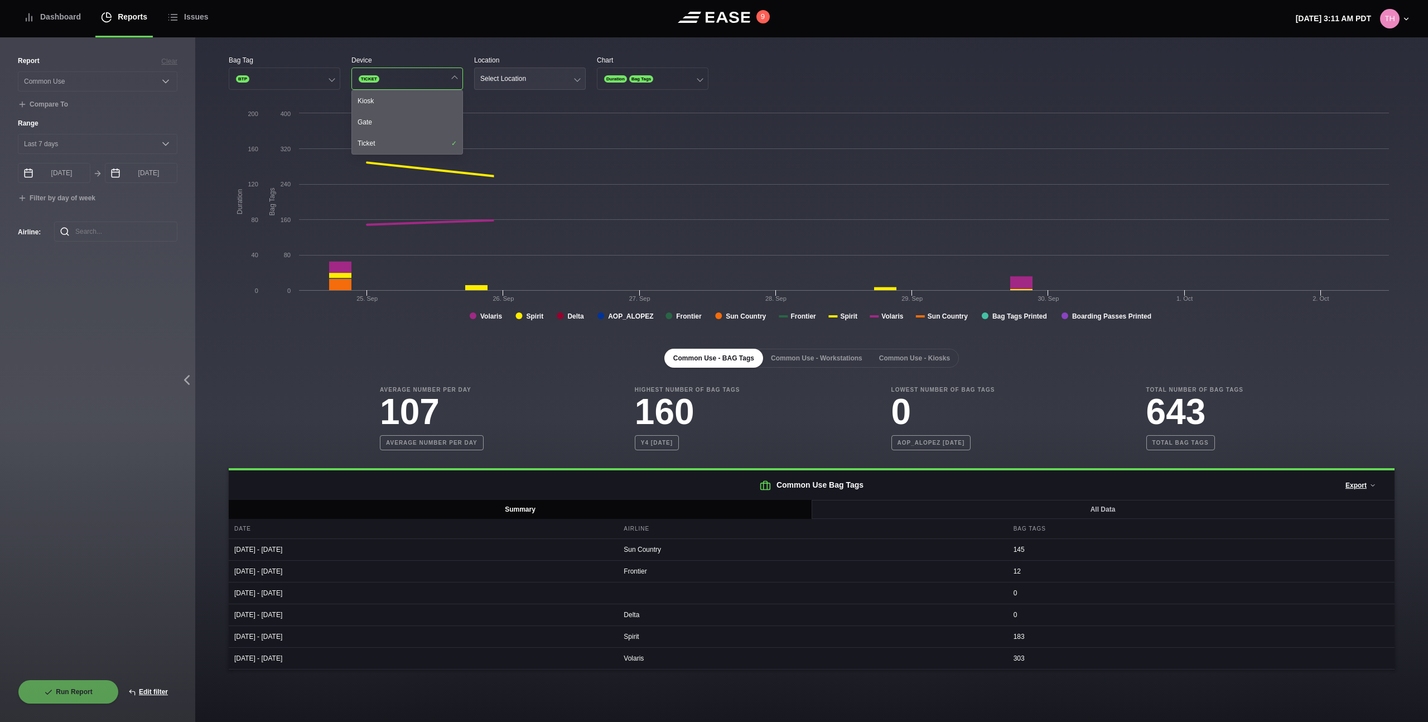
click at [518, 80] on div "Select Location" at bounding box center [503, 79] width 46 height 8
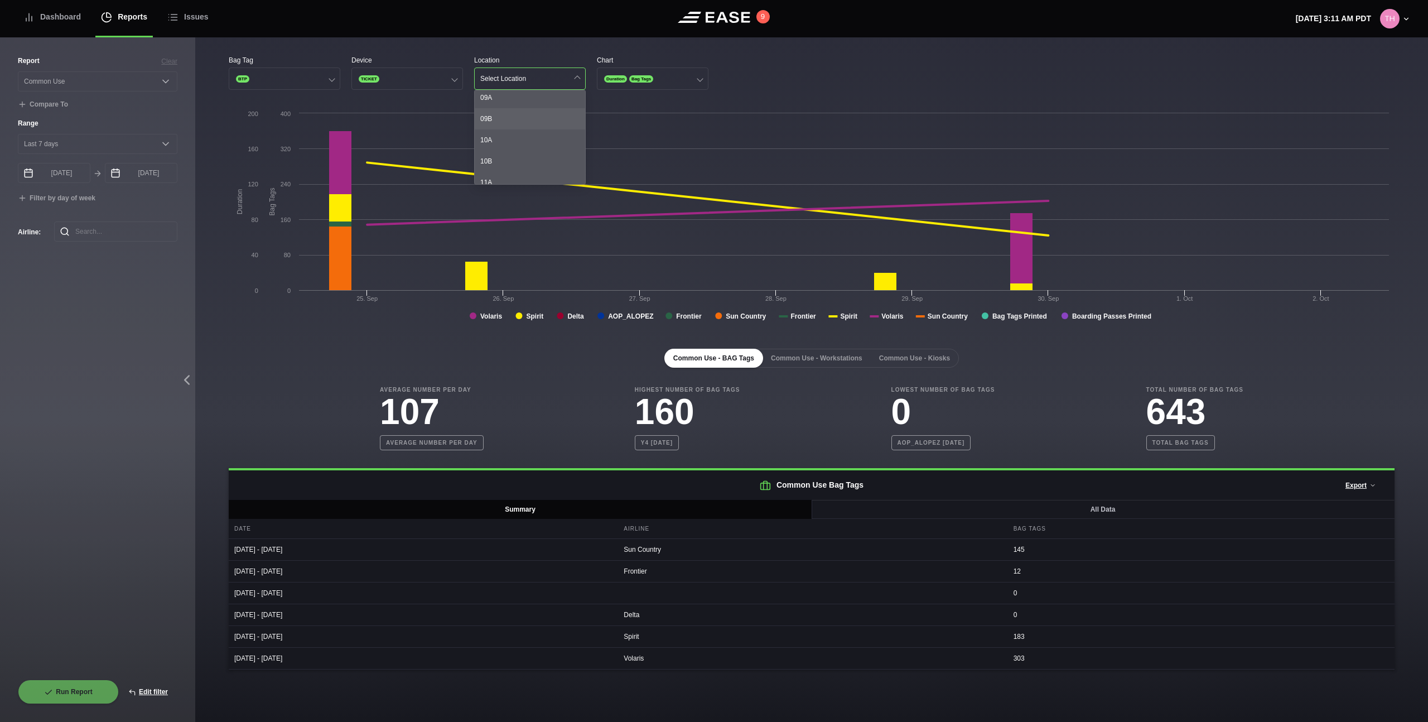
scroll to position [70, 0]
click at [521, 156] on div "11A" at bounding box center [530, 157] width 110 height 21
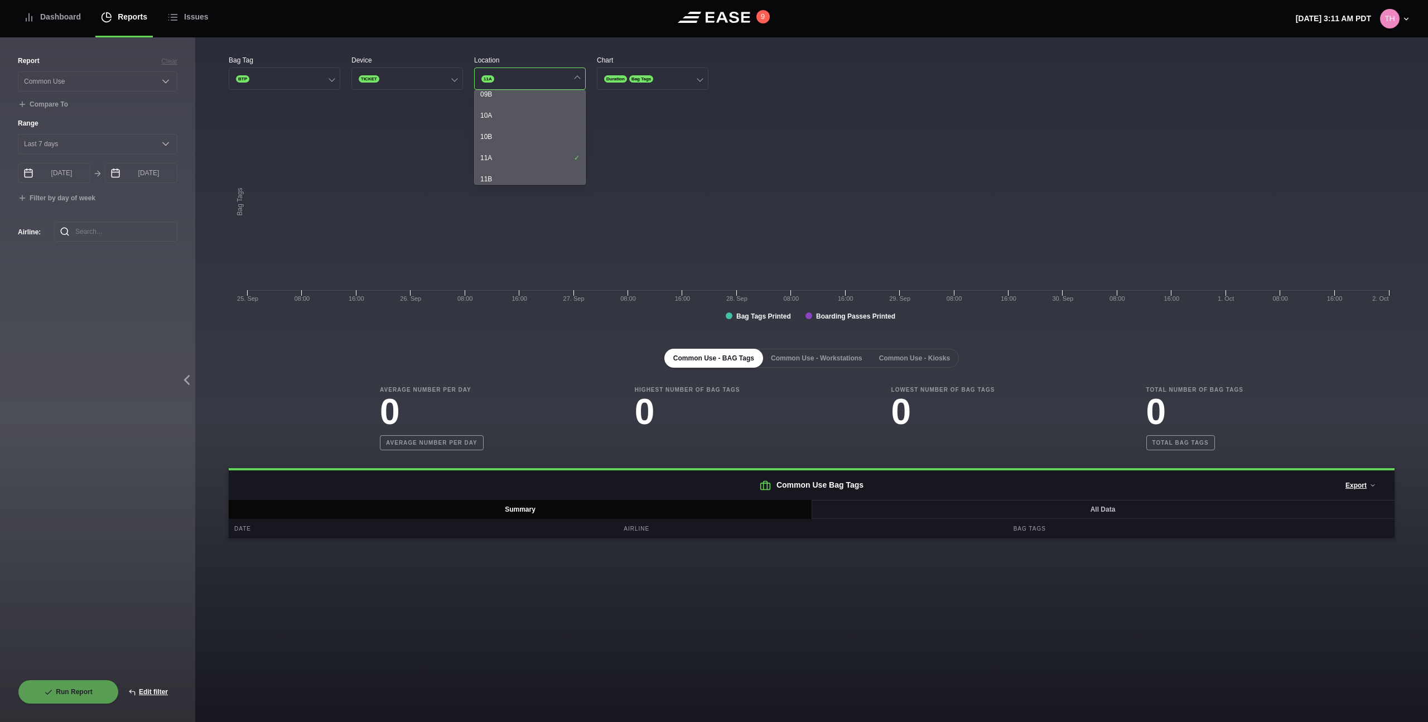
click at [340, 351] on div "Common Use - BAG Tags Common Use - Workstations Common Use - Kiosks" at bounding box center [812, 358] width 1166 height 19
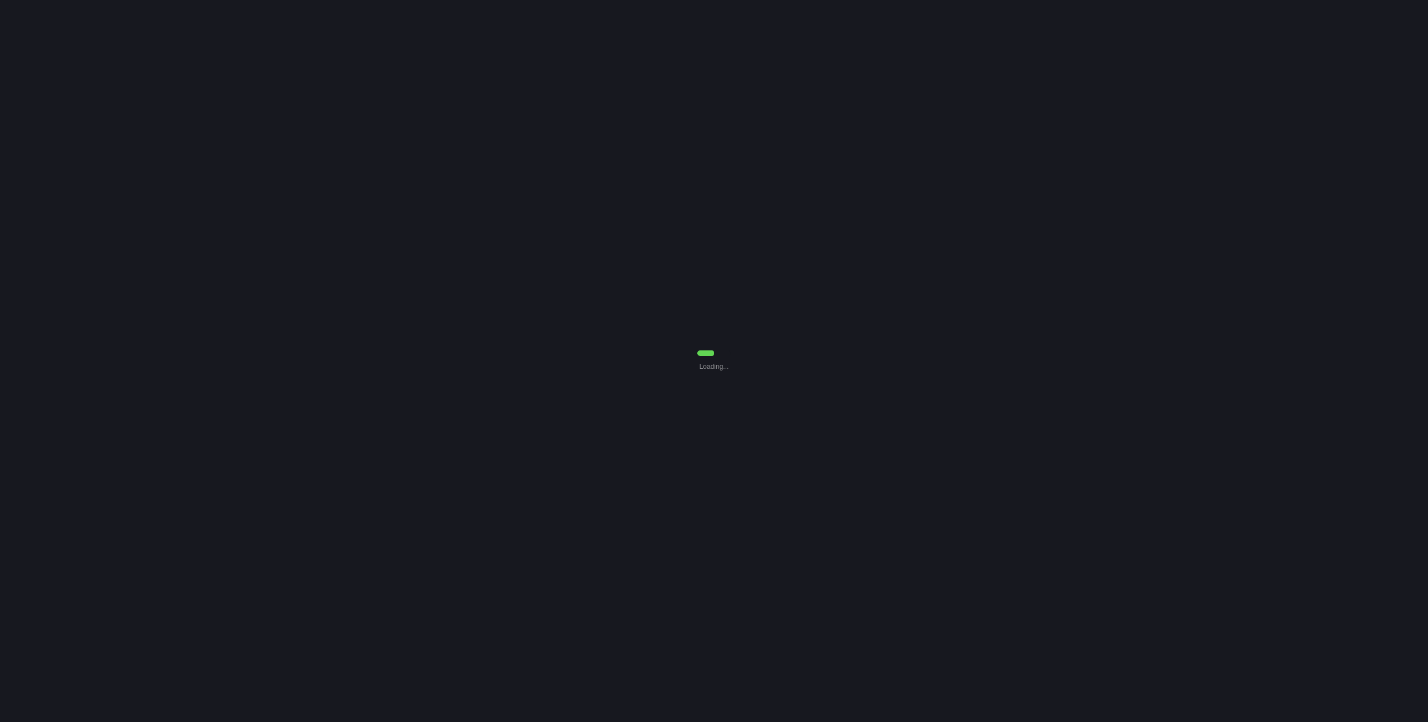
select select "Common Use"
select select "7"
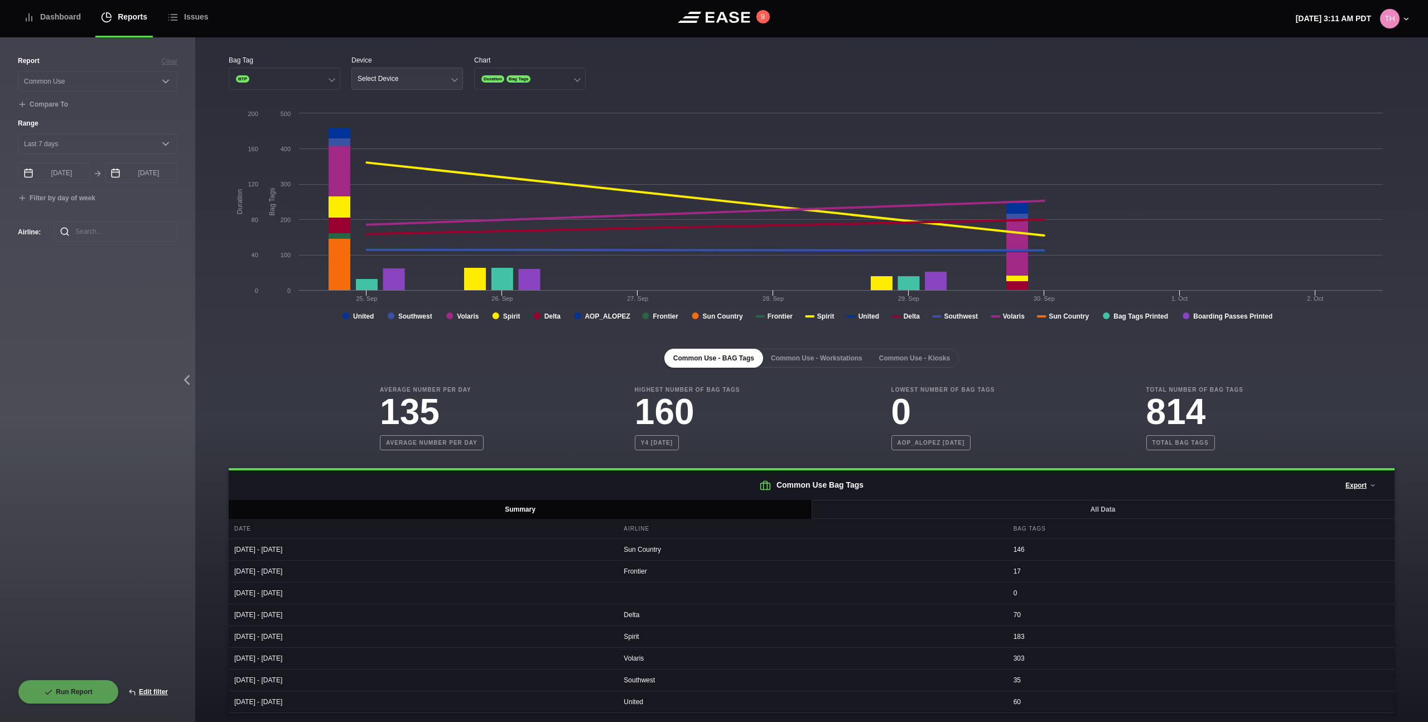
click at [384, 78] on div "Select Device" at bounding box center [377, 79] width 41 height 8
click at [380, 140] on div "Ticket" at bounding box center [407, 143] width 110 height 21
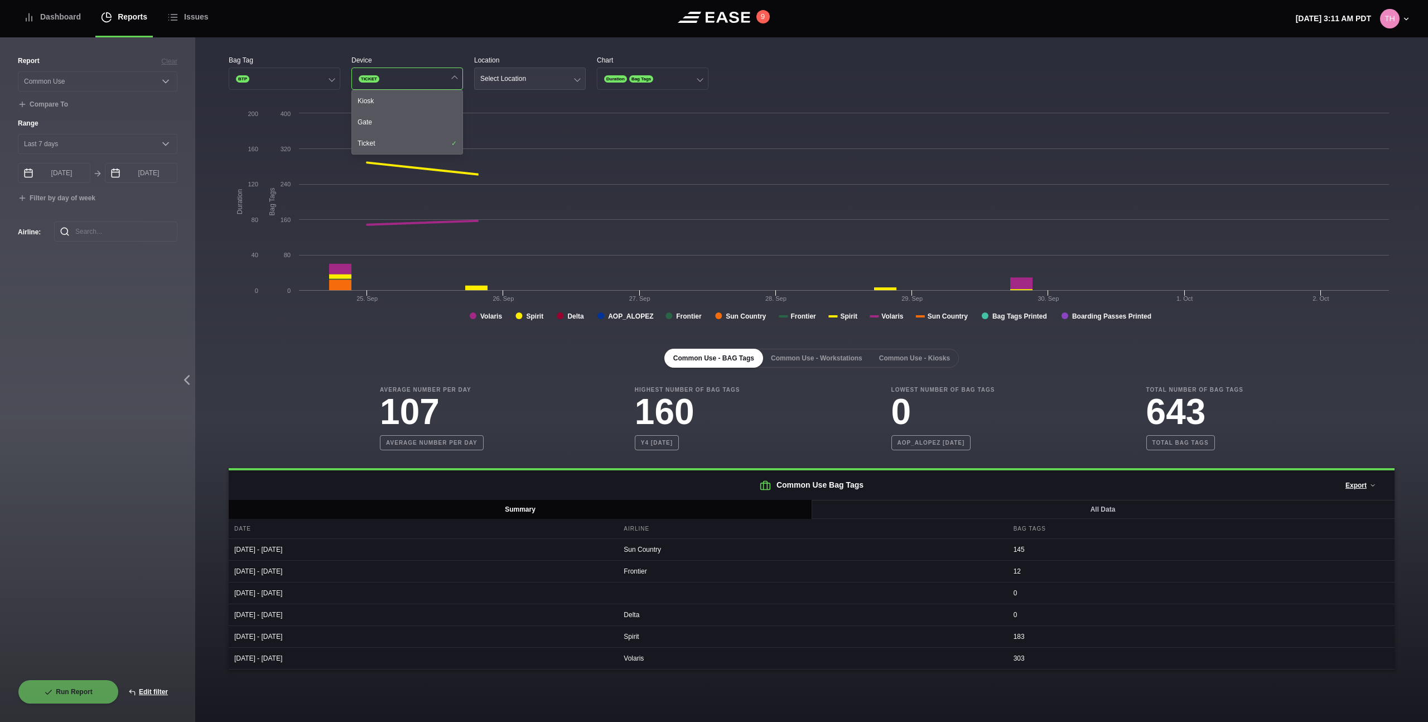
click at [511, 81] on div "Select Location" at bounding box center [503, 79] width 46 height 8
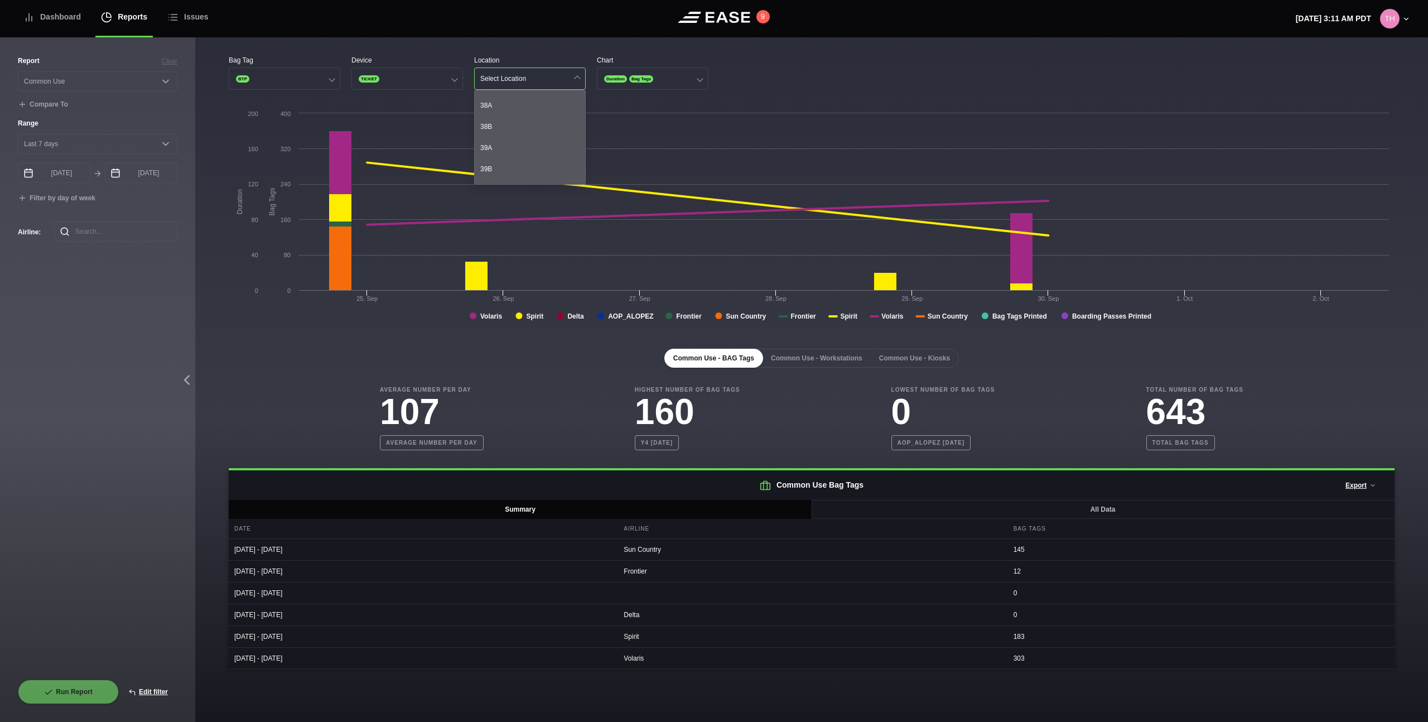
scroll to position [501, 0]
click at [522, 131] on div "38B" at bounding box center [530, 129] width 110 height 21
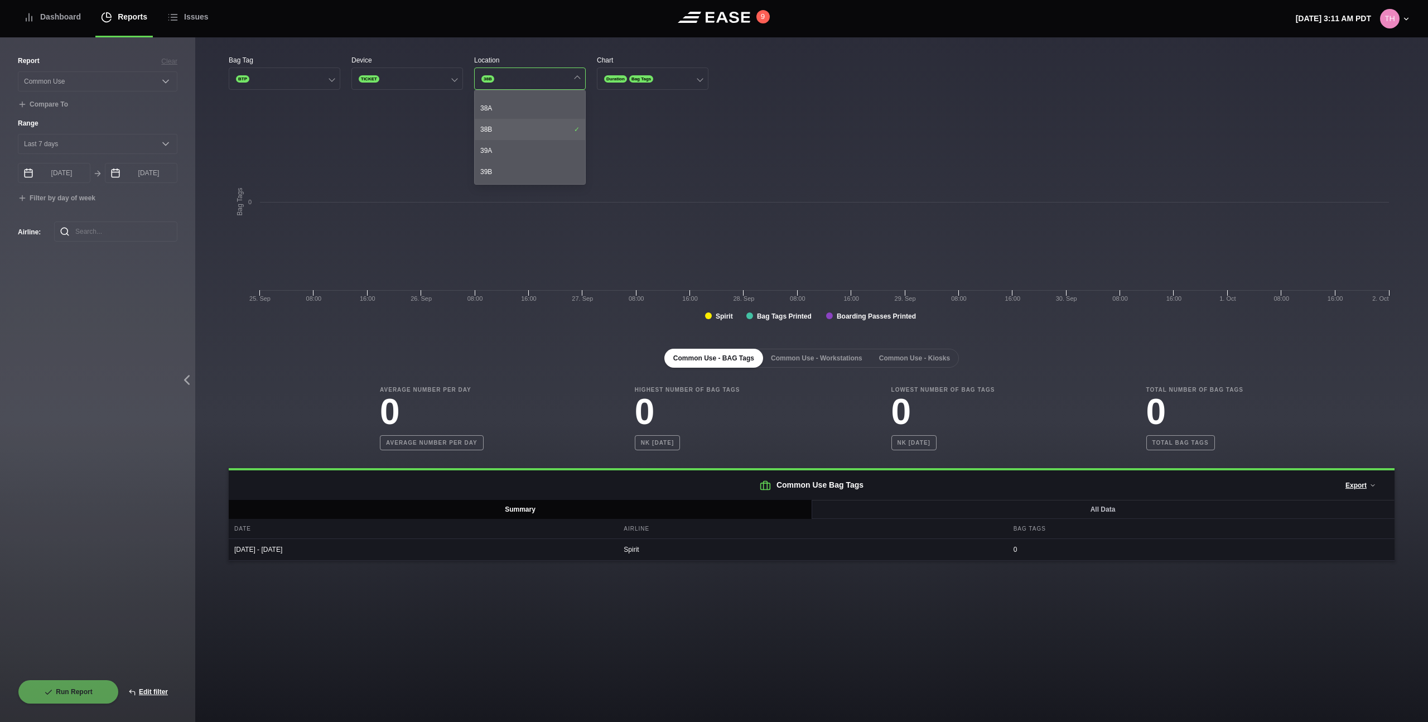
click at [521, 131] on div "38B" at bounding box center [530, 129] width 110 height 21
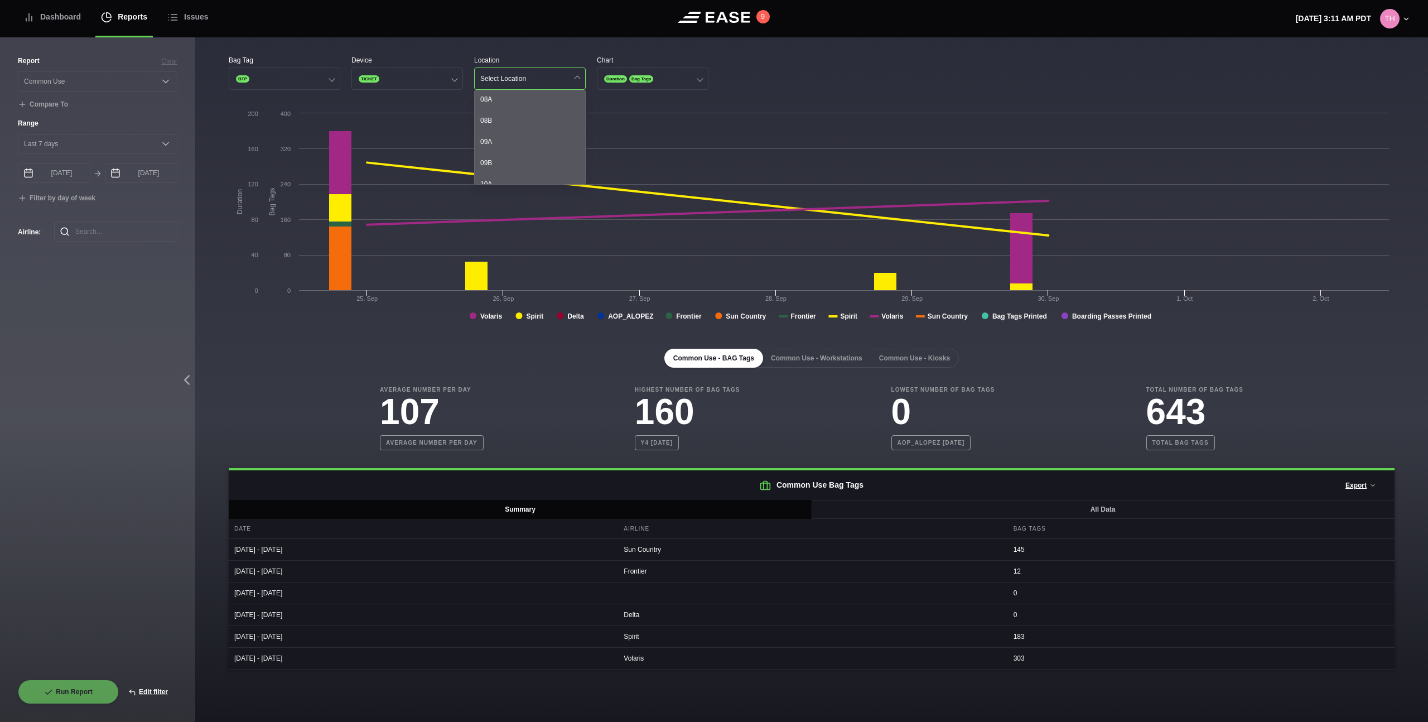
scroll to position [0, 0]
click at [520, 122] on div "08B" at bounding box center [530, 122] width 110 height 21
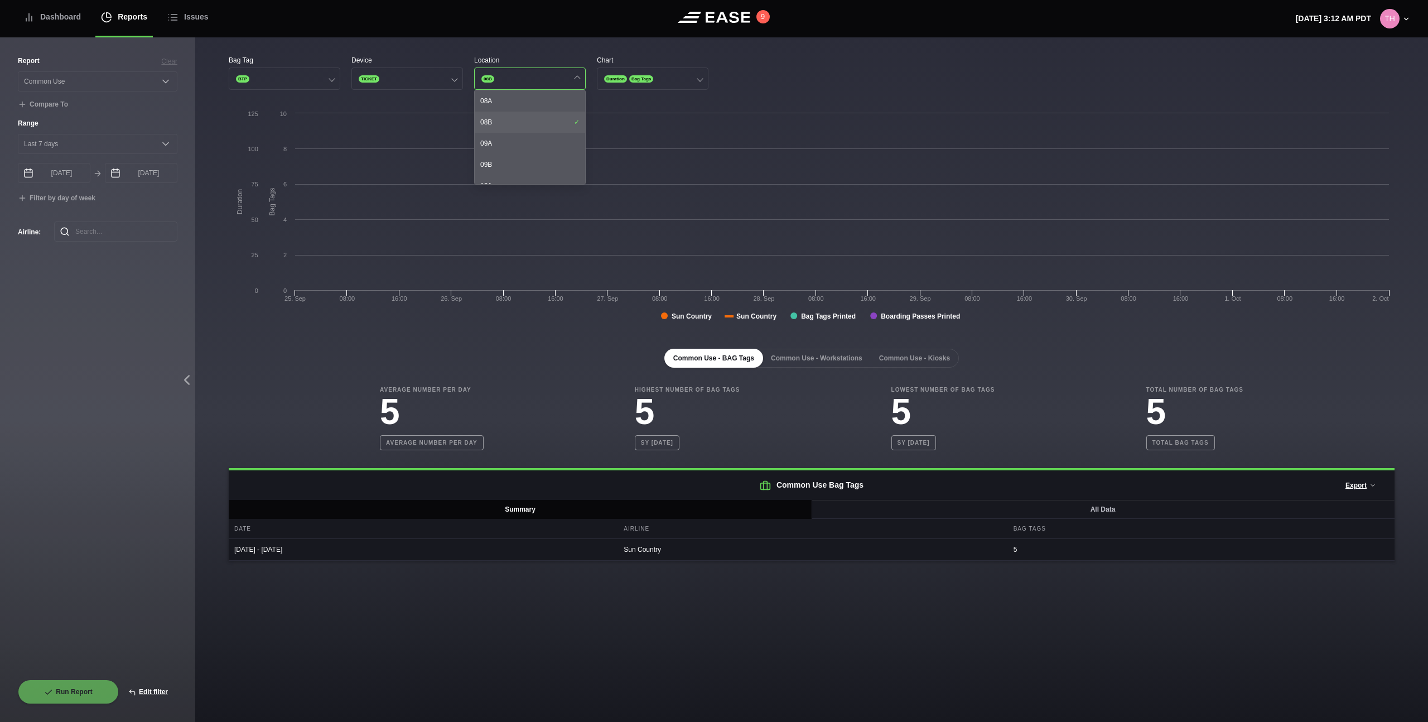
click at [520, 122] on div "08B" at bounding box center [530, 122] width 110 height 21
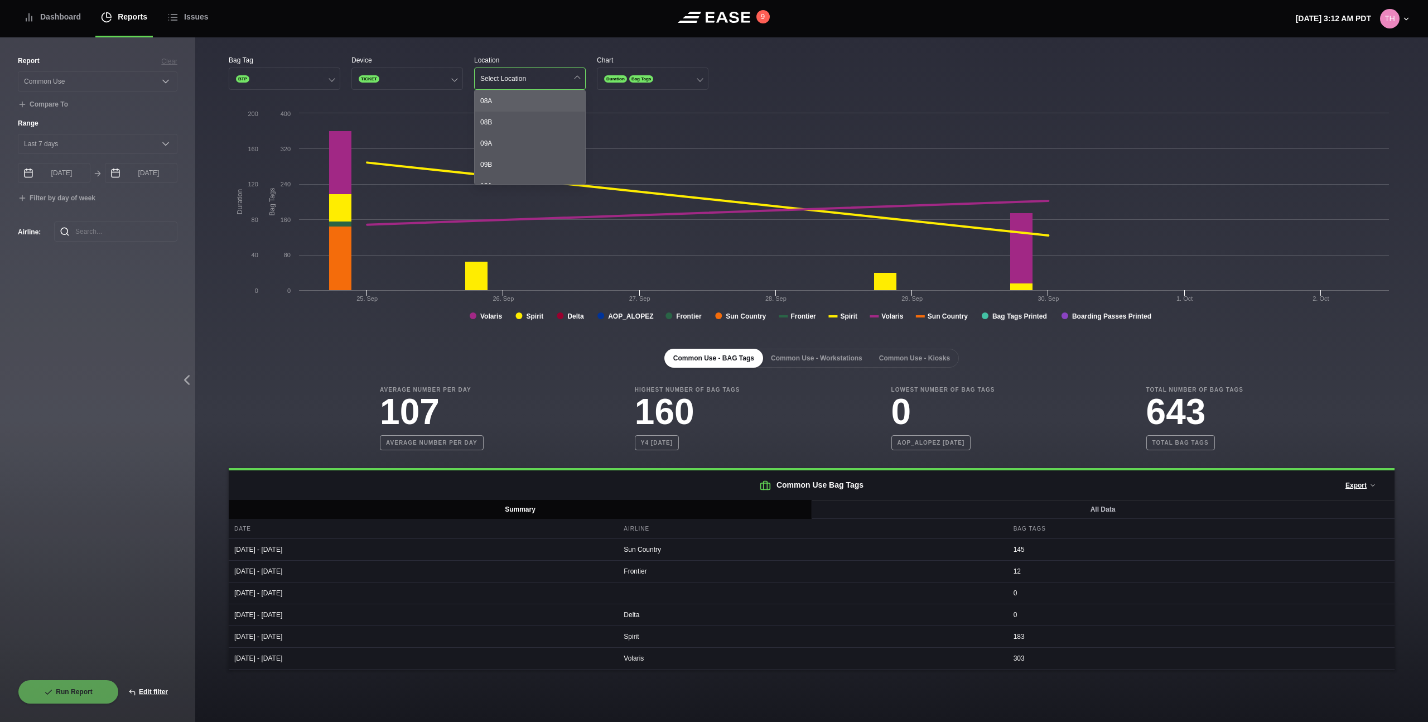
click at [550, 104] on div "08A" at bounding box center [530, 100] width 110 height 21
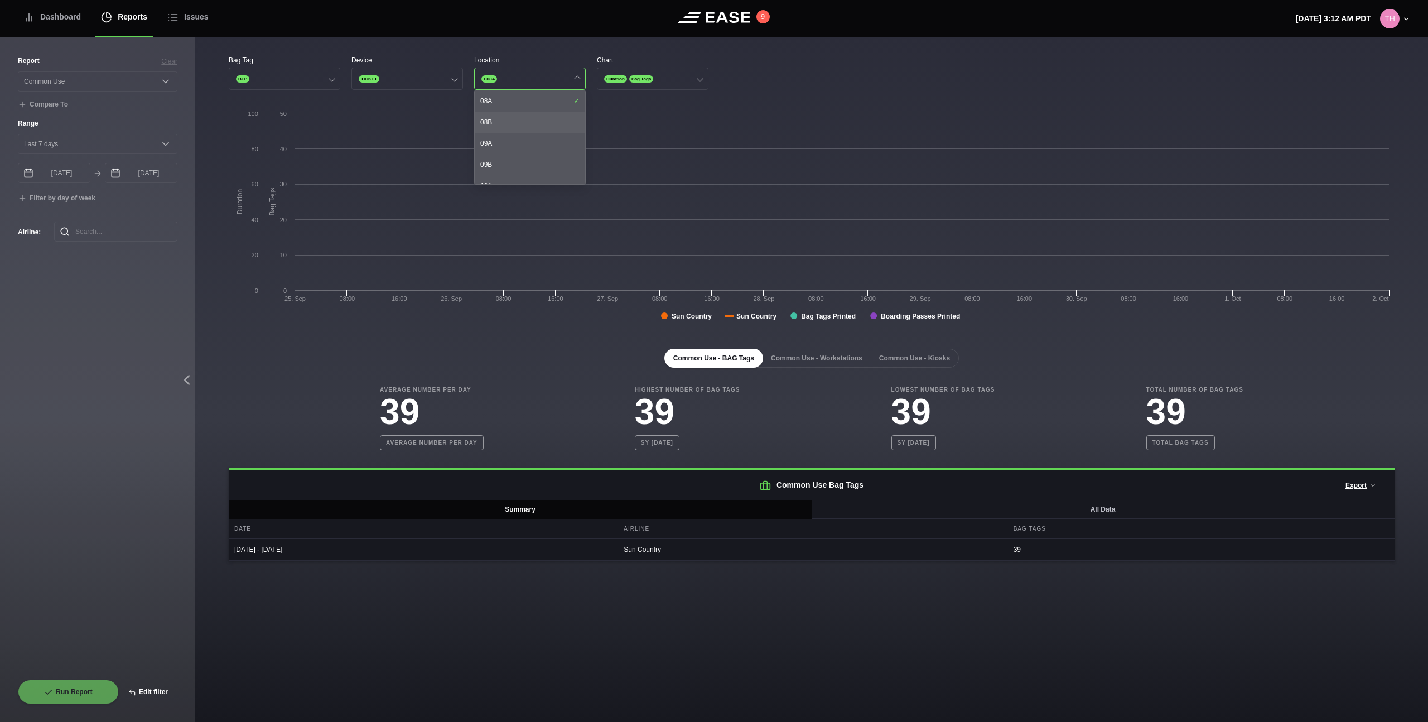
click at [543, 119] on div "08B" at bounding box center [530, 122] width 110 height 21
click at [550, 99] on div "08A" at bounding box center [530, 100] width 110 height 21
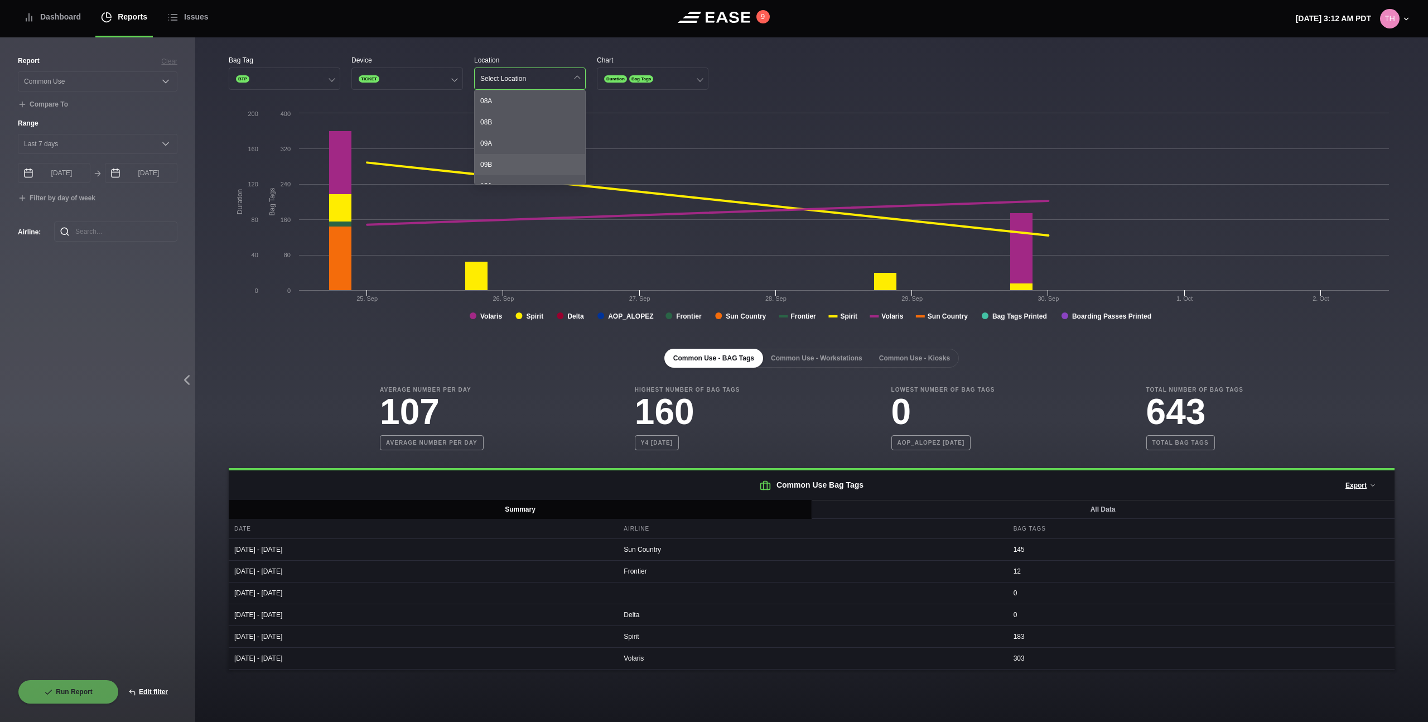
click at [529, 160] on div "09B" at bounding box center [530, 164] width 110 height 21
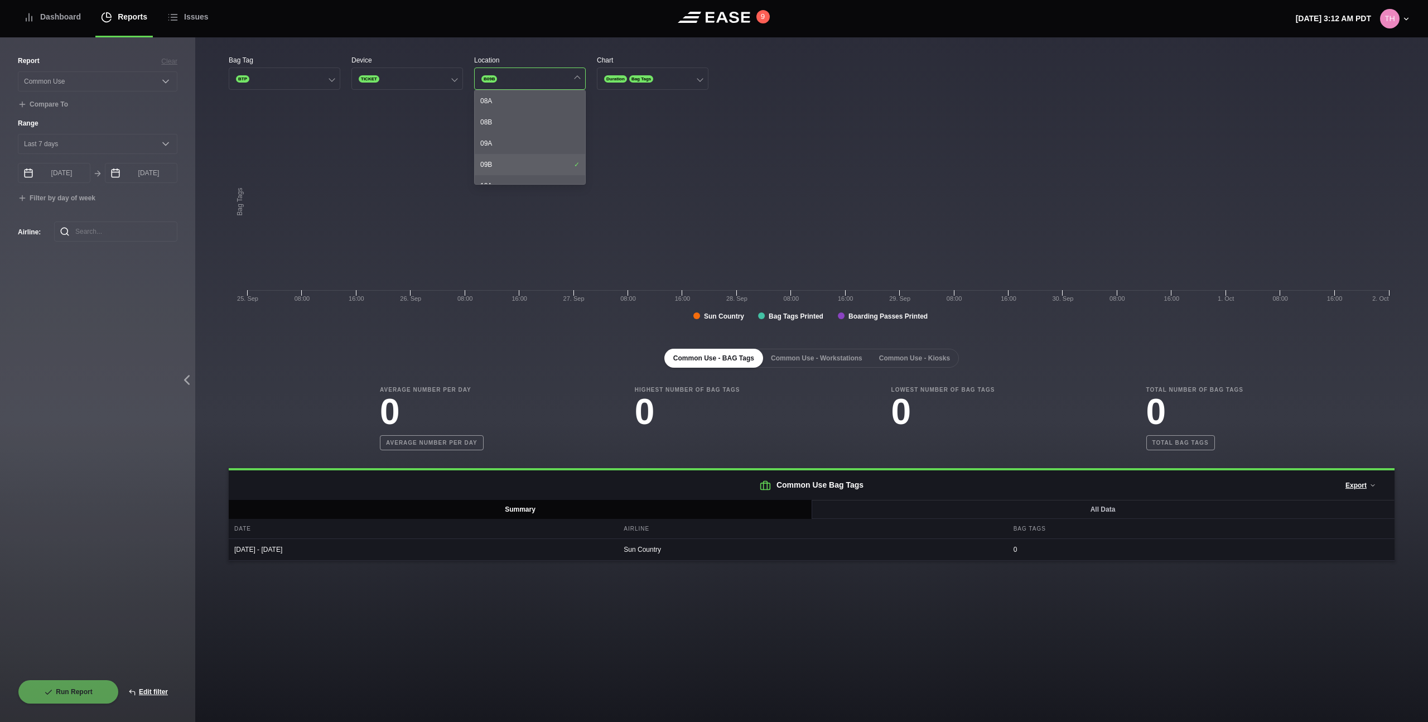
click at [529, 161] on div "09B" at bounding box center [530, 164] width 110 height 21
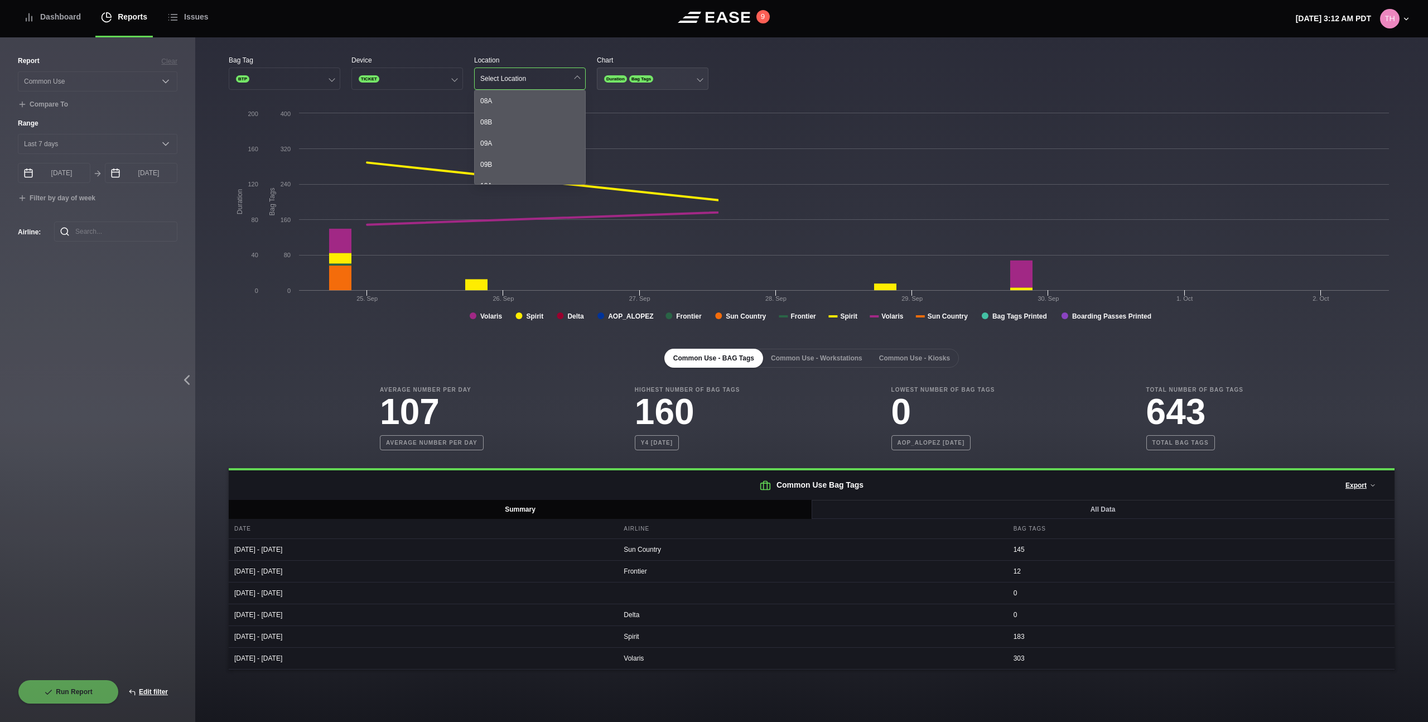
click at [624, 73] on button "Duration Bag Tags" at bounding box center [653, 78] width 112 height 22
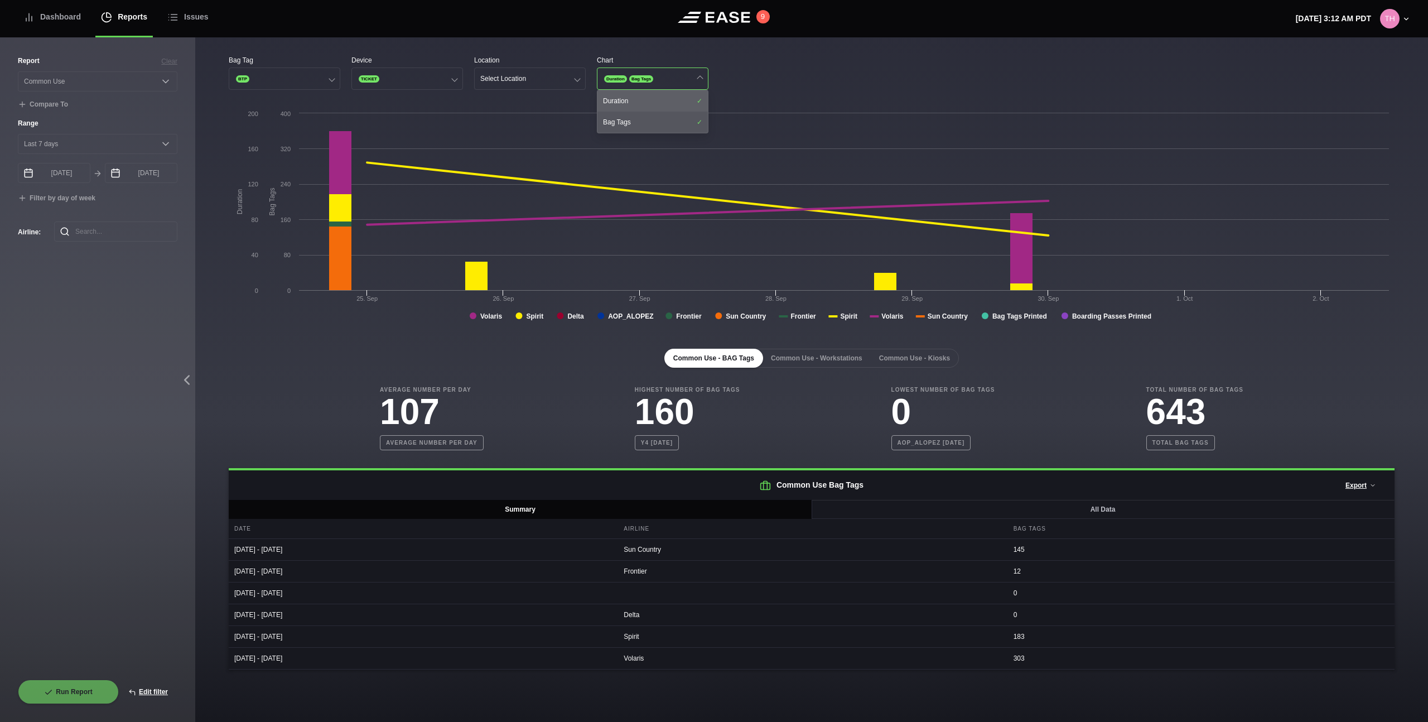
click at [635, 100] on div "Duration" at bounding box center [652, 100] width 110 height 21
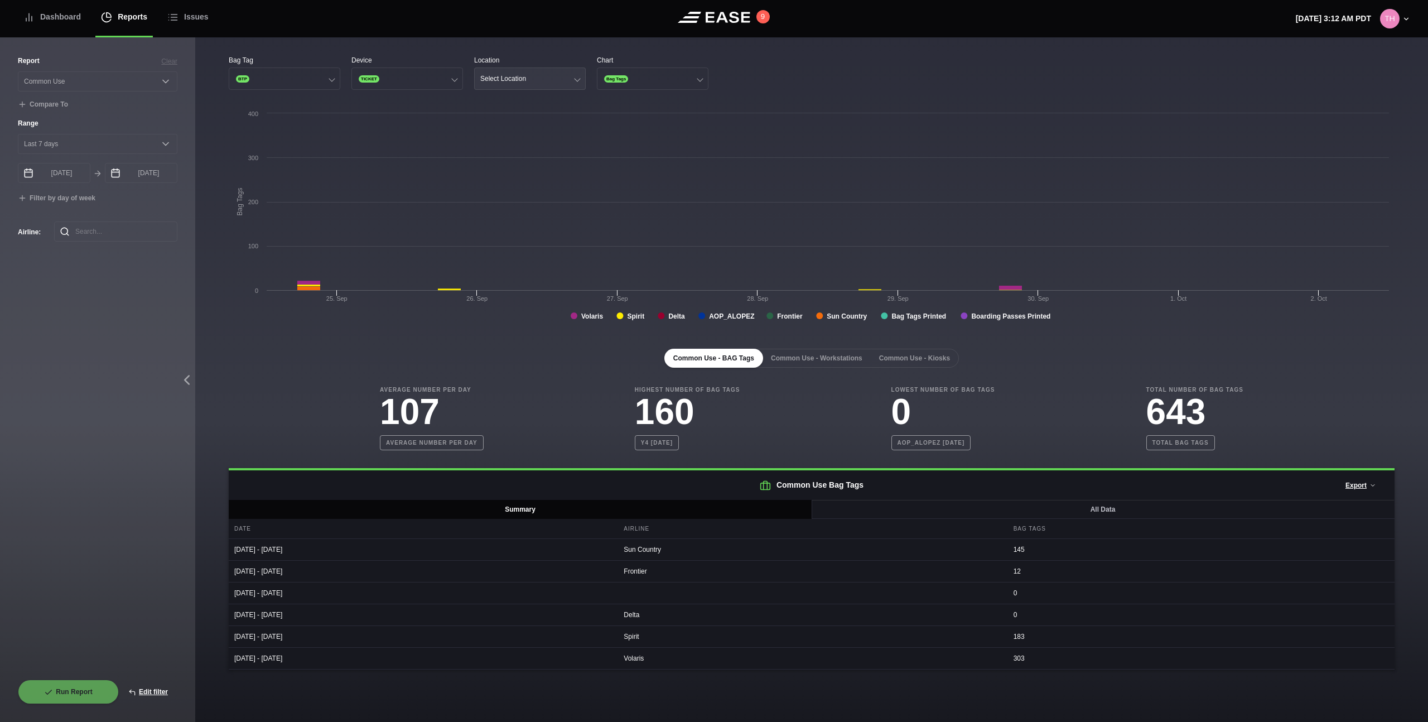
click at [531, 73] on button "Select Location" at bounding box center [530, 78] width 112 height 22
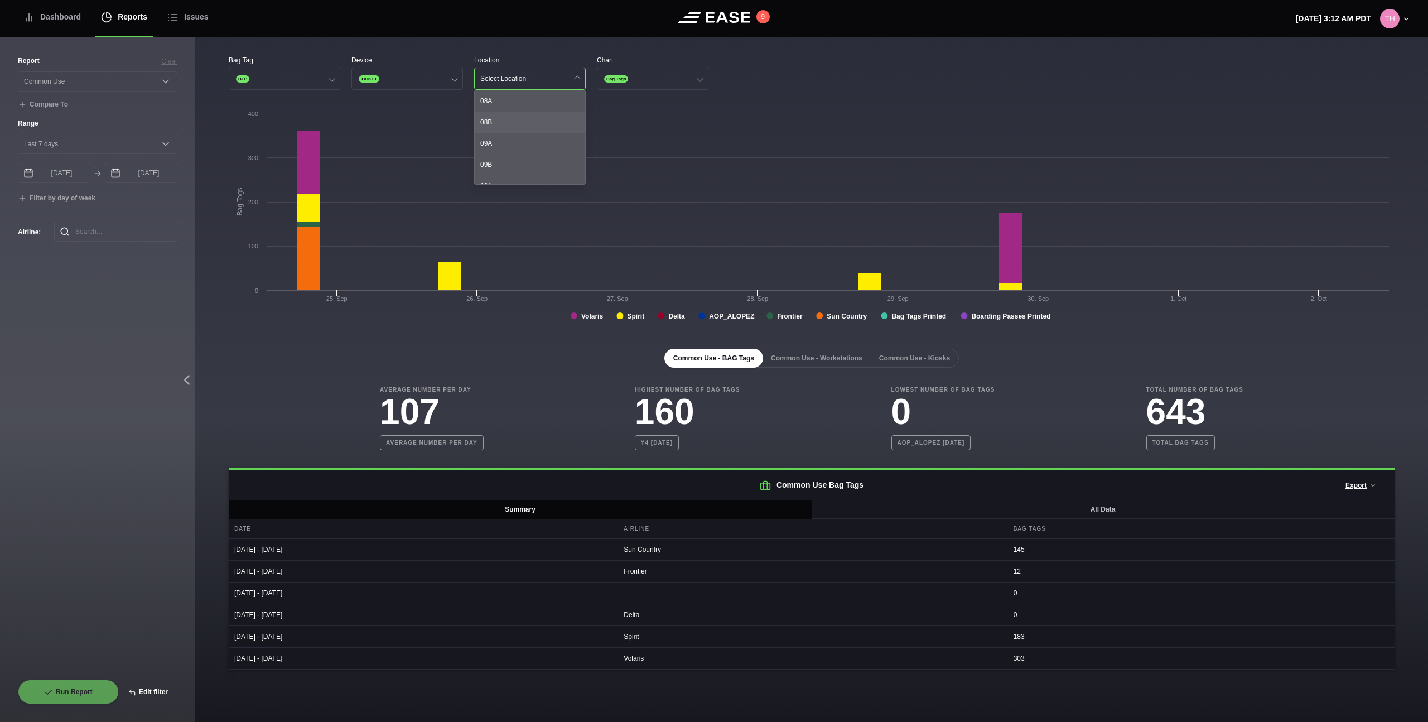
click at [517, 123] on div "08B" at bounding box center [530, 122] width 110 height 21
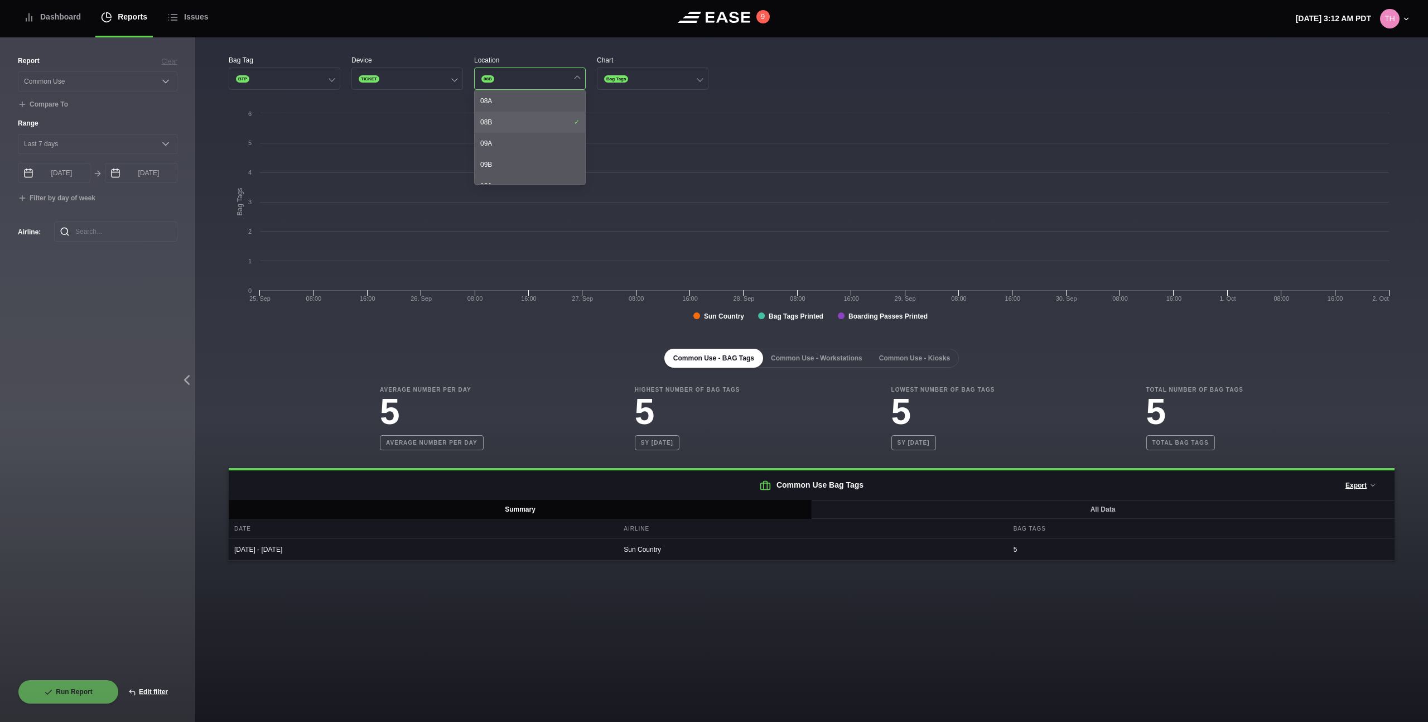
click at [517, 123] on div "08B" at bounding box center [530, 122] width 110 height 21
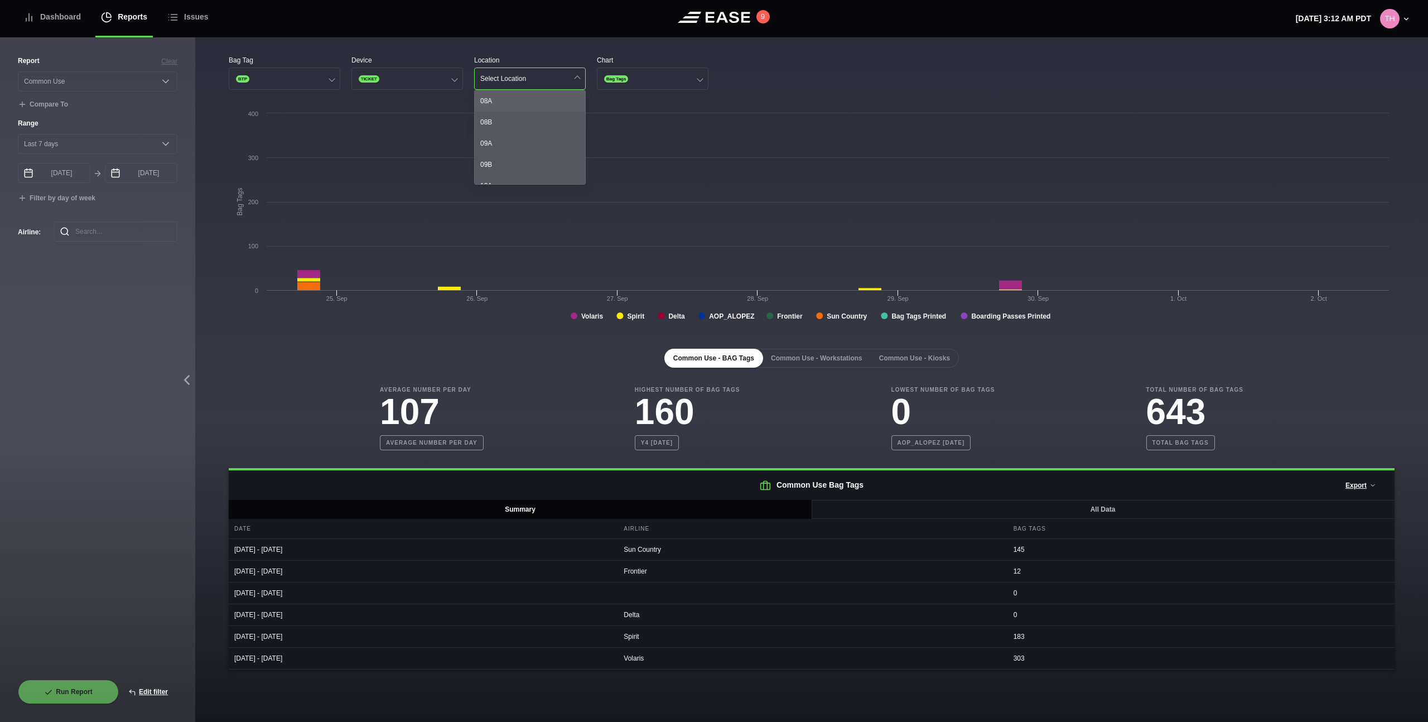
click at [514, 109] on div "08A" at bounding box center [530, 100] width 110 height 21
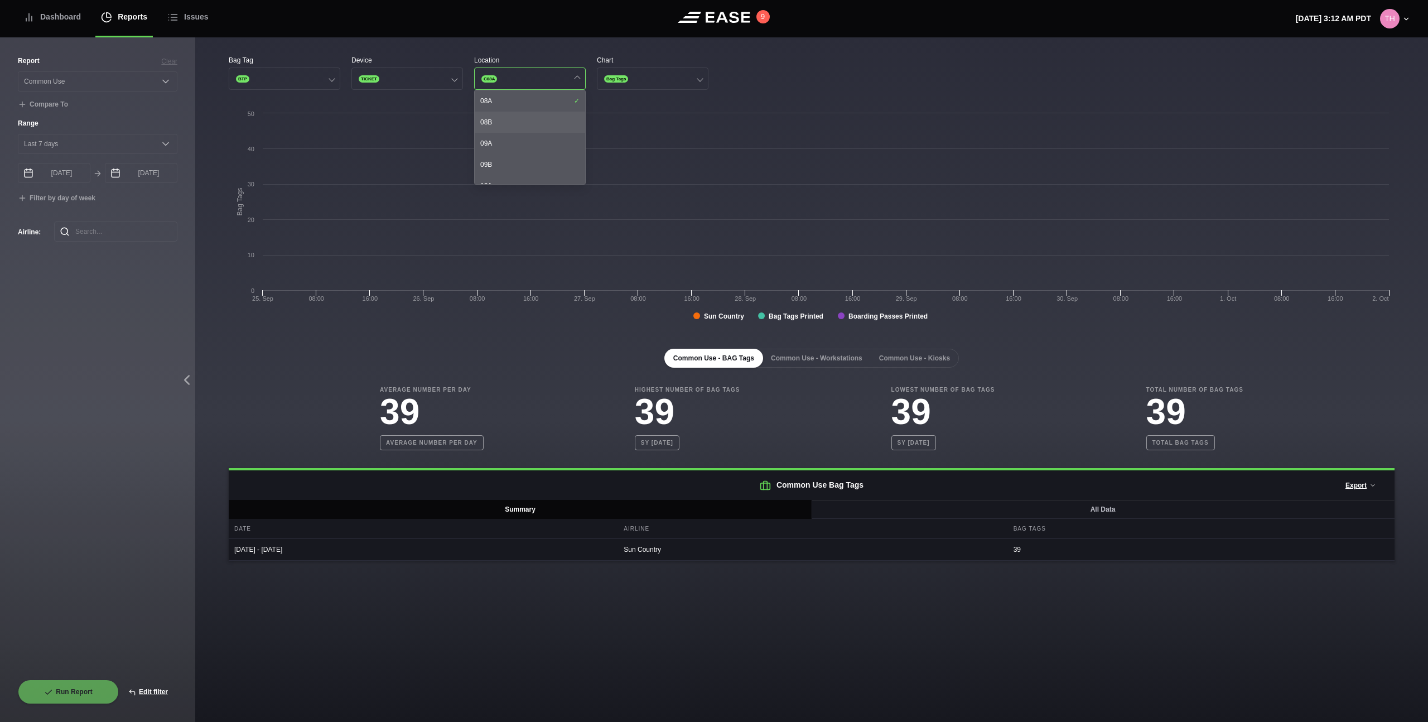
click at [511, 124] on div "08B" at bounding box center [530, 122] width 110 height 21
click at [518, 99] on div "08A" at bounding box center [530, 100] width 110 height 21
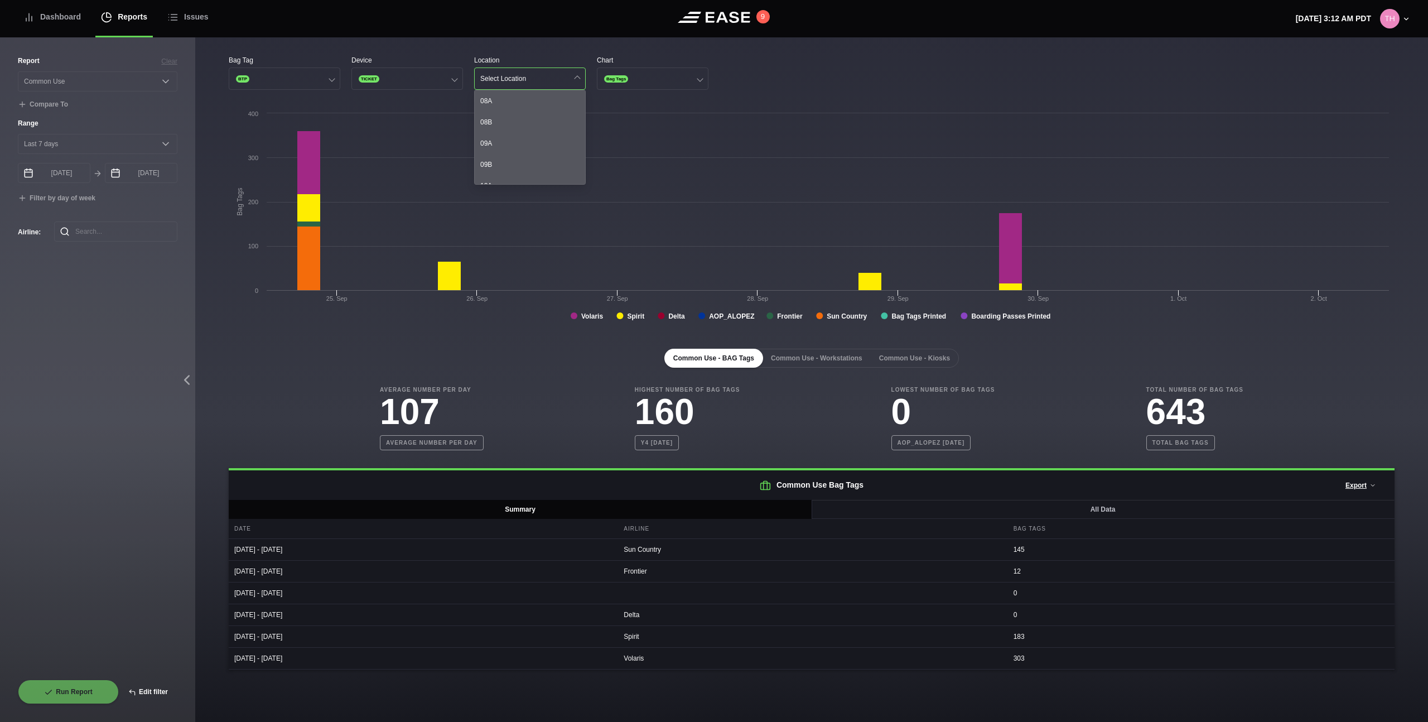
click at [158, 689] on button "Edit filter" at bounding box center [148, 691] width 59 height 25
select select "Common Use"
select select "0"
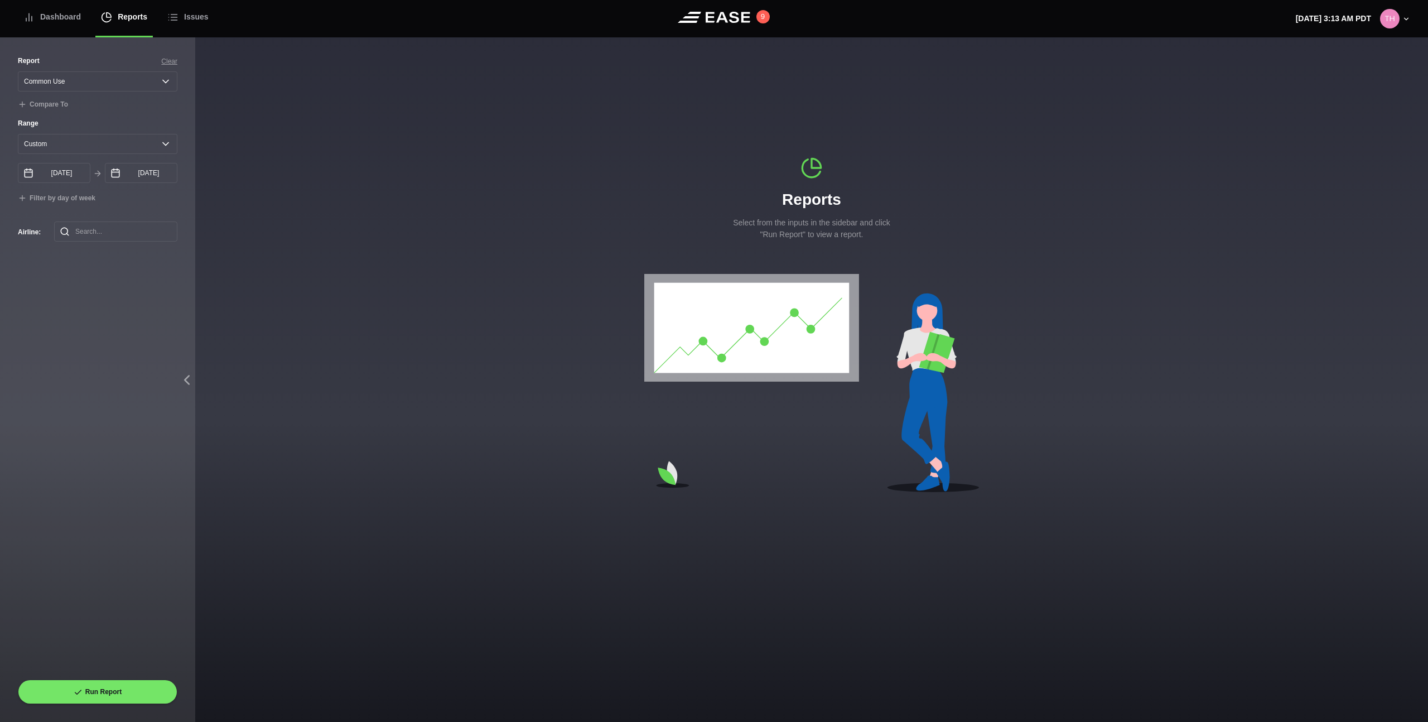
click at [73, 183] on div "Range Yesterday Last 7 days Last 14 days Last 30 days Last 6 weeks Custom 09/25…" at bounding box center [98, 160] width 160 height 85
click at [75, 175] on input "09/25/2025" at bounding box center [54, 173] width 73 height 20
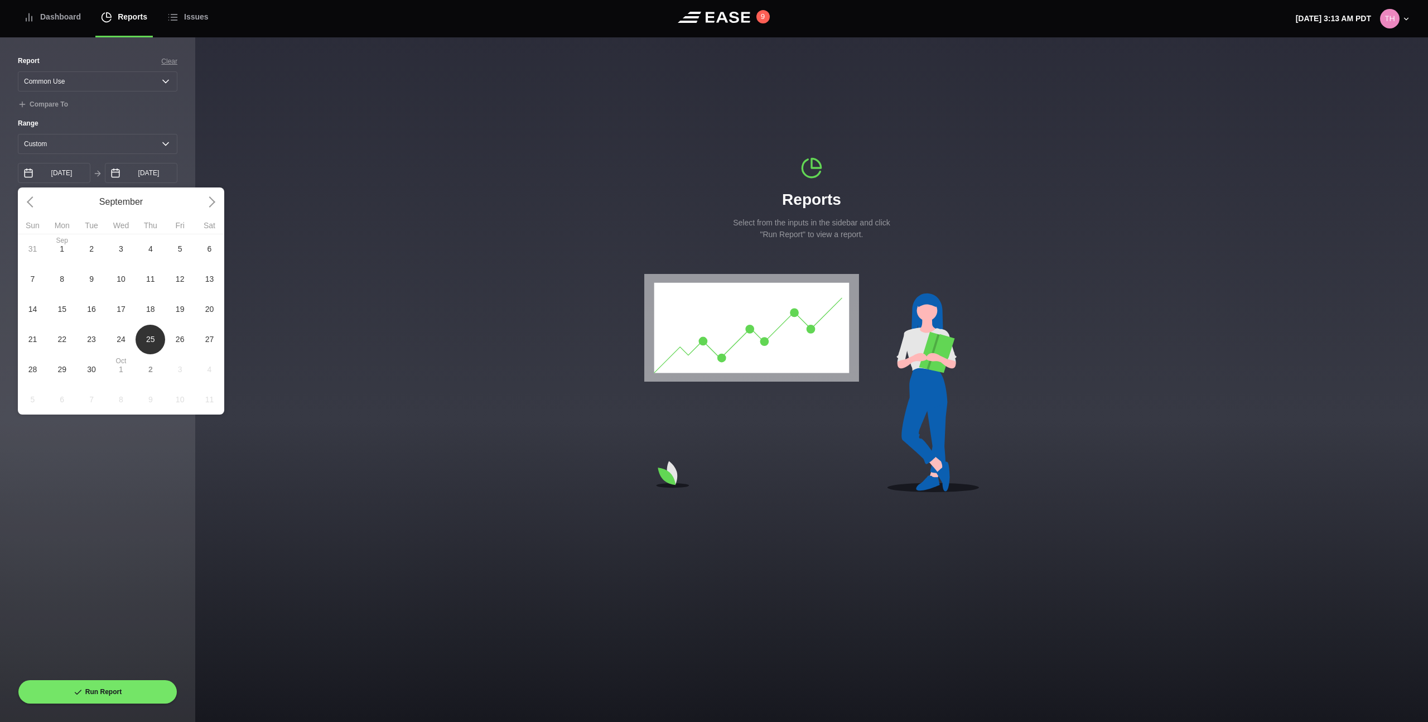
click at [88, 341] on span "23" at bounding box center [91, 340] width 9 height 12
type input "[DATE]"
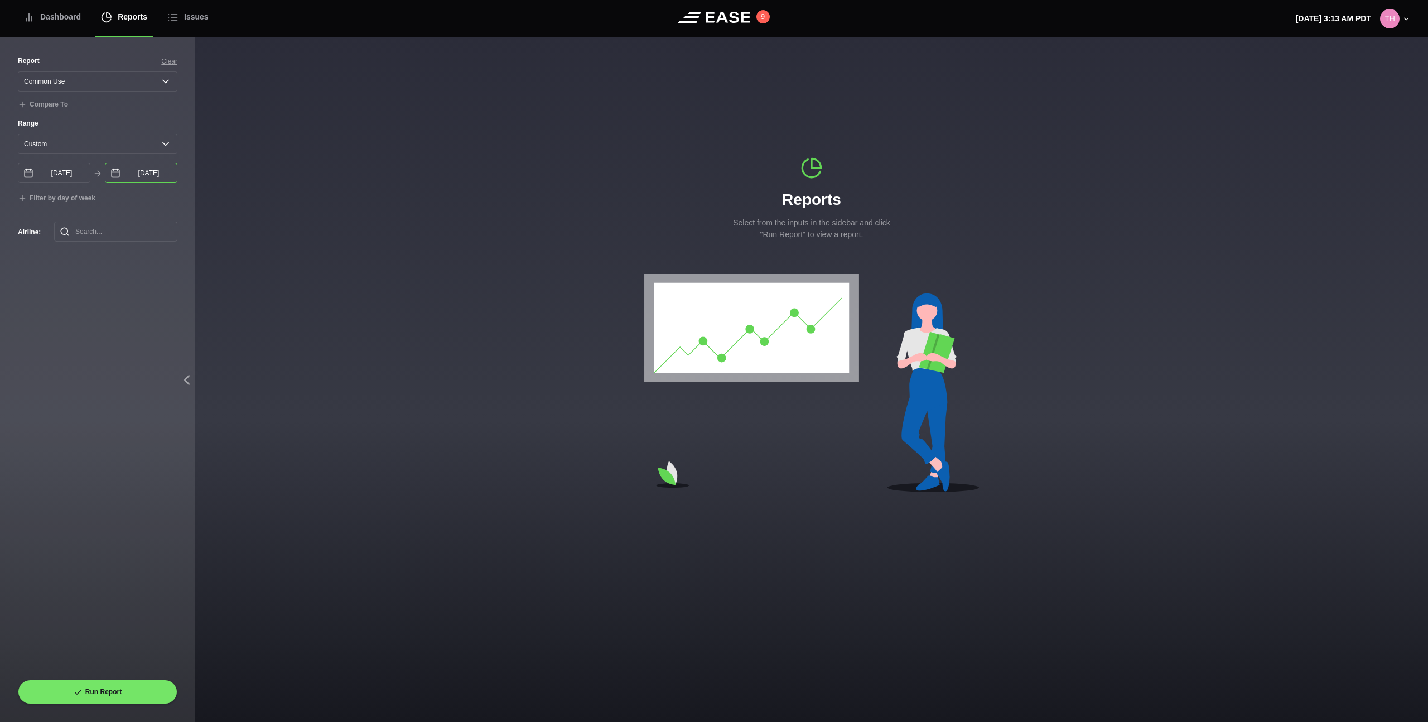
click at [154, 178] on input "10/02/2025" at bounding box center [141, 173] width 73 height 20
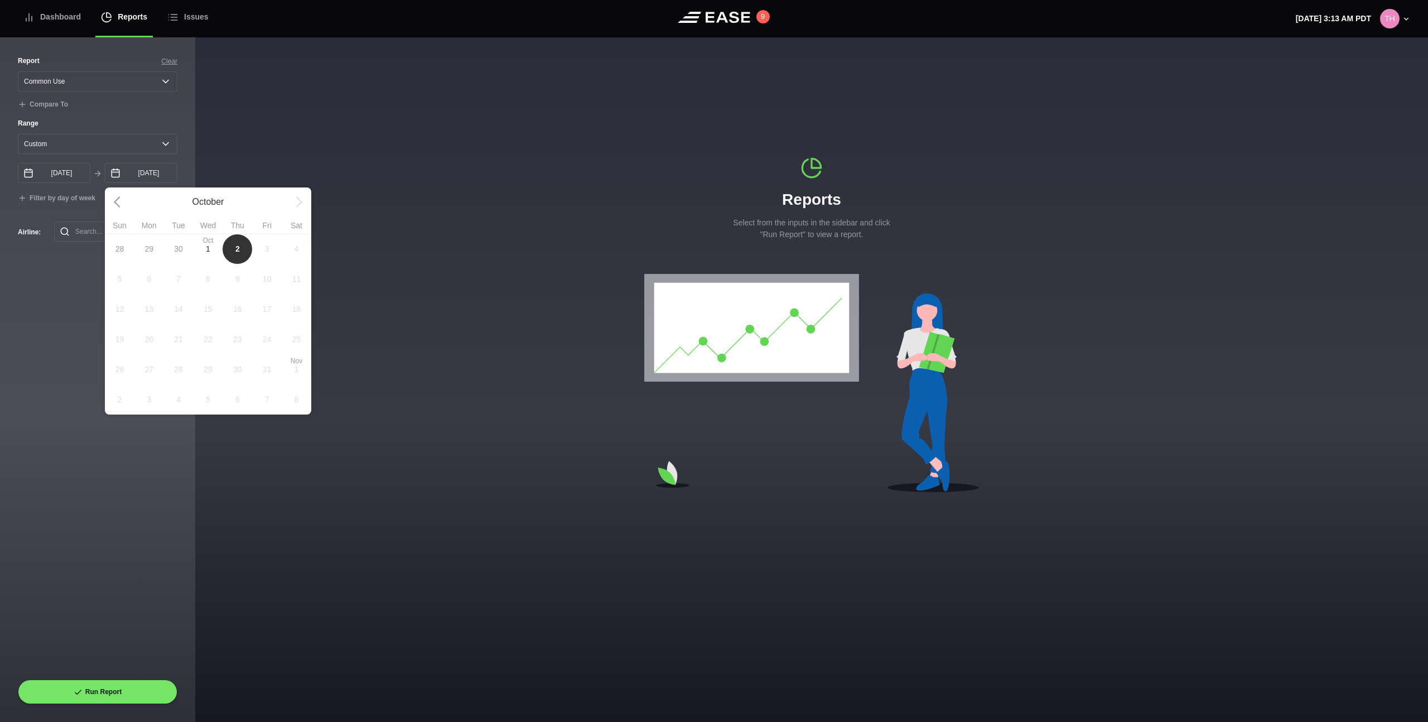
click at [179, 250] on span "30" at bounding box center [178, 249] width 9 height 12
type input "[DATE]"
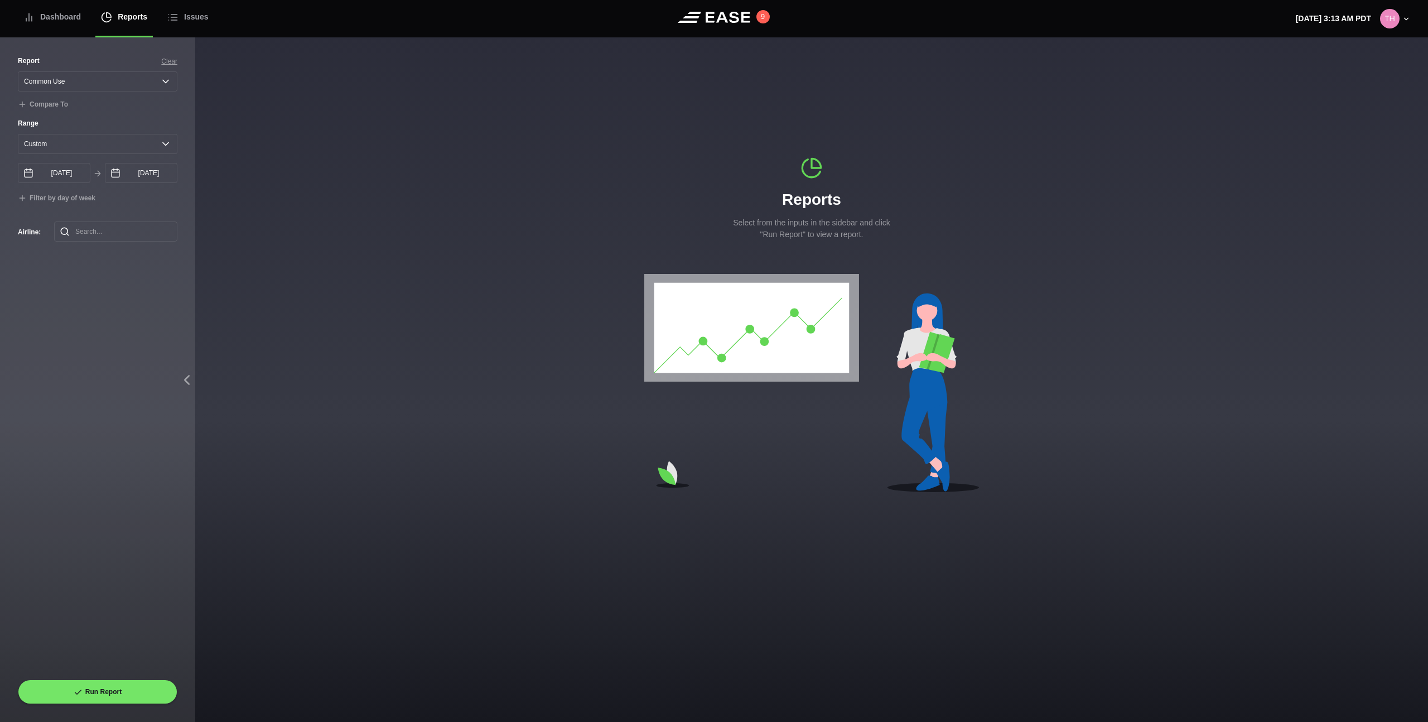
click at [55, 282] on div "Report Clear Select a report... Arrivals Common Use Daily Throughput Departures…" at bounding box center [98, 368] width 160 height 624
click at [115, 682] on button "Run Report" at bounding box center [98, 691] width 160 height 25
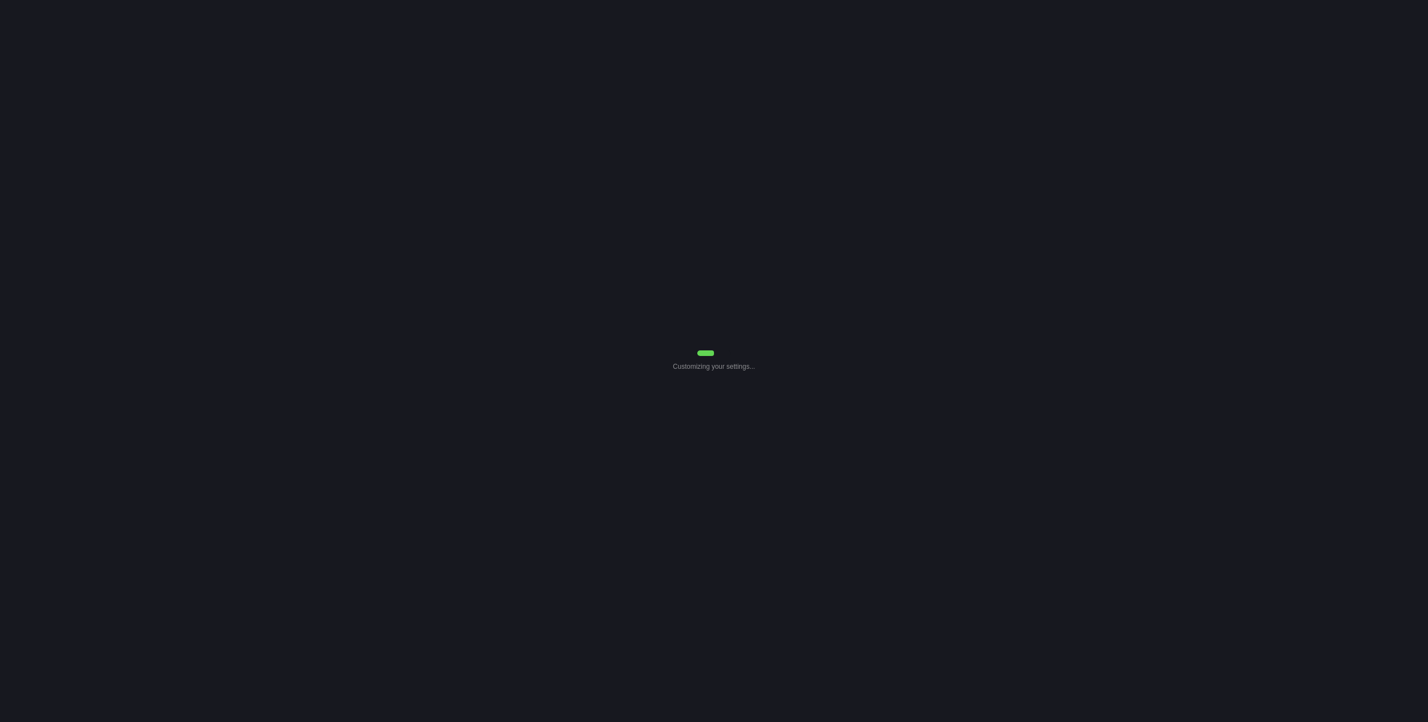
select select "Common Use"
select select "0"
select select "Common Use"
select select "0"
